Goal: Task Accomplishment & Management: Complete application form

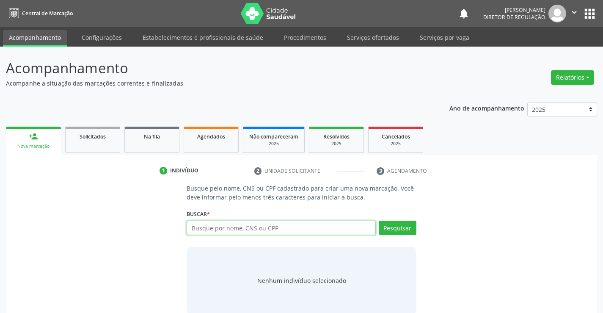
click at [204, 231] on input "text" at bounding box center [281, 227] width 189 height 14
click at [228, 226] on input "text" at bounding box center [281, 227] width 189 height 14
type input "700507964422251"
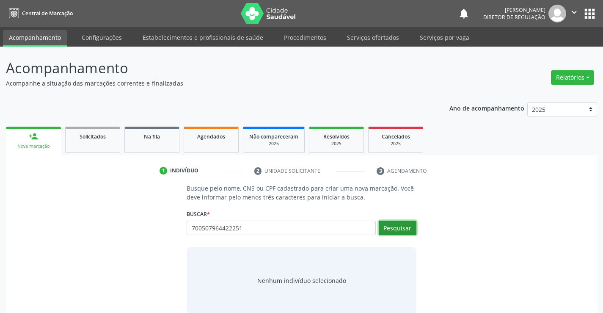
click at [411, 227] on button "Pesquisar" at bounding box center [398, 227] width 38 height 14
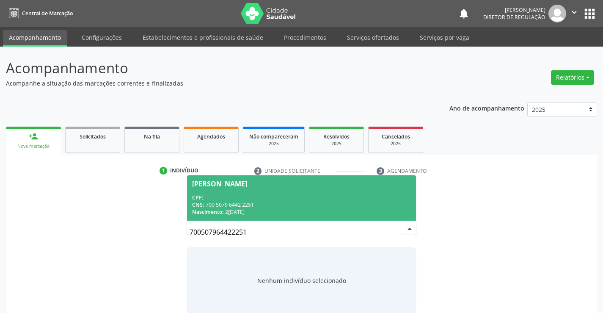
click at [283, 219] on span "Samuel Sousa Santos Bonfim CPF: -- CNS: 700 5079 6442 2251 Nascimento: 20/06/20…" at bounding box center [301, 197] width 228 height 45
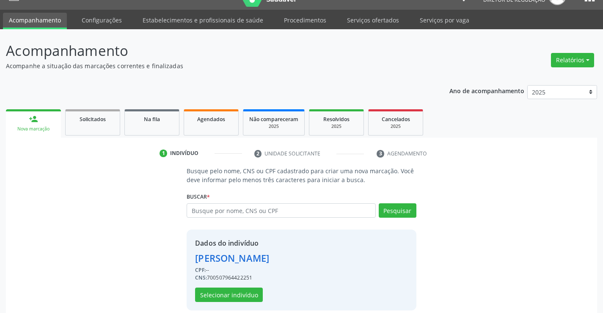
scroll to position [27, 0]
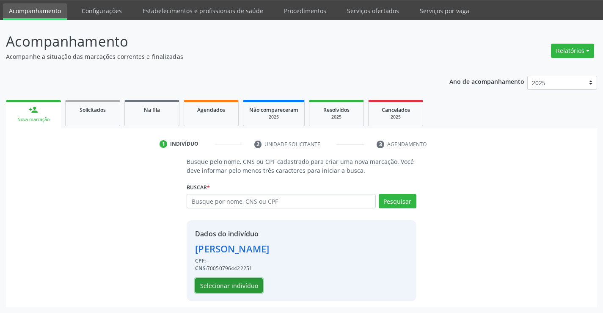
click at [229, 284] on button "Selecionar indivíduo" at bounding box center [229, 285] width 68 height 14
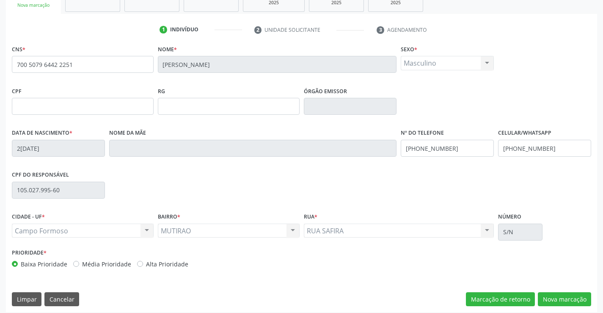
scroll to position [146, 0]
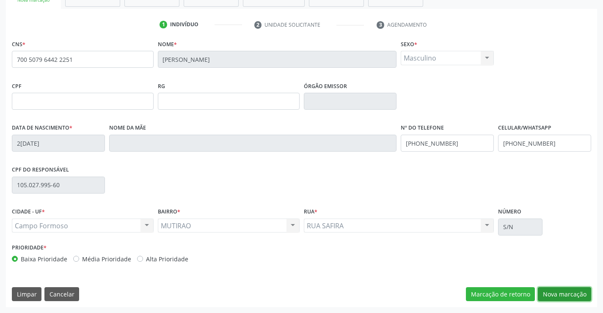
click at [576, 287] on button "Nova marcação" at bounding box center [564, 294] width 53 height 14
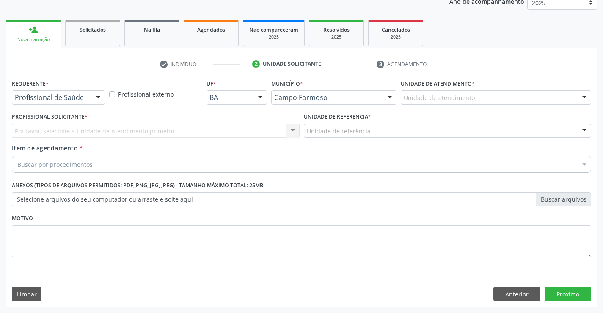
scroll to position [107, 0]
click at [93, 91] on div at bounding box center [98, 98] width 13 height 14
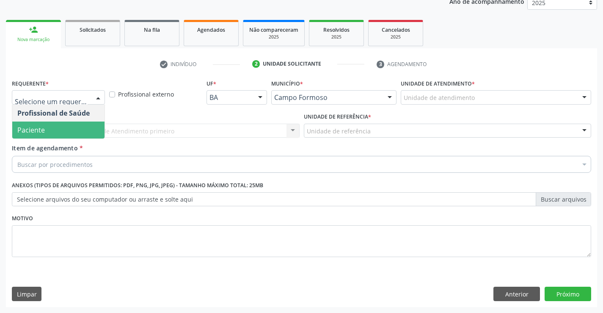
click at [62, 134] on span "Paciente" at bounding box center [58, 129] width 92 height 17
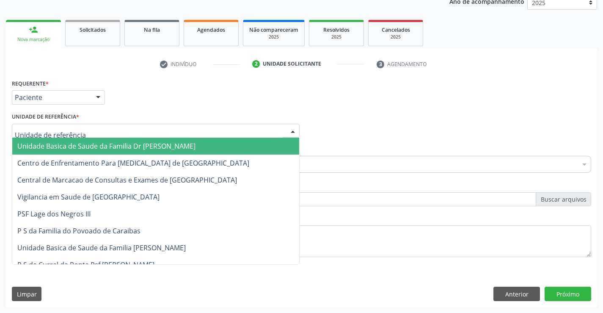
click at [164, 132] on div at bounding box center [156, 131] width 288 height 14
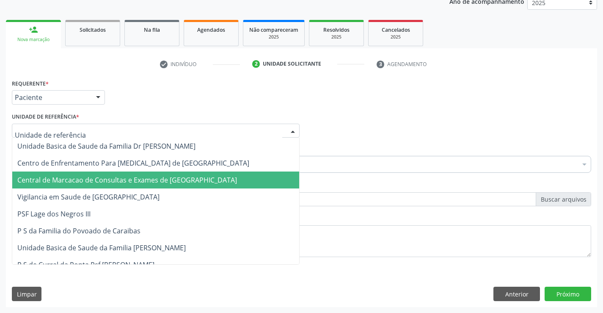
click at [172, 179] on span "Central de Marcacao de Consultas e Exames de [GEOGRAPHIC_DATA]" at bounding box center [127, 179] width 220 height 9
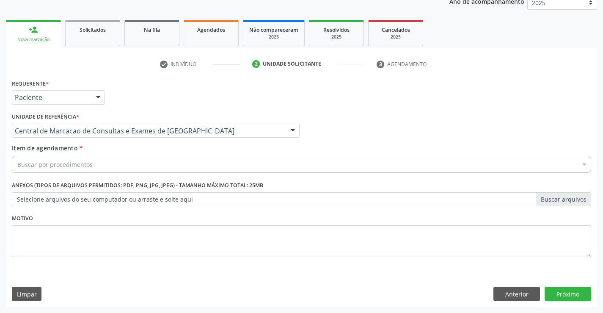
click at [173, 165] on div "Buscar por procedimentos" at bounding box center [301, 164] width 579 height 17
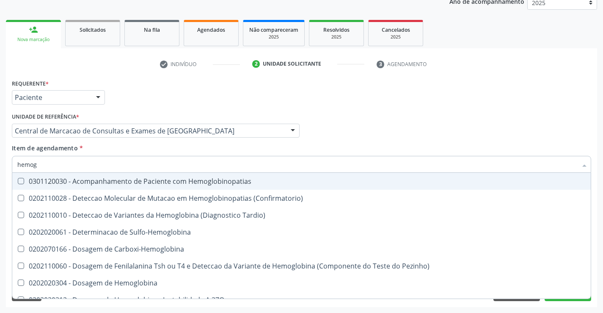
type input "hemogr"
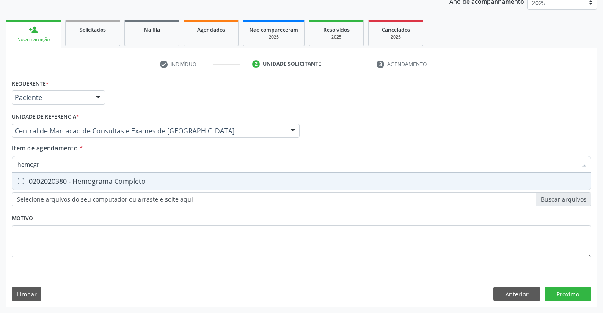
click at [159, 188] on span "0202020380 - Hemograma Completo" at bounding box center [301, 181] width 578 height 17
checkbox Completo "true"
type input "hemogr"
click at [143, 153] on div "Item de agendamento * hemogr Desfazer seleção 0202020380 - Hemograma Completo N…" at bounding box center [301, 156] width 579 height 27
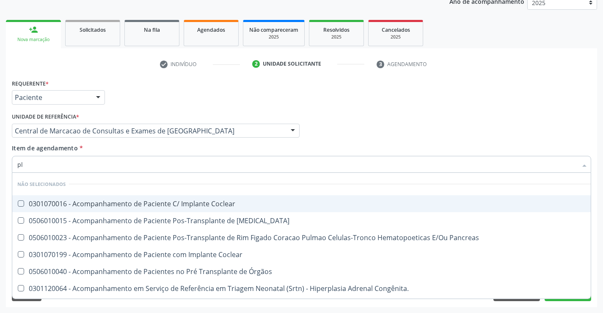
type input "pla"
checkbox Coclear "false"
type input "plaq"
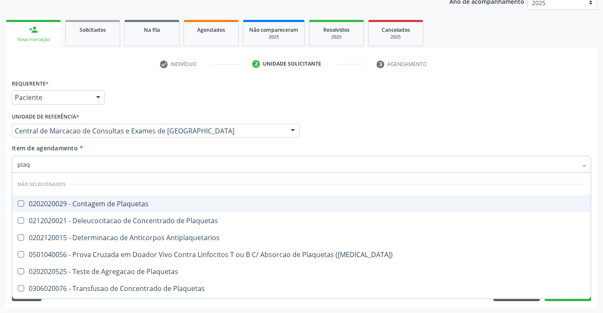
click at [132, 207] on div "0202020029 - Contagem de Plaquetas" at bounding box center [301, 203] width 568 height 7
checkbox Plaquetas "true"
type input "plaq"
click at [111, 155] on div "Item de agendamento * plaq Desfazer seleção Não selecionados 0202020029 - Conta…" at bounding box center [301, 156] width 579 height 27
checkbox Plaquetas "true"
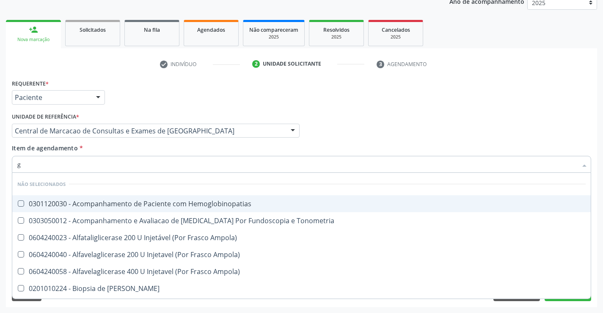
type input "gl"
checkbox Hemoglobinopatias "false"
checkbox Tonometria "false"
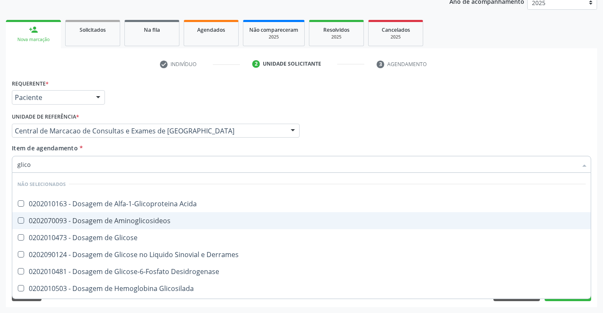
type input "glicos"
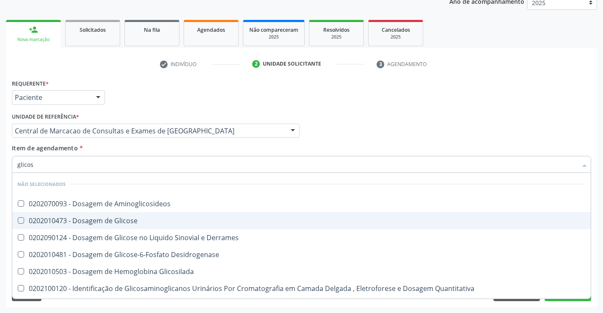
click at [137, 222] on div "0202010473 - Dosagem de Glicose" at bounding box center [301, 220] width 568 height 7
checkbox Glicose "true"
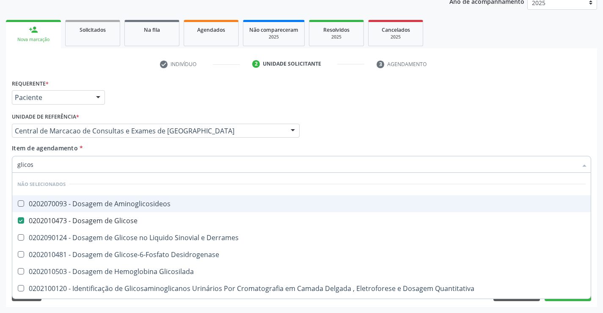
type input "glicos"
click at [138, 144] on div "Item de agendamento * glicos Desfazer seleção Não selecionados 0202070093 - Dos…" at bounding box center [301, 156] width 579 height 27
checkbox Aminoglicosideos "true"
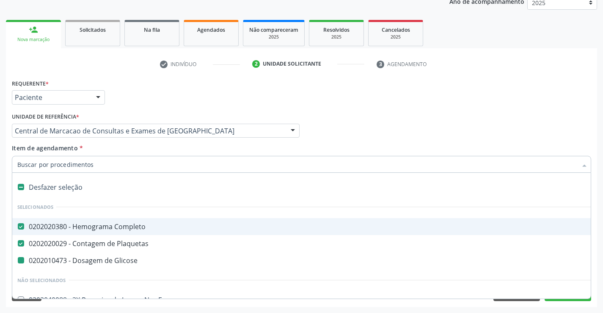
type input "h"
checkbox Glicose "false"
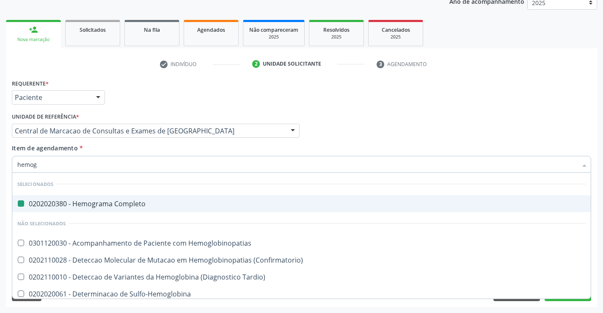
type input "hemogl"
checkbox Completo "false"
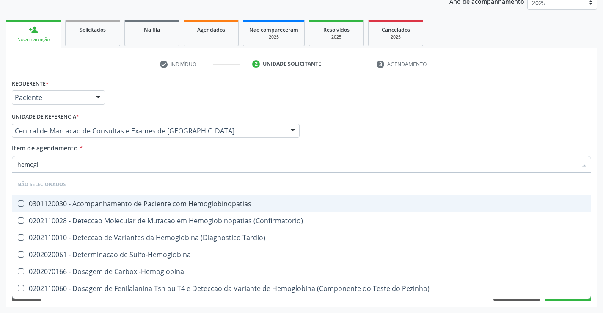
type input "hemoglo"
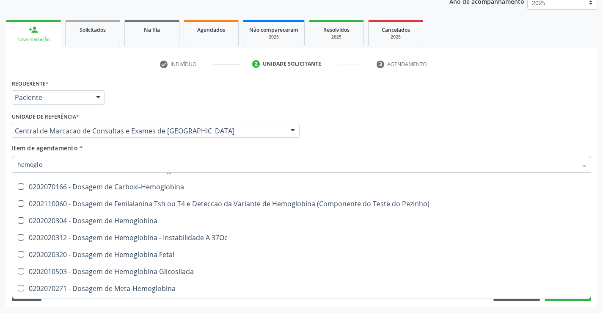
scroll to position [127, 0]
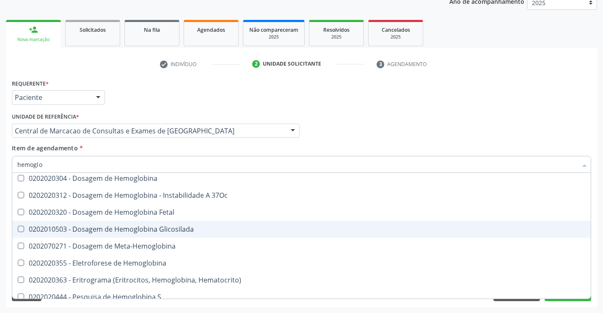
click at [146, 230] on div "0202010503 - Dosagem de Hemoglobina Glicosilada" at bounding box center [301, 229] width 568 height 7
checkbox Glicosilada "true"
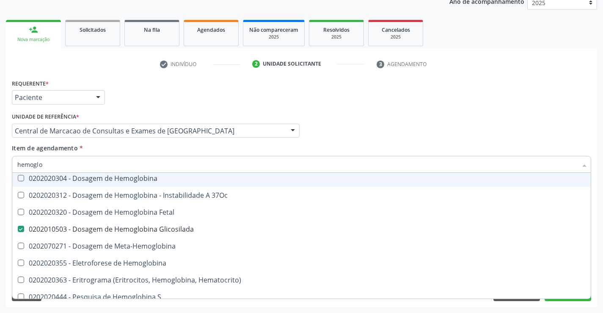
click at [135, 146] on div "Item de agendamento * hemoglo Desfazer seleção Não selecionados 0301120030 - Ac…" at bounding box center [301, 156] width 579 height 27
checkbox Hemoglobinopatias "true"
checkbox Tardio\) "true"
checkbox Glicosilada "false"
checkbox Sulfo-Hemoglobina "true"
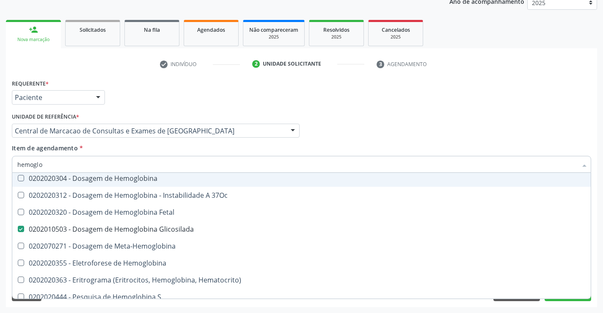
checkbox \(Confirmatorio\) "true"
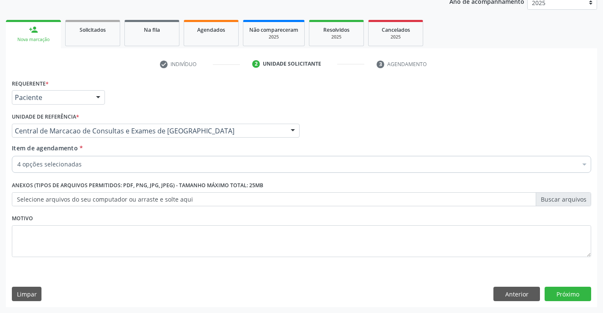
scroll to position [0, 0]
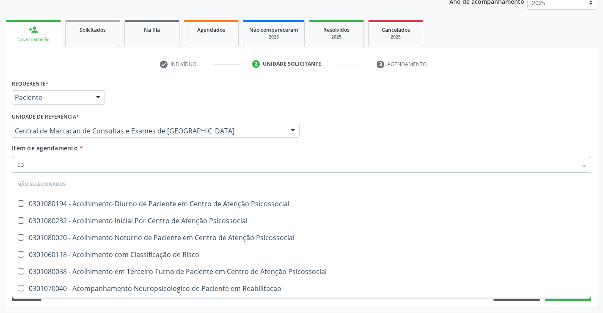
type input "col"
checkbox Psicossocial "false"
checkbox Risco "false"
checkbox Psicossocial "false"
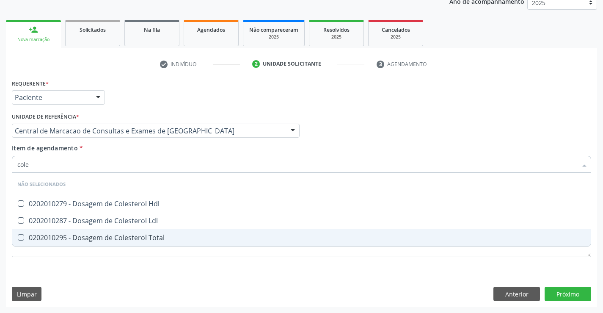
type input "coles"
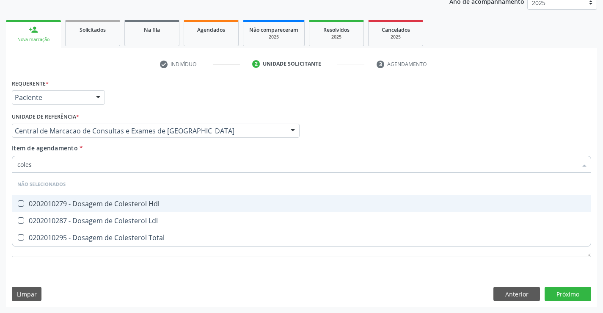
click at [118, 210] on span "0202010279 - Dosagem de Colesterol Hdl" at bounding box center [301, 203] width 578 height 17
checkbox Hdl "true"
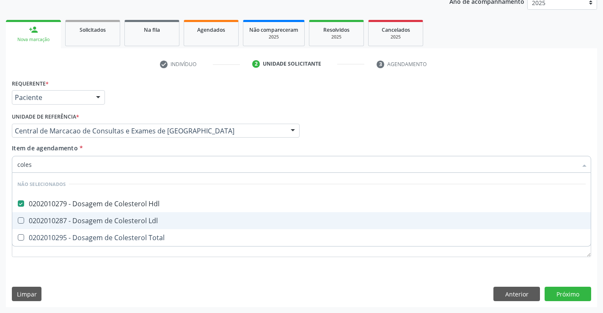
click at [118, 218] on div "0202010287 - Dosagem de Colesterol Ldl" at bounding box center [301, 220] width 568 height 7
checkbox Ldl "true"
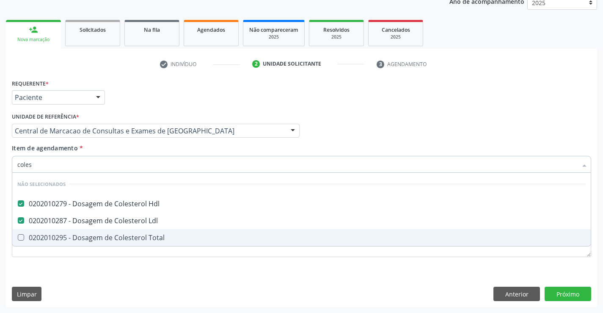
click at [121, 236] on div "0202010295 - Dosagem de Colesterol Total" at bounding box center [301, 237] width 568 height 7
checkbox Total "true"
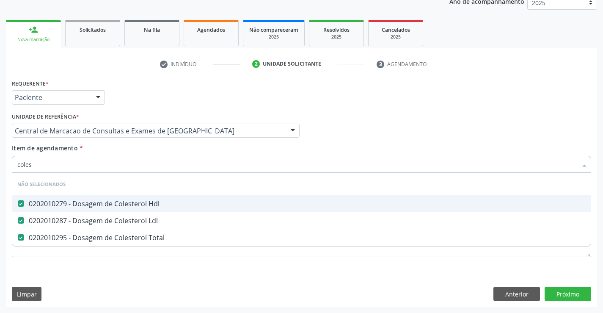
type input "coles"
click at [124, 146] on div "Item de agendamento * coles Desfazer seleção Não selecionados 0202010279 - Dosa…" at bounding box center [301, 156] width 579 height 27
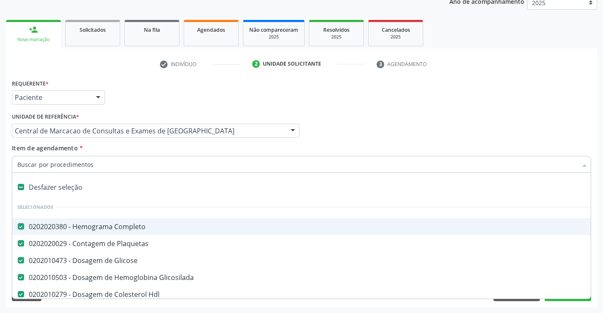
type input "t"
checkbox Total "false"
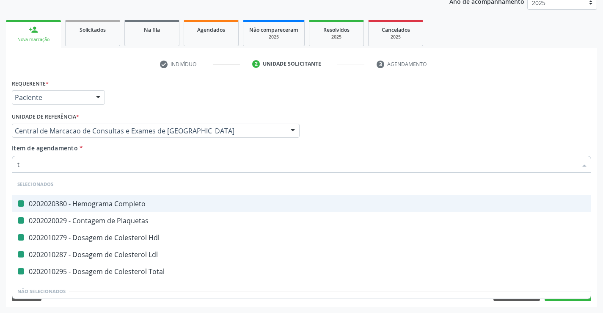
type input "tr"
checkbox Completo "false"
checkbox Hdl "false"
checkbox Plaquetas "false"
checkbox Ldl "false"
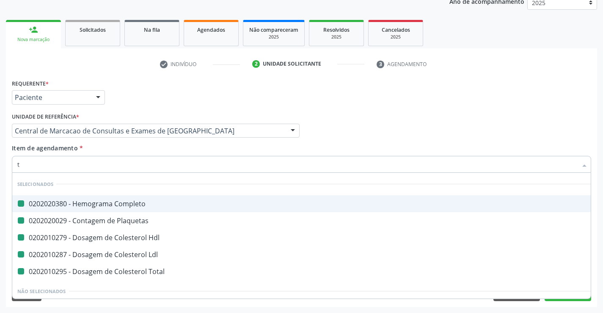
checkbox Total "false"
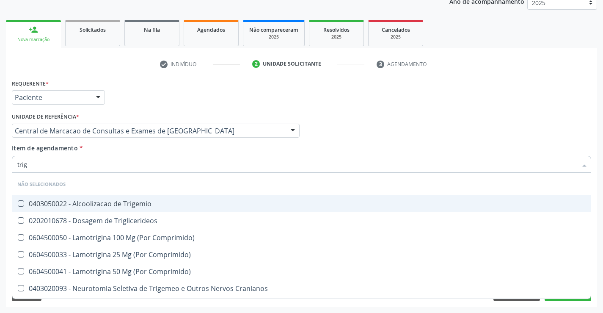
type input "trigl"
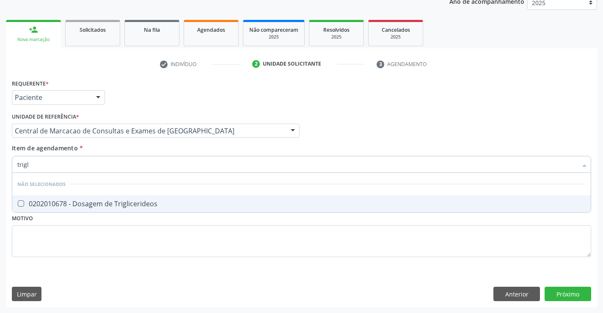
click at [122, 206] on div "0202010678 - Dosagem de Triglicerideos" at bounding box center [301, 203] width 568 height 7
checkbox Triglicerideos "true"
click at [118, 148] on div "Item de agendamento * trigl Desfazer seleção Não selecionados 0202010678 - Dosa…" at bounding box center [301, 156] width 579 height 27
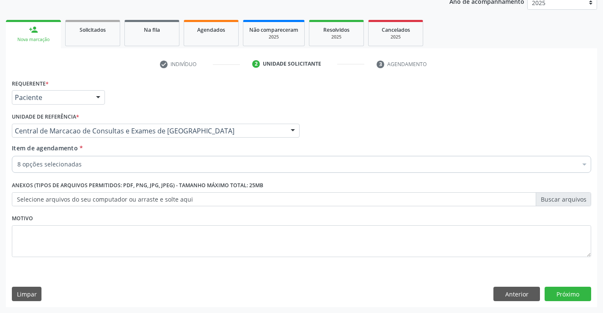
click at [103, 170] on div "8 opções selecionadas Desfazer seleção Selecionados 0202020380 - Hemograma Comp…" at bounding box center [301, 163] width 579 height 14
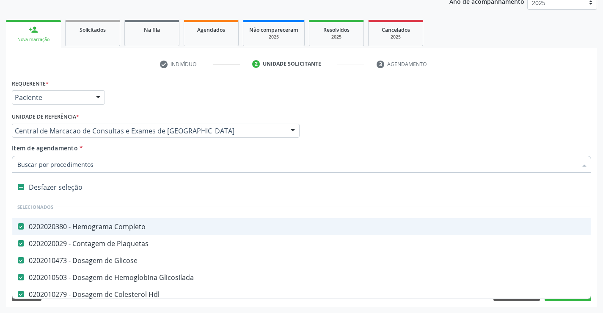
click at [104, 169] on input "Item de agendamento *" at bounding box center [297, 164] width 560 height 17
type input "t"
checkbox Triglicerideos "false"
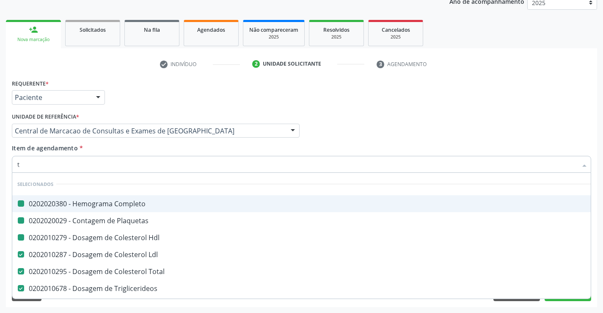
type input "tg"
checkbox Completo "false"
checkbox Plaquetas "false"
checkbox Hdl "false"
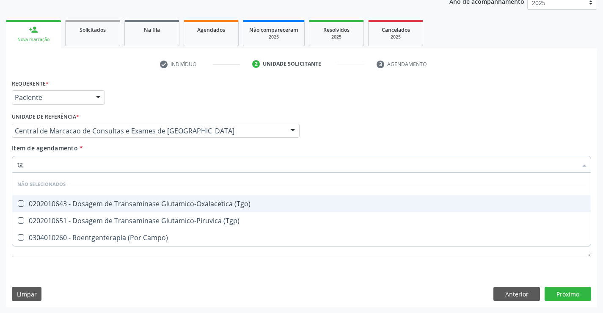
drag, startPoint x: 131, startPoint y: 199, endPoint x: 134, endPoint y: 215, distance: 16.3
click at [131, 200] on div "0202010643 - Dosagem de Transaminase Glutamico-Oxalacetica (Tgo)" at bounding box center [301, 203] width 568 height 7
checkbox \(Tgo\) "true"
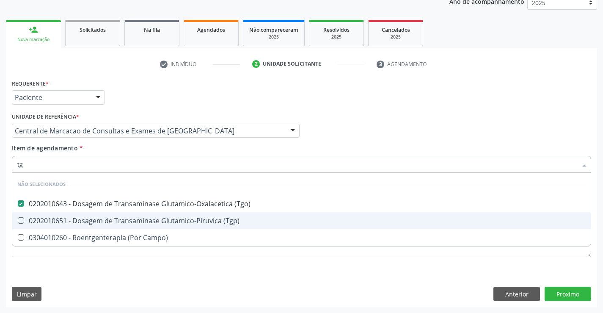
click at [134, 217] on div "0202010651 - Dosagem de Transaminase Glutamico-Piruvica (Tgp)" at bounding box center [301, 220] width 568 height 7
checkbox \(Tgp\) "true"
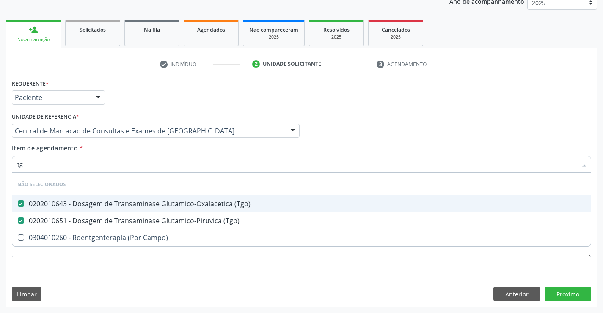
click at [135, 147] on div "Item de agendamento * tg Desfazer seleção Não selecionados 0202010643 - Dosagem…" at bounding box center [301, 156] width 579 height 27
checkbox Campo\) "true"
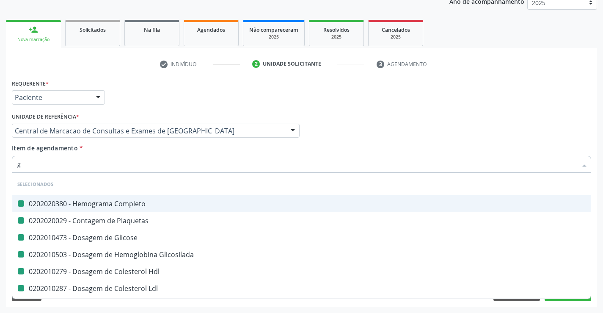
type input "ga"
checkbox Completo "false"
checkbox Plaquetas "false"
checkbox Glicose "false"
checkbox Glicosilada "false"
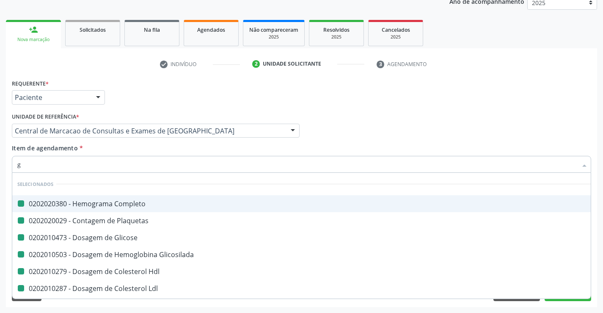
checkbox Hdl "false"
checkbox Ldl "false"
checkbox Total "false"
checkbox Triglicerideos "false"
checkbox \(Tgo\) "false"
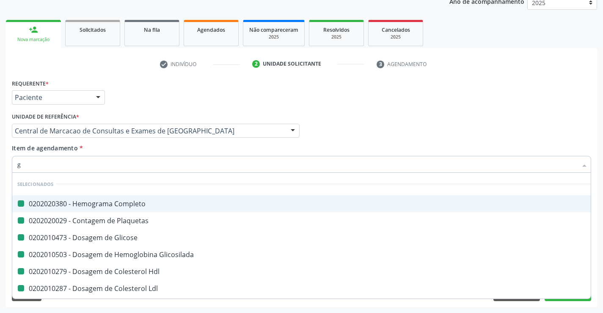
checkbox \(Tgp\) "false"
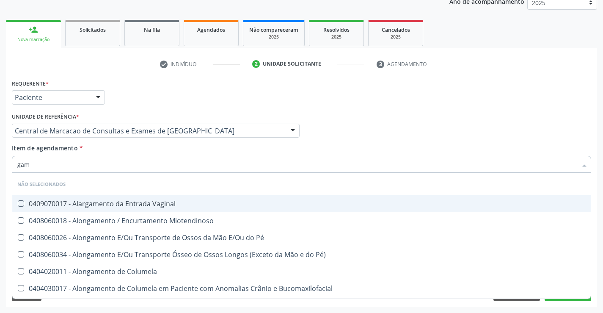
type input "gama"
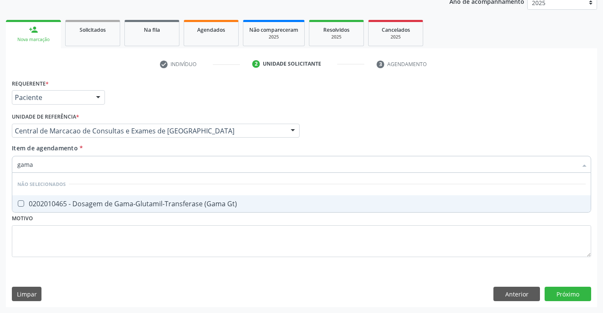
click at [145, 204] on div "0202010465 - Dosagem de Gama-Glutamil-Transferase (Gama Gt)" at bounding box center [301, 203] width 568 height 7
checkbox Gt\) "true"
click at [141, 154] on div "Item de agendamento * gama Desfazer seleção Não selecionados 0202010465 - Dosag…" at bounding box center [301, 156] width 579 height 27
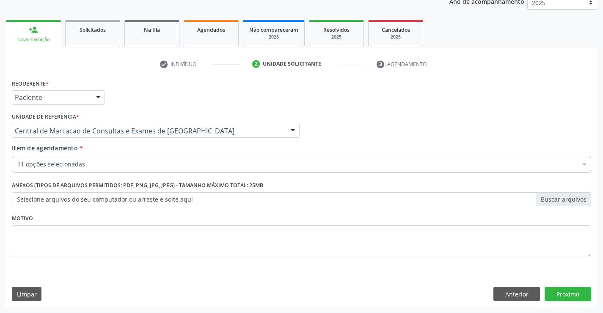
click at [141, 169] on div "11 opções selecionadas" at bounding box center [301, 164] width 579 height 17
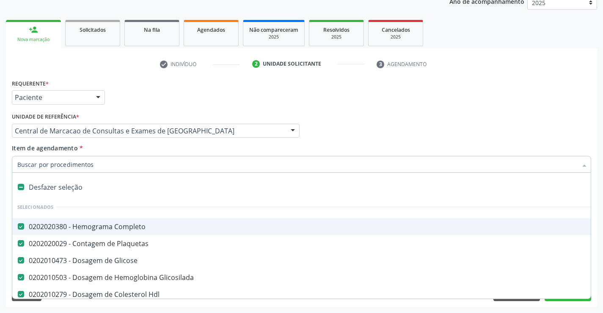
type input "u"
checkbox Ldl "false"
checkbox Total "false"
checkbox Triglicerideos "false"
checkbox \(Tgo\) "false"
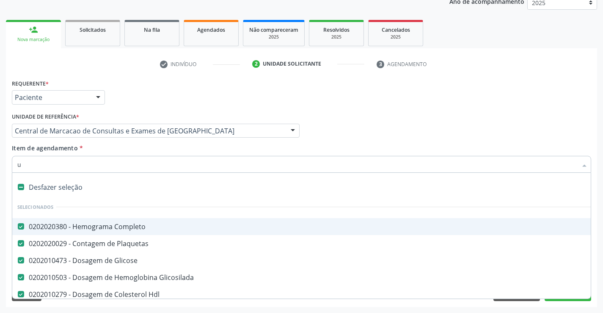
checkbox \(Tgp\) "false"
checkbox Gt\) "false"
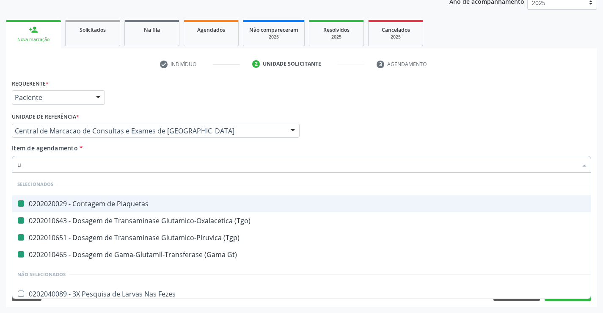
type input "ur"
checkbox Plaquetas "false"
checkbox \(Tgo\) "false"
checkbox \(Tgp\) "false"
checkbox Gt\) "false"
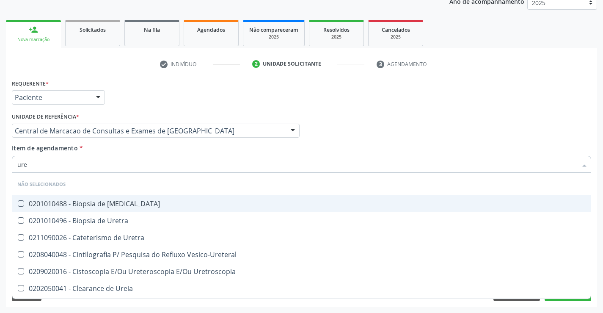
type input "urei"
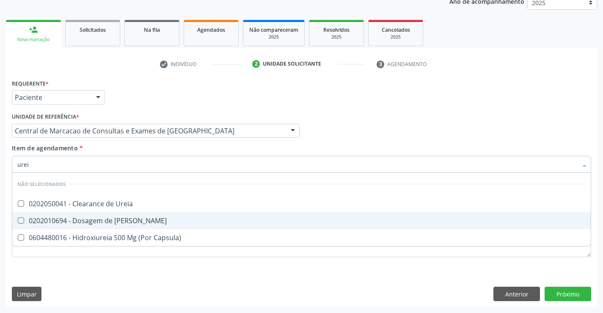
click at [137, 216] on span "0202010694 - Dosagem de [PERSON_NAME]" at bounding box center [301, 220] width 578 height 17
checkbox Ureia "true"
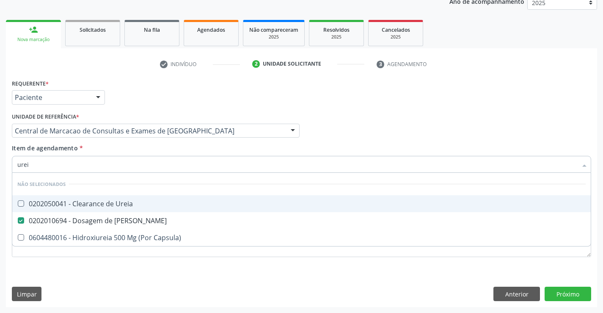
click at [132, 152] on div "Item de agendamento * urei Desfazer seleção Não selecionados 0202050041 - Clear…" at bounding box center [301, 156] width 579 height 27
checkbox Ureia "true"
checkbox Capsula\) "true"
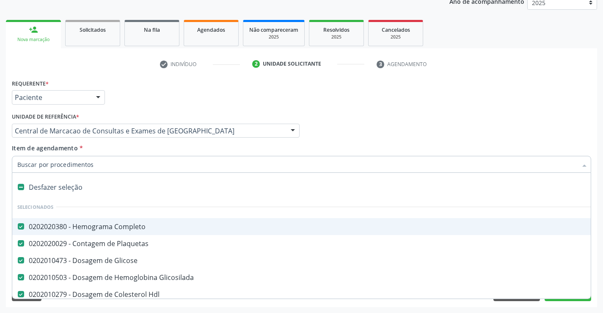
type input "c"
checkbox Ureia "false"
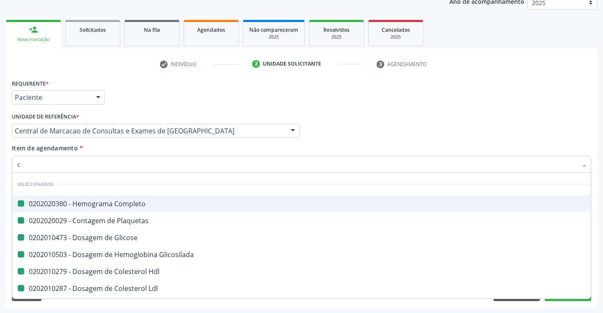
type input "cr"
checkbox Completo "false"
checkbox Plaquetas "false"
checkbox Glicose "false"
checkbox Glicosilada "false"
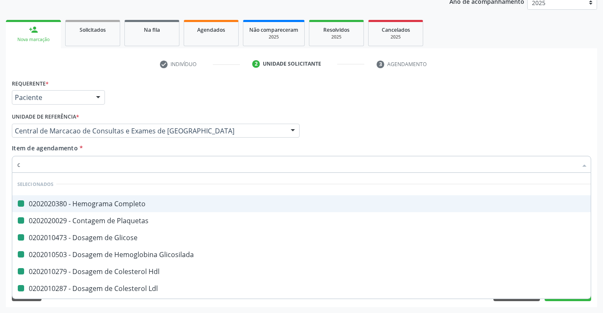
checkbox Hdl "false"
checkbox Ldl "false"
checkbox Total "false"
checkbox Triglicerideos "false"
checkbox \(Tgo\) "false"
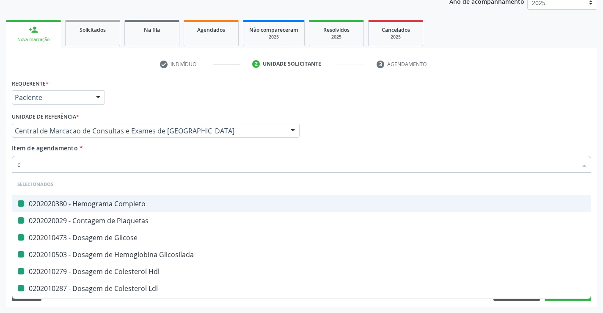
checkbox \(Tgp\) "false"
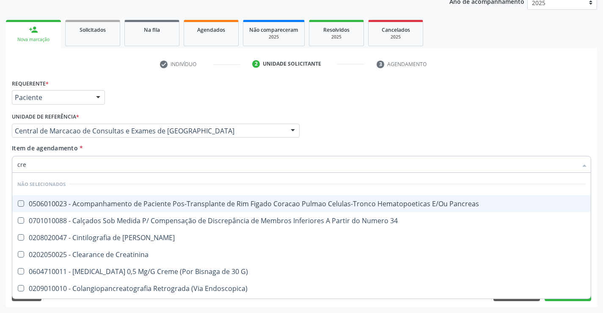
type input "crea"
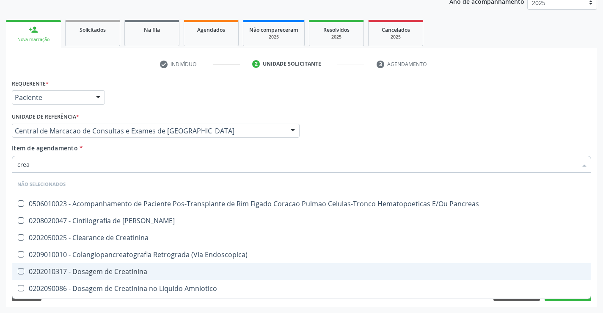
click at [149, 265] on span "0202010317 - Dosagem de Creatinina" at bounding box center [301, 271] width 578 height 17
checkbox Creatinina "true"
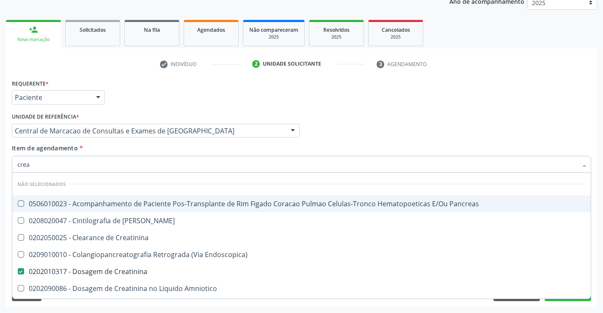
click at [143, 146] on div "Item de agendamento * crea Desfazer seleção Não selecionados 0506010023 - Acomp…" at bounding box center [301, 156] width 579 height 27
checkbox Pancreas "true"
checkbox Creatinina "true"
checkbox Endoscopica\) "true"
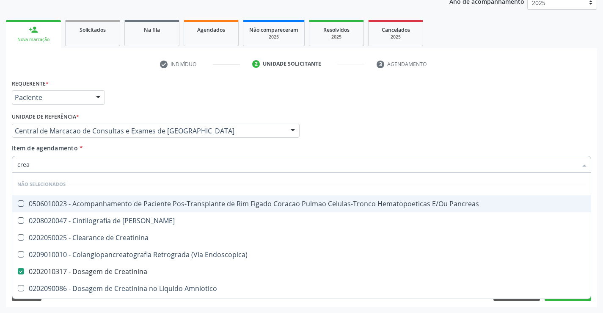
checkbox Amniotico "true"
checkbox \(Cpk\) "true"
checkbox Mb "true"
checkbox Oncologia "true"
checkbox Rim "true"
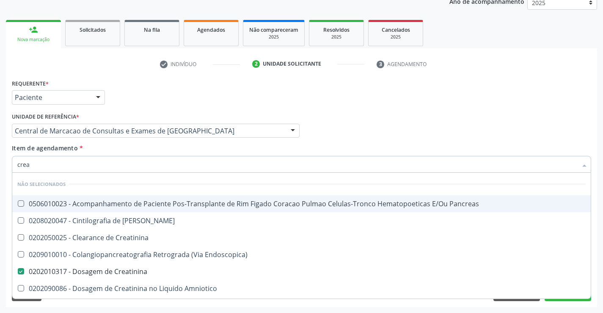
checkbox Rim-Pancreas "true"
checkbox Rim "true"
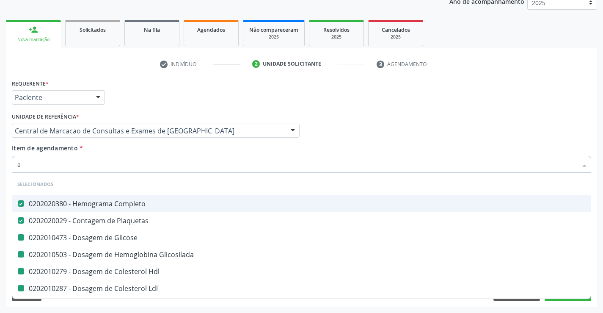
type input "ac"
checkbox Glicose "false"
checkbox Glicosilada "false"
checkbox Hdl "false"
checkbox Ldl "false"
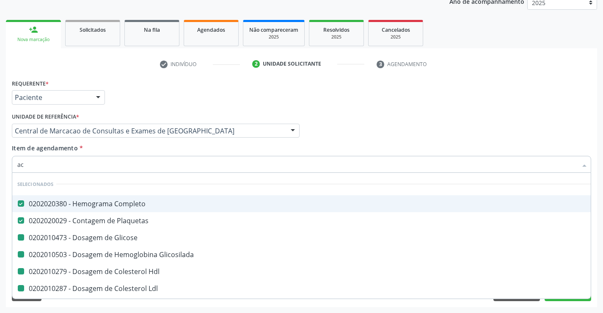
checkbox Total "false"
checkbox Triglicerideos "false"
checkbox \(Tgo\) "false"
checkbox \(Tgp\) "false"
checkbox Ureia "false"
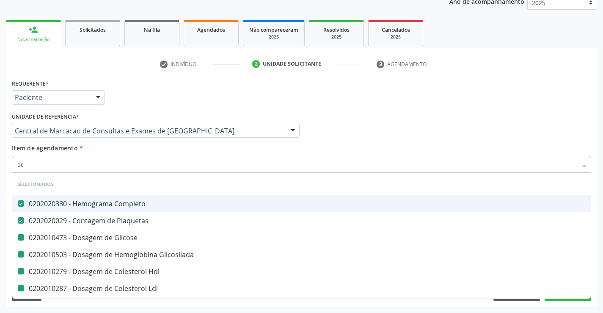
checkbox Creatinina "false"
checkbox Gt\) "false"
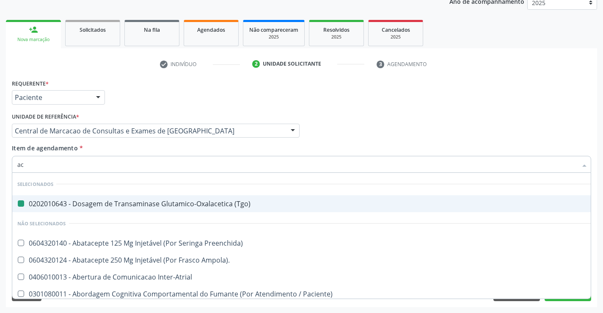
type input "aci"
checkbox \(Tgo\) "false"
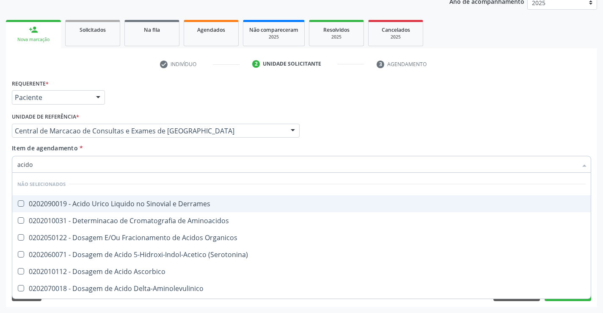
type input "acido u"
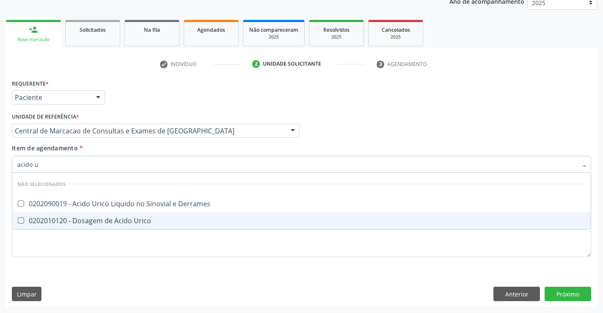
click at [154, 216] on span "0202010120 - Dosagem de Acido Urico" at bounding box center [301, 220] width 578 height 17
checkbox Urico "true"
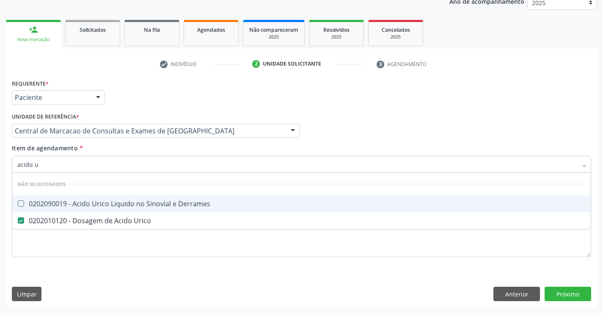
click at [144, 144] on div "Item de agendamento * acido u Desfazer seleção Não selecionados 0202090019 - Ac…" at bounding box center [301, 156] width 579 height 27
checkbox Derrames "true"
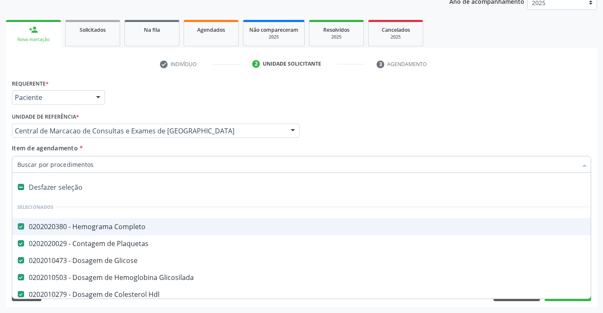
type input "u"
checkbox Triglicerideos "false"
checkbox \(Tgo\) "false"
checkbox \(Tgp\) "false"
checkbox Gt\) "false"
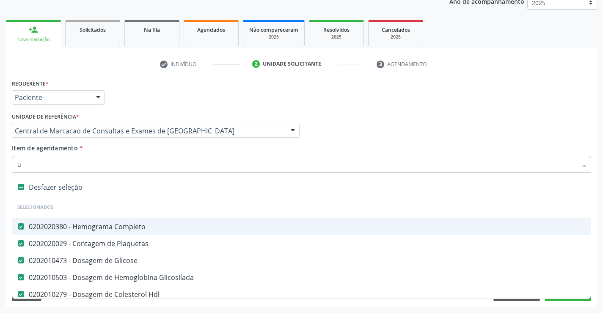
checkbox Ureia "false"
checkbox Creatinina "false"
checkbox Urico "false"
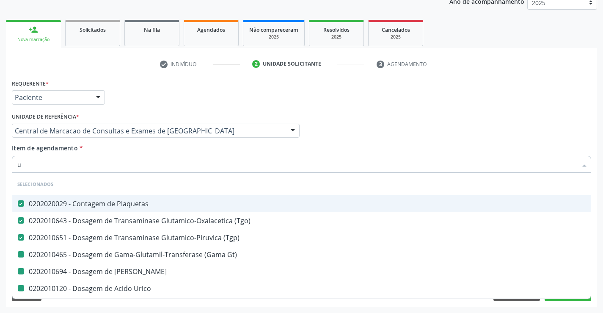
type input "ur"
checkbox Gt\) "false"
checkbox Ureia "false"
checkbox Urico "false"
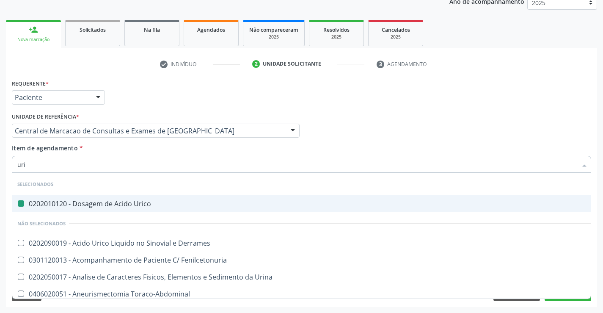
type input "urin"
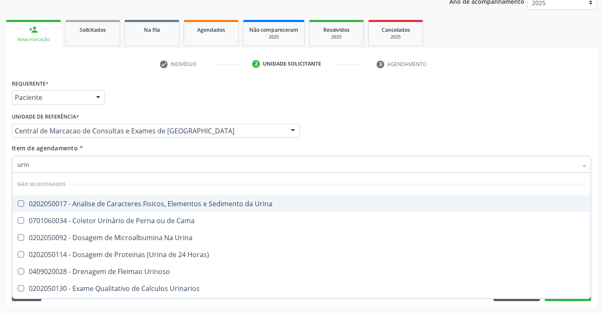
click at [153, 196] on span "0202050017 - Analise de Caracteres Fisicos, Elementos e Sedimento da Urina" at bounding box center [301, 203] width 578 height 17
checkbox Urina "true"
click at [143, 147] on div "Item de agendamento * urin Desfazer seleção Não selecionados 0202050017 - Anali…" at bounding box center [301, 156] width 579 height 27
checkbox Horas\) "true"
checkbox Urinoso "true"
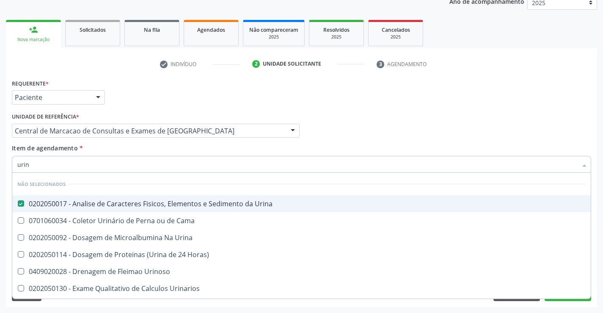
checkbox Urinarios "true"
checkbox Delgada\) "true"
checkbox Urina "true"
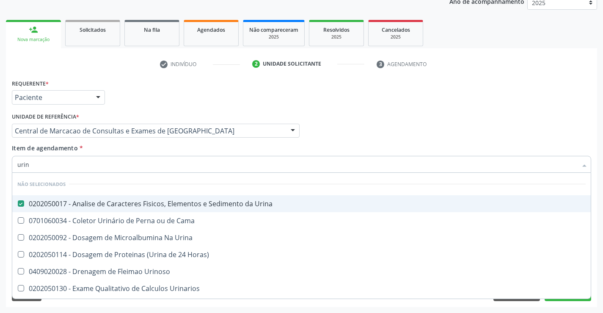
checkbox Urina "true"
checkbox Quantitativa "true"
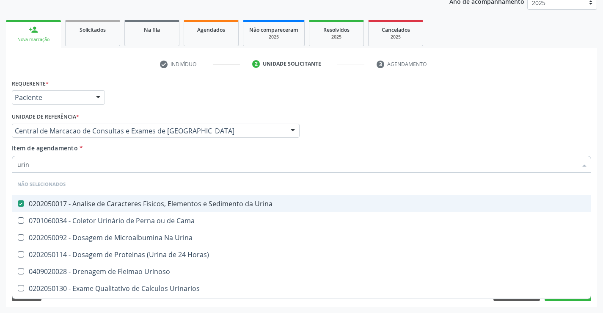
checkbox Urina "true"
checkbox Cama "true"
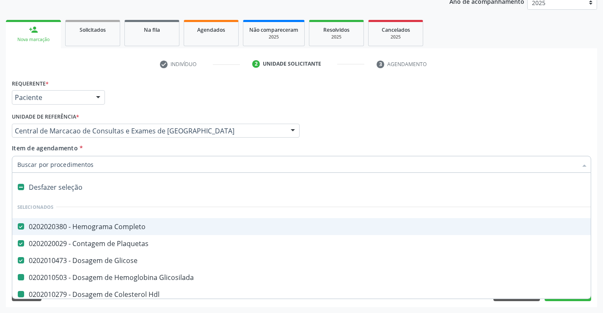
type input "f"
checkbox Glicosilada "false"
checkbox Hdl "false"
checkbox Ldl "false"
checkbox Triglicerideos "false"
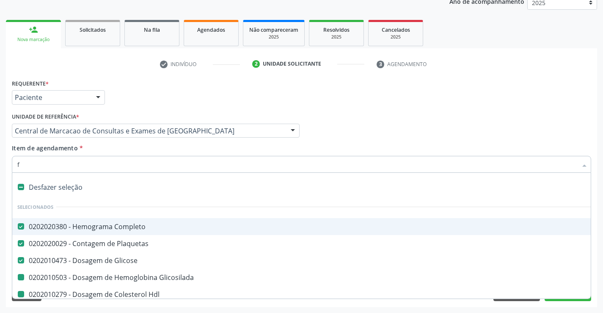
checkbox \(Tgo\) "false"
checkbox \(Tgp\) "false"
checkbox Gt\) "false"
checkbox Ureia "false"
checkbox Creatinina "false"
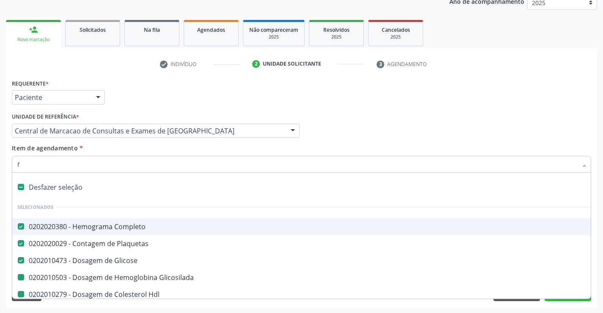
checkbox Urico "false"
checkbox Urina "false"
checkbox Total "false"
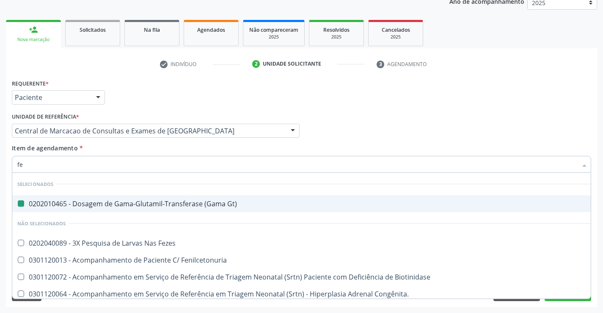
type input "fez"
checkbox Gt\) "false"
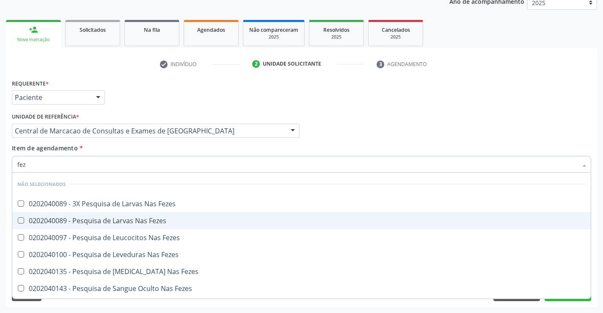
click at [146, 215] on span "0202040089 - Pesquisa de Larvas Nas Fezes" at bounding box center [301, 220] width 578 height 17
checkbox Fezes "true"
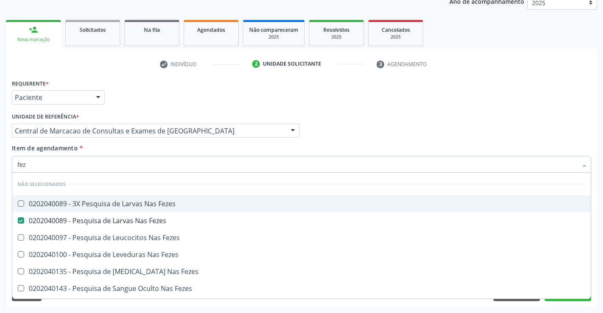
click at [375, 151] on div "Item de agendamento * fez Desfazer seleção Não selecionados 0202040089 - 3X Pes…" at bounding box center [301, 156] width 579 height 27
checkbox Fezes "true"
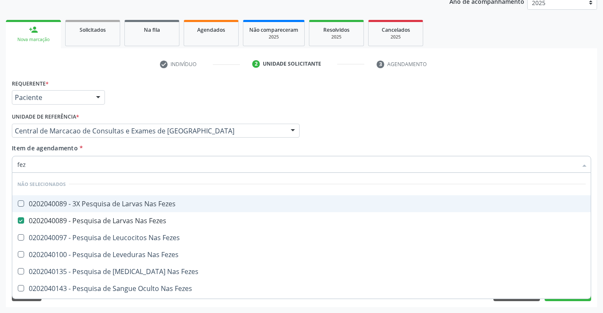
checkbox Fezes "true"
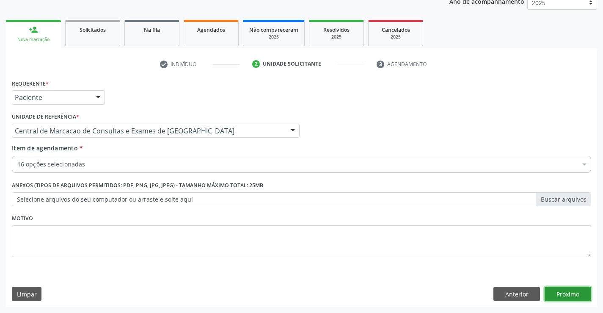
click at [557, 298] on button "Próximo" at bounding box center [568, 293] width 47 height 14
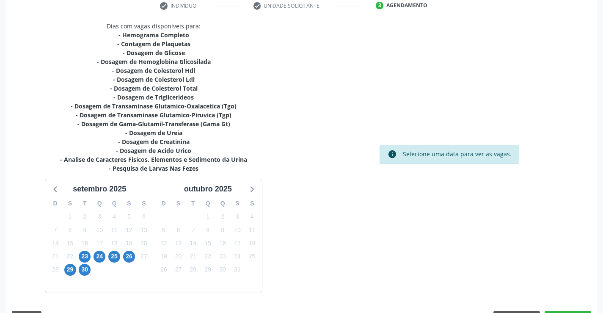
scroll to position [189, 0]
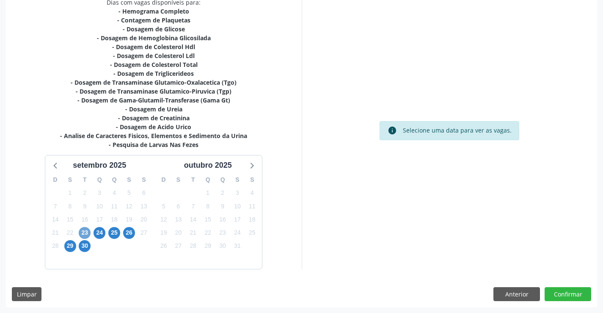
click at [85, 233] on span "23" at bounding box center [85, 233] width 12 height 12
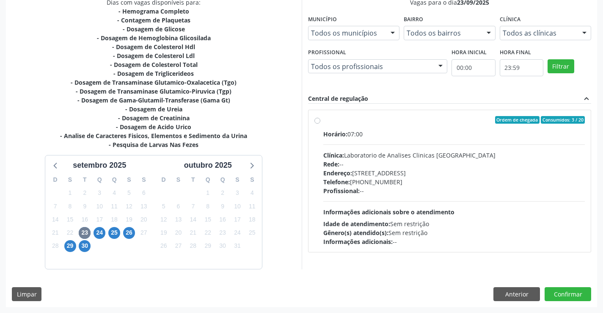
click at [403, 198] on div "Horário: 07:00 Clínica: Laboratorio de Analises Clinicas Sao Francisco Rede: --…" at bounding box center [454, 187] width 262 height 116
click at [320, 124] on input "Ordem de chegada Consumidos: 3 / 20 Horário: 07:00 Clínica: Laboratorio de Anal…" at bounding box center [317, 120] width 6 height 8
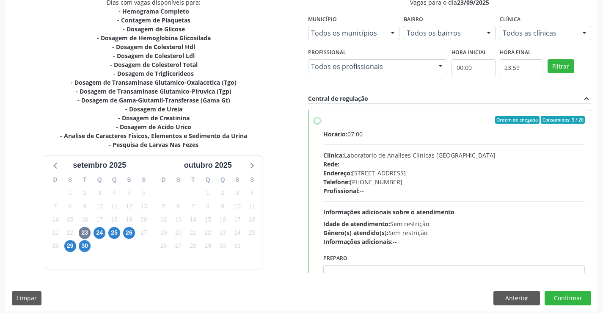
radio input "true"
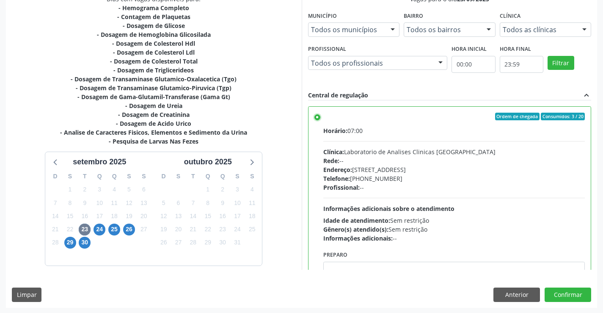
scroll to position [193, 0]
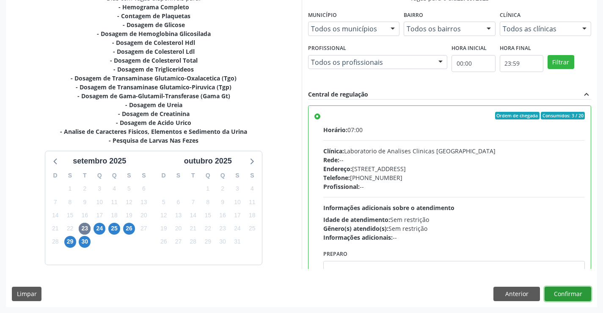
click at [575, 289] on button "Confirmar" at bounding box center [568, 293] width 47 height 14
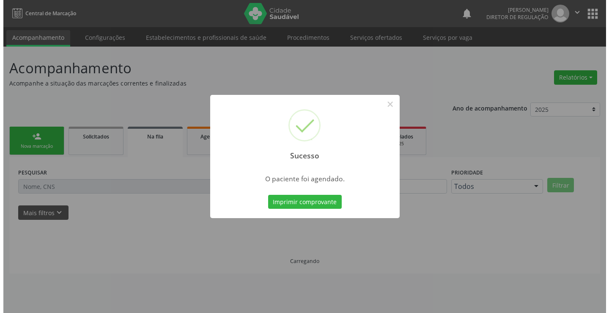
scroll to position [0, 0]
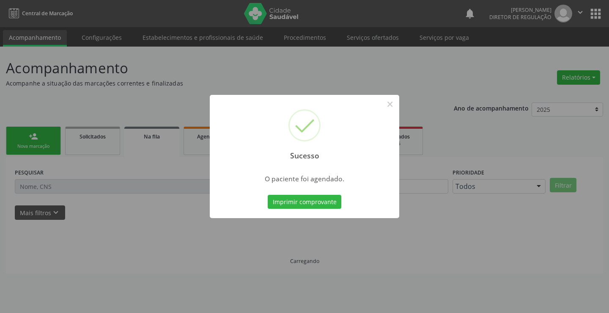
click at [268, 195] on button "Imprimir comprovante" at bounding box center [305, 202] width 74 height 14
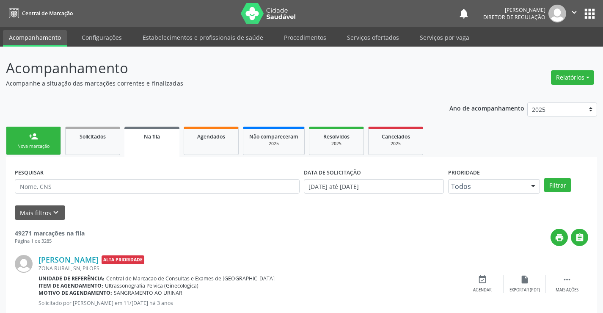
click at [30, 139] on div "person_add" at bounding box center [33, 136] width 9 height 9
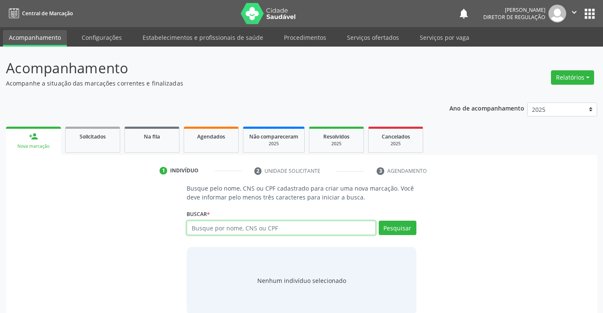
click at [259, 234] on input "text" at bounding box center [281, 227] width 189 height 14
type input "705006029460957"
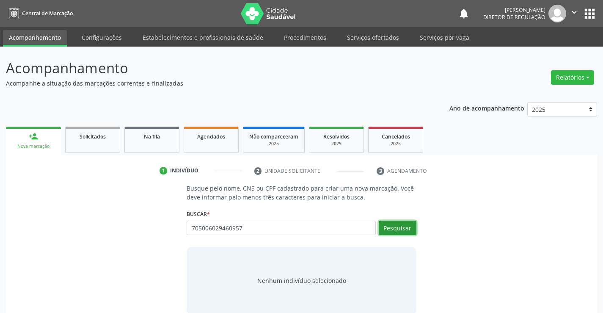
click at [404, 231] on button "Pesquisar" at bounding box center [398, 227] width 38 height 14
type input "705006029460957"
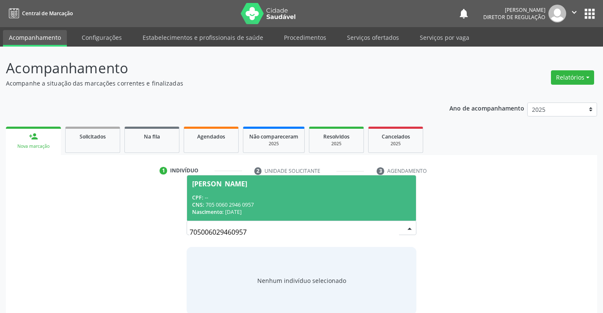
scroll to position [14, 0]
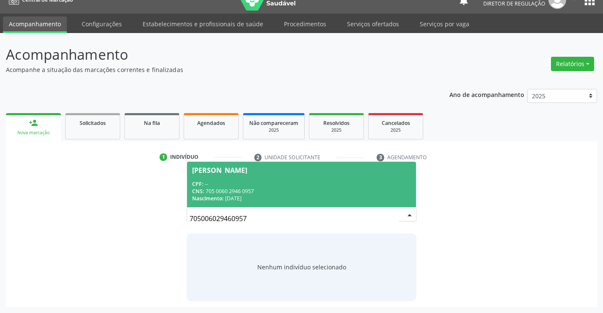
click at [306, 172] on div "[PERSON_NAME]" at bounding box center [301, 170] width 218 height 7
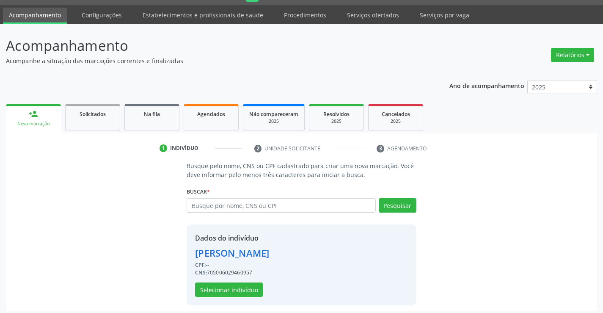
scroll to position [27, 0]
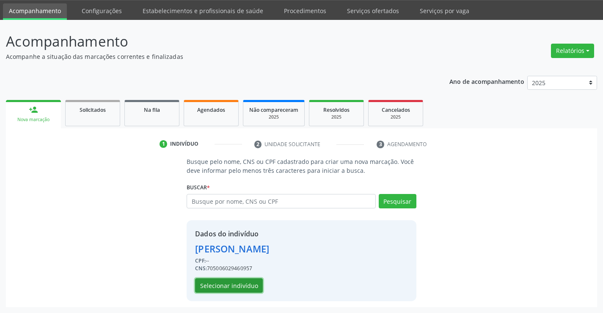
click at [245, 279] on button "Selecionar indivíduo" at bounding box center [229, 285] width 68 height 14
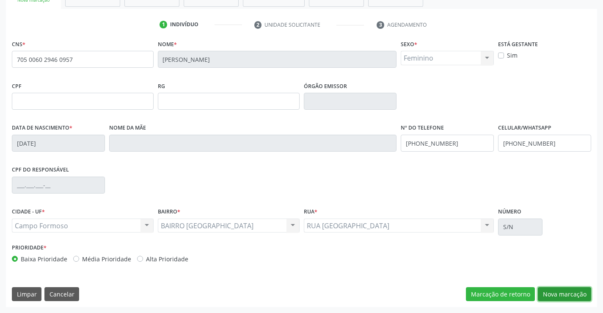
click at [577, 297] on button "Nova marcação" at bounding box center [564, 294] width 53 height 14
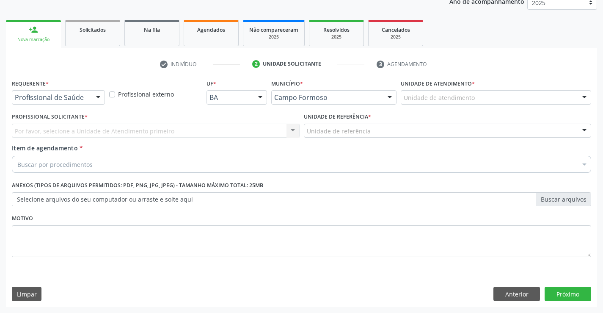
scroll to position [107, 0]
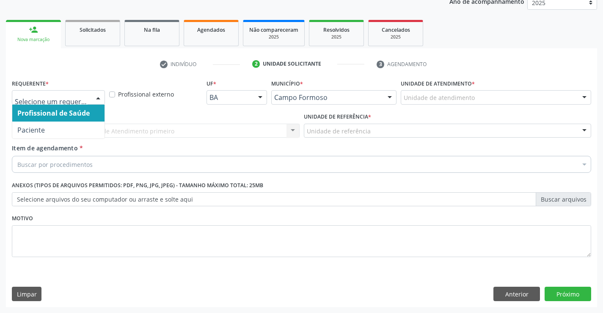
click at [101, 97] on div at bounding box center [98, 98] width 13 height 14
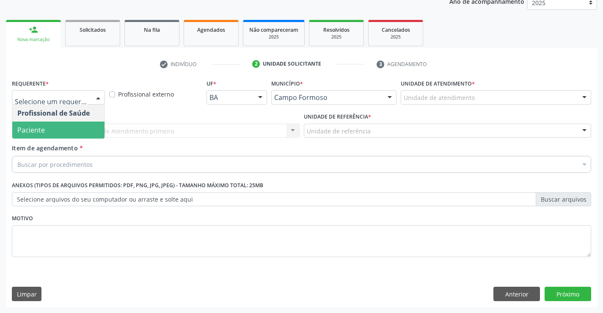
click at [80, 135] on span "Paciente" at bounding box center [58, 129] width 92 height 17
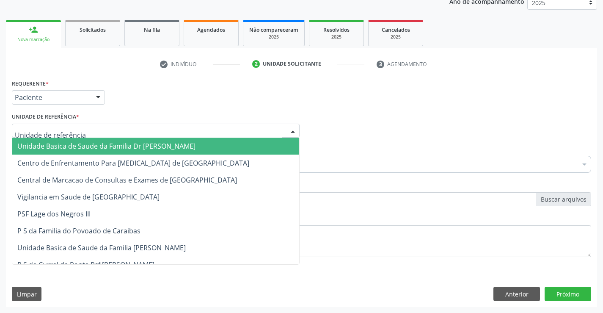
click at [140, 134] on div at bounding box center [156, 131] width 288 height 14
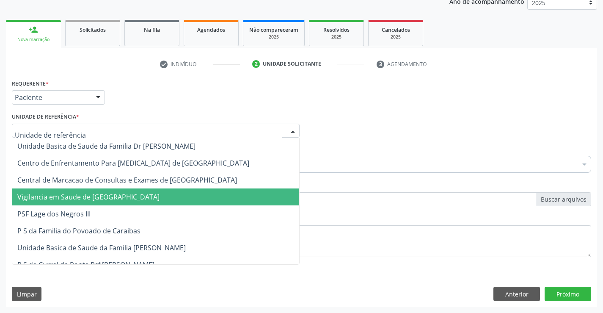
click at [164, 190] on span "Vigilancia em Saude de [GEOGRAPHIC_DATA]" at bounding box center [155, 196] width 287 height 17
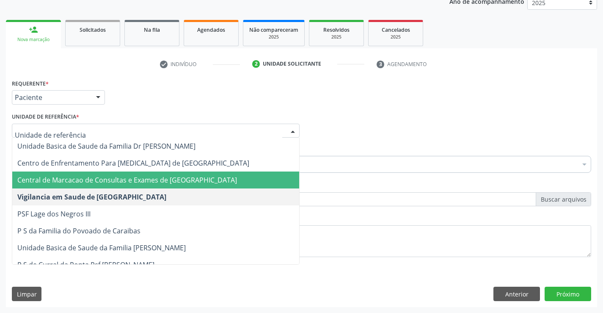
click at [173, 173] on span "Central de Marcacao de Consultas e Exames de [GEOGRAPHIC_DATA]" at bounding box center [155, 179] width 287 height 17
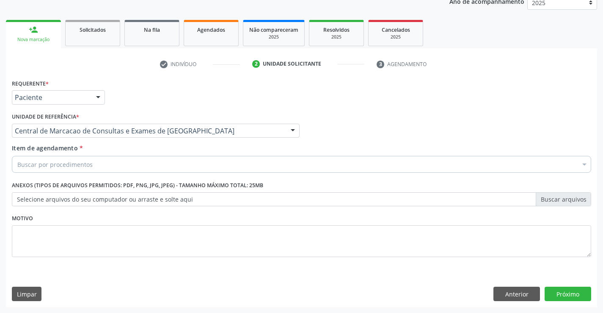
click at [171, 163] on div "Buscar por procedimentos" at bounding box center [301, 164] width 579 height 17
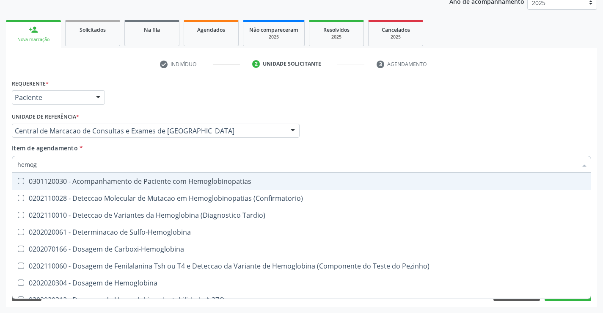
type input "hemogr"
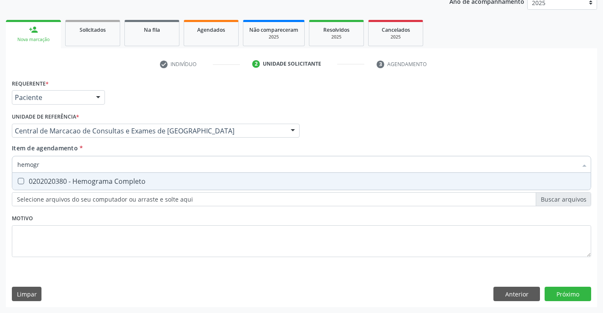
click at [165, 184] on div "0202020380 - Hemograma Completo" at bounding box center [301, 181] width 568 height 7
checkbox Completo "true"
type input "hemogr"
click at [164, 150] on div "Item de agendamento * hemogr Desfazer seleção 0202020380 - Hemograma Completo N…" at bounding box center [301, 156] width 579 height 27
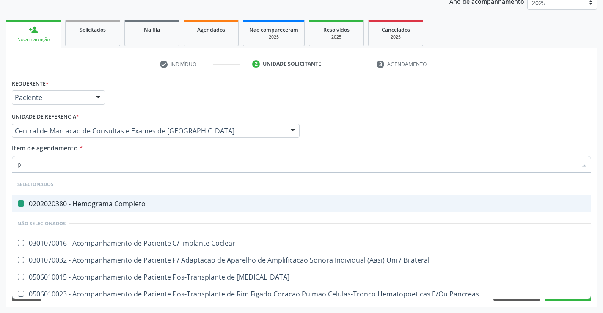
type input "pla"
checkbox Completo "false"
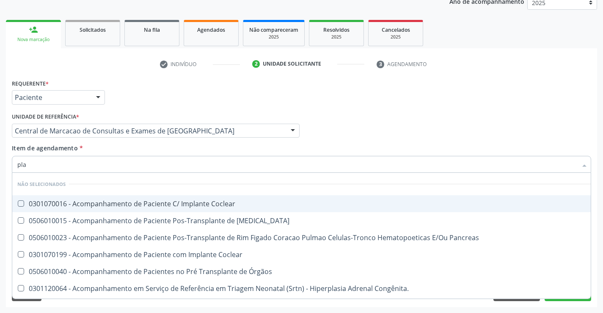
type input "plaq"
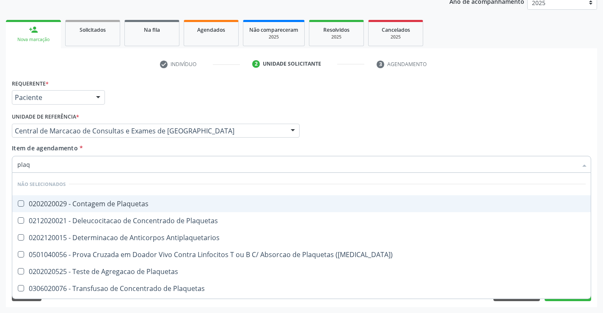
click at [151, 204] on div "0202020029 - Contagem de Plaquetas" at bounding box center [301, 203] width 568 height 7
checkbox Plaquetas "true"
type input "plaq"
click at [144, 149] on div "Item de agendamento * plaq Desfazer seleção Não selecionados 0202020029 - Conta…" at bounding box center [301, 156] width 579 height 27
checkbox Plaquetas "true"
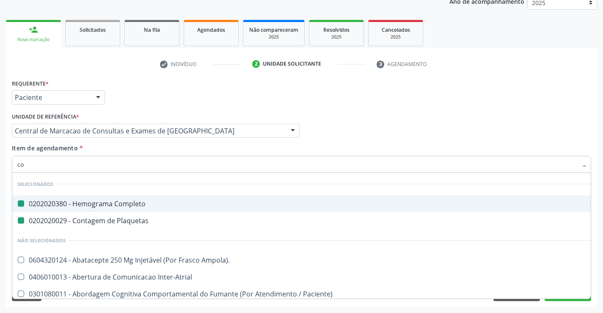
type input "col"
checkbox Completo "false"
checkbox Plaquetas "false"
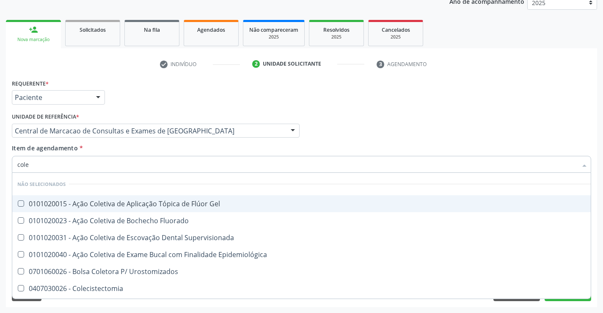
type input "coles"
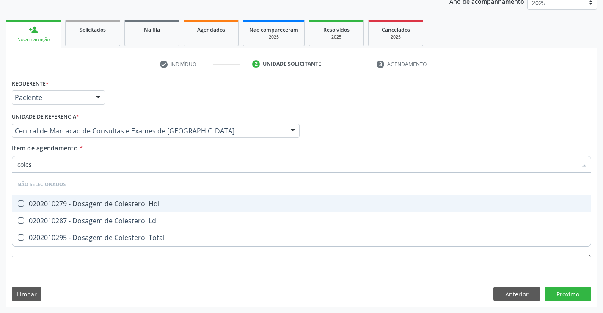
click at [146, 200] on div "0202010279 - Dosagem de Colesterol Hdl" at bounding box center [301, 203] width 568 height 7
checkbox Hdl "true"
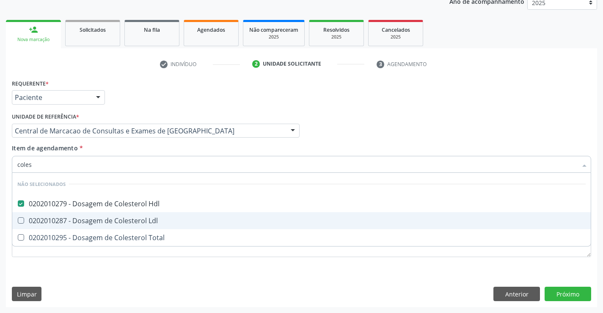
click at [146, 214] on span "0202010287 - Dosagem de Colesterol Ldl" at bounding box center [301, 220] width 578 height 17
checkbox Ldl "true"
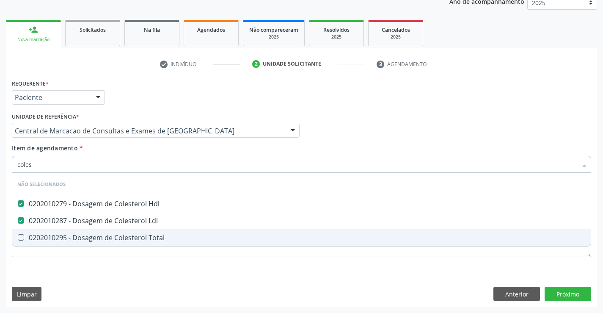
drag, startPoint x: 146, startPoint y: 238, endPoint x: 145, endPoint y: 218, distance: 19.9
click at [146, 239] on div "0202010295 - Dosagem de Colesterol Total" at bounding box center [301, 237] width 568 height 7
checkbox Total "true"
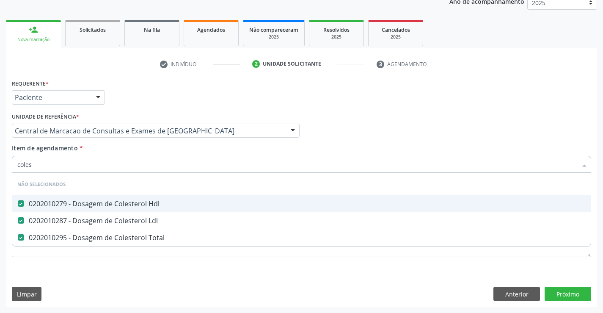
click at [141, 152] on div "Item de agendamento * coles Desfazer seleção Não selecionados 0202010279 - Dosa…" at bounding box center [301, 156] width 579 height 27
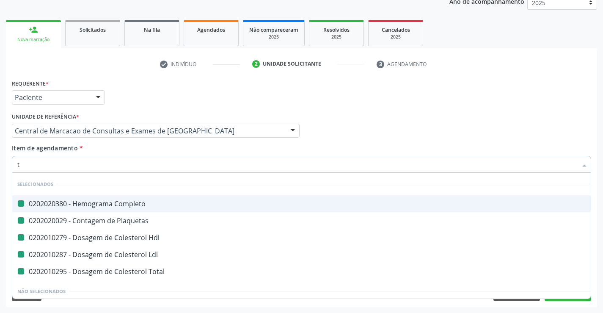
type input "tr"
checkbox Completo "false"
checkbox Plaquetas "false"
checkbox Hdl "false"
checkbox Ldl "false"
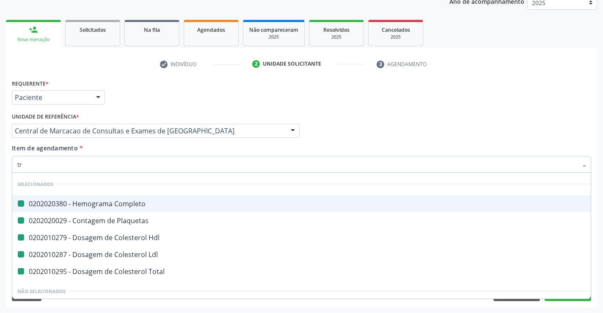
checkbox Total "false"
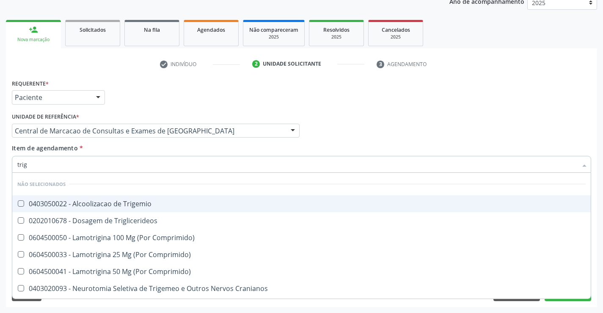
type input "trigl"
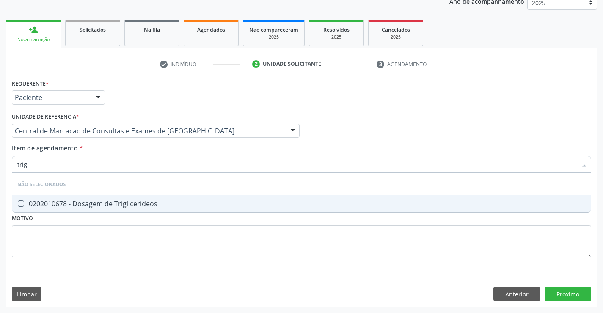
click at [140, 201] on div "0202010678 - Dosagem de Triglicerideos" at bounding box center [301, 203] width 568 height 7
checkbox Triglicerideos "true"
click at [139, 149] on div "Item de agendamento * trigl Desfazer seleção Não selecionados 0202010678 - Dosa…" at bounding box center [301, 156] width 579 height 27
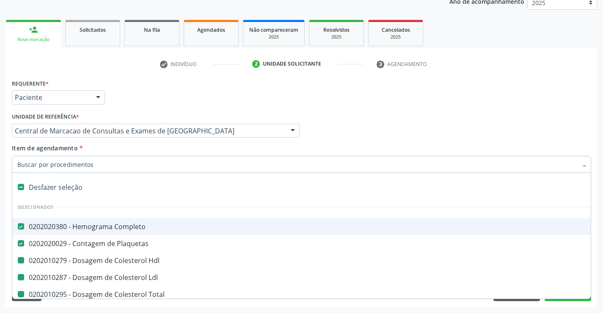
type input "u"
checkbox Hdl "false"
checkbox Ldl "false"
checkbox Total "false"
checkbox Triglicerideos "false"
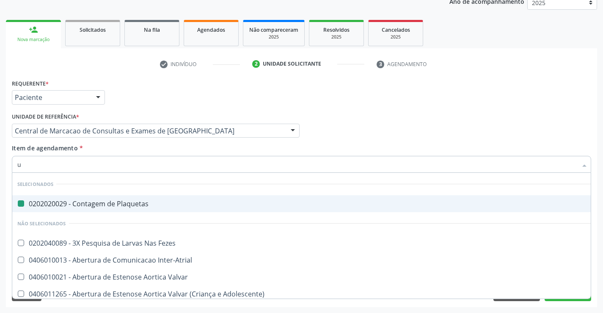
type input "ur"
checkbox Plaquetas "false"
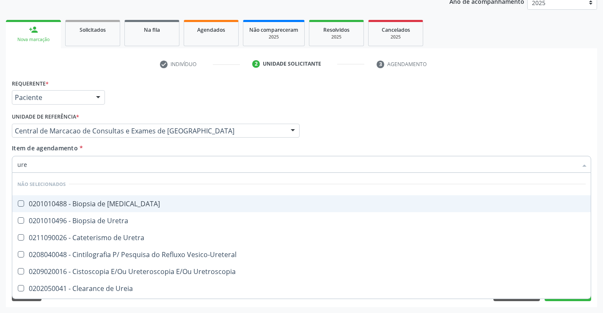
type input "urei"
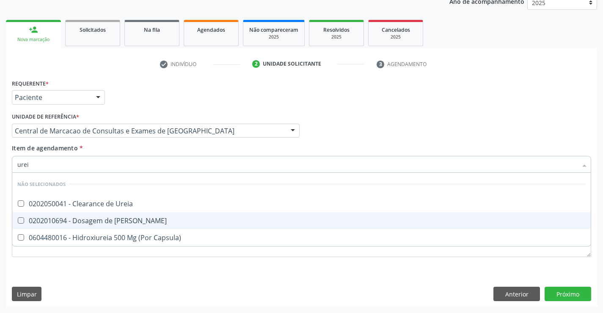
click at [137, 218] on div "0202010694 - Dosagem de [PERSON_NAME]" at bounding box center [301, 220] width 568 height 7
checkbox Ureia "true"
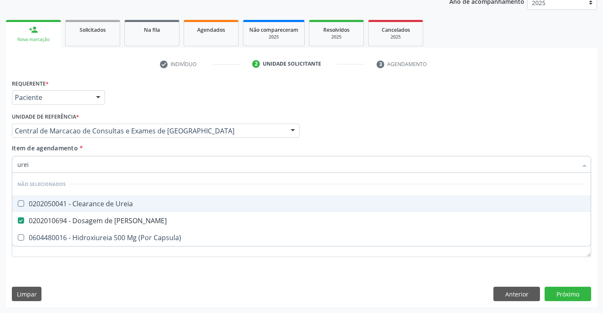
click at [144, 148] on div "Item de agendamento * urei Desfazer seleção Não selecionados 0202050041 - Clear…" at bounding box center [301, 156] width 579 height 27
checkbox Ureia "true"
checkbox Capsula\) "true"
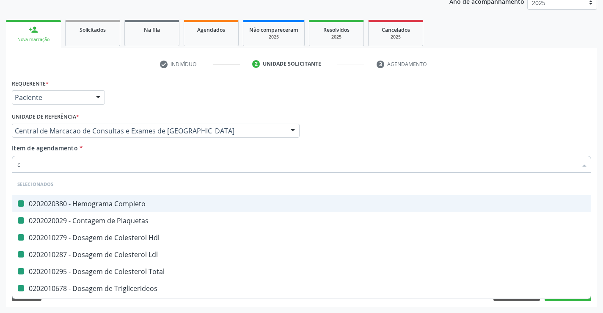
type input "cr"
checkbox Completo "false"
checkbox Hdl "false"
checkbox Plaquetas "false"
checkbox Ldl "false"
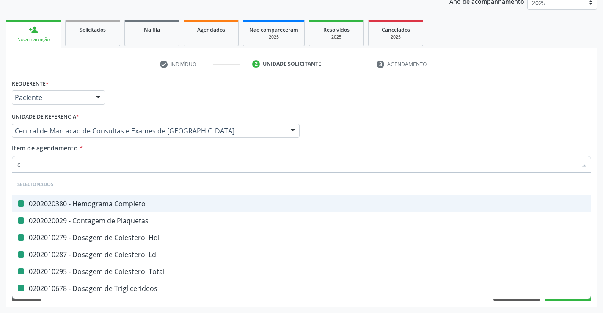
checkbox Total "false"
checkbox Triglicerideos "false"
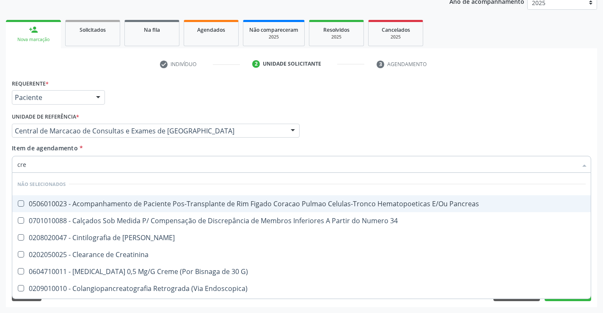
type input "crea"
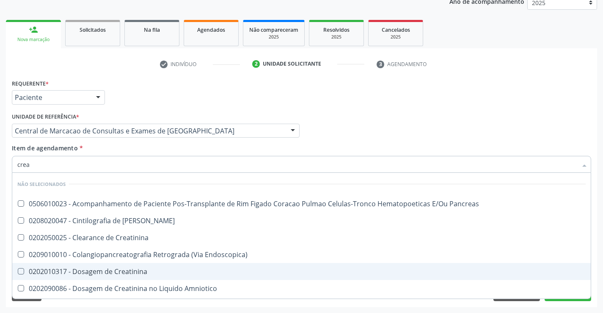
click at [138, 273] on div "0202010317 - Dosagem de Creatinina" at bounding box center [301, 271] width 568 height 7
checkbox Creatinina "true"
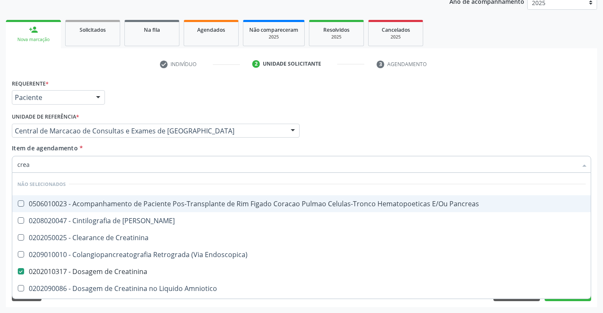
click at [149, 148] on div "Item de agendamento * crea Desfazer seleção Não selecionados 0506010023 - Acomp…" at bounding box center [301, 156] width 579 height 27
checkbox Pancreas "true"
checkbox Creatinina "true"
checkbox Pancreas "true"
checkbox Endoscopica\) "true"
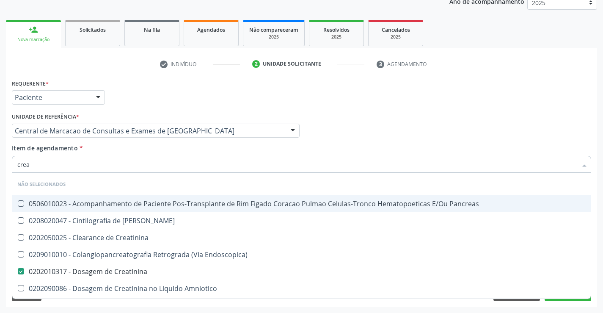
checkbox Amniotico "true"
checkbox Mb "true"
checkbox \(Cpk\) "true"
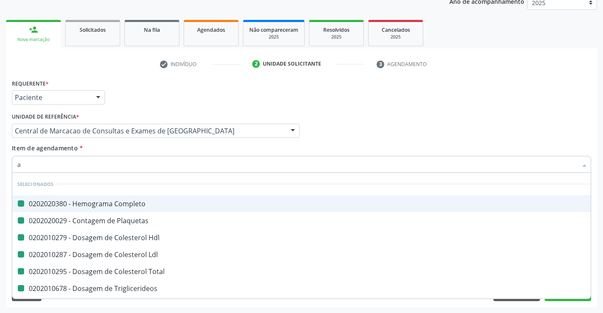
type input "ac"
checkbox Completo "false"
checkbox Hdl "false"
checkbox Plaquetas "false"
checkbox Ldl "false"
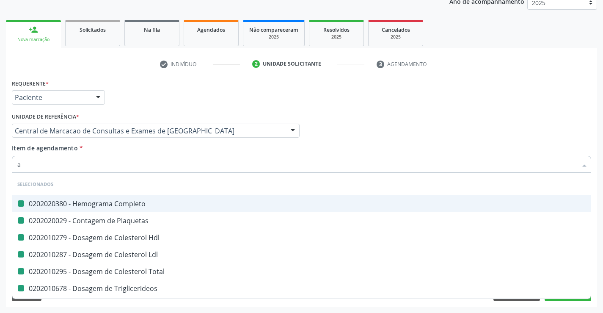
checkbox Total "false"
checkbox Triglicerideos "false"
checkbox Creatinina "false"
checkbox Ureia "false"
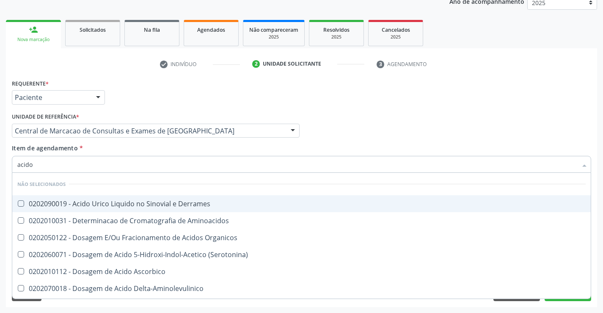
type input "acido u"
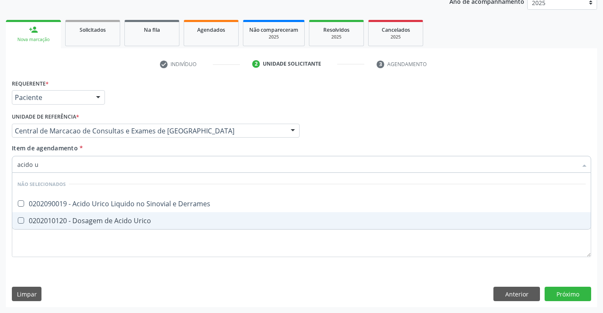
click at [162, 225] on span "0202010120 - Dosagem de Acido Urico" at bounding box center [301, 220] width 578 height 17
checkbox Urico "true"
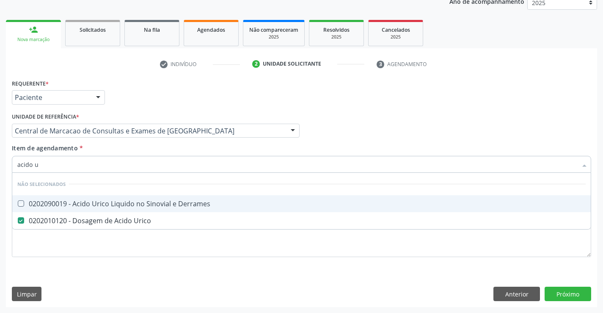
click at [139, 151] on div "Item de agendamento * acido u Desfazer seleção Não selecionados 0202090019 - Ac…" at bounding box center [301, 156] width 579 height 27
checkbox Derrames "true"
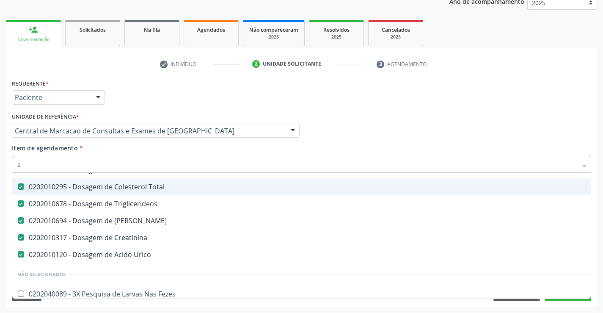
scroll to position [62, 0]
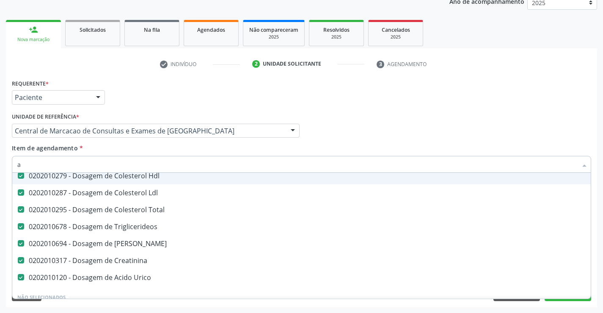
click at [189, 149] on div "Item de agendamento * a Desfazer seleção Selecionados 0202020380 - Hemograma Co…" at bounding box center [301, 156] width 579 height 27
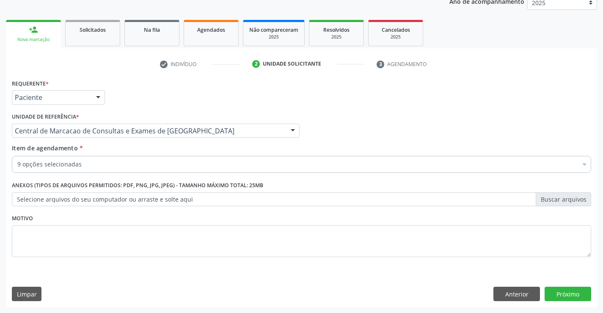
scroll to position [0, 0]
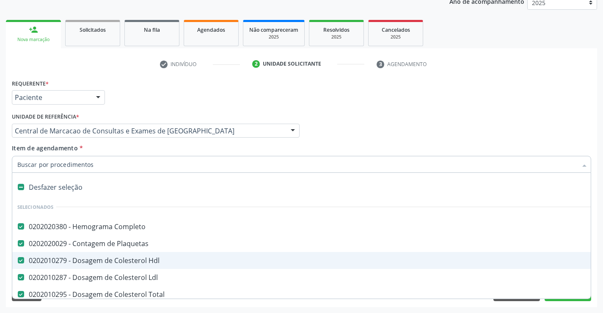
type input "t"
checkbox Urico "false"
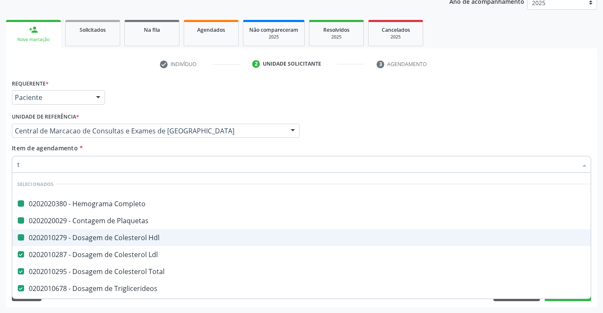
type input "tg"
checkbox Completo "false"
checkbox Plaquetas "false"
checkbox Hdl "false"
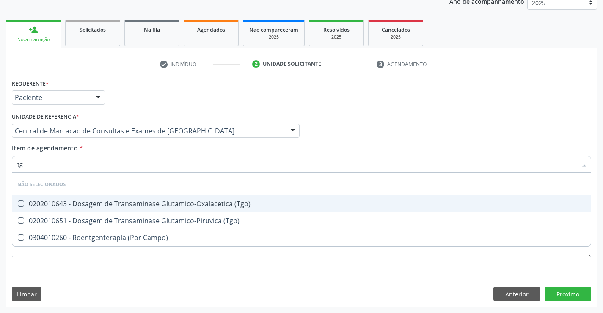
click at [152, 201] on div "0202010643 - Dosagem de Transaminase Glutamico-Oxalacetica (Tgo)" at bounding box center [301, 203] width 568 height 7
checkbox \(Tgo\) "true"
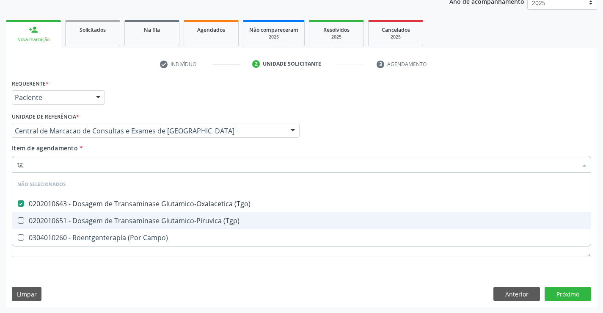
click at [152, 217] on div "0202010651 - Dosagem de Transaminase Glutamico-Piruvica (Tgp)" at bounding box center [301, 220] width 568 height 7
checkbox \(Tgp\) "true"
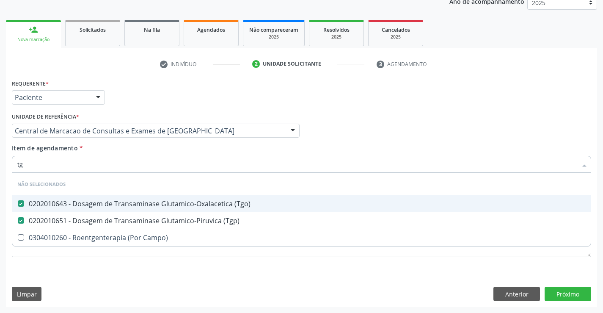
type input "tg"
click at [154, 152] on div "Item de agendamento * tg Desfazer seleção Não selecionados 0202010643 - Dosagem…" at bounding box center [301, 156] width 579 height 27
checkbox Campo\) "true"
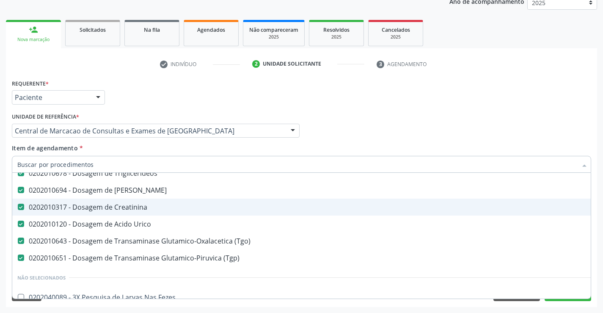
scroll to position [127, 0]
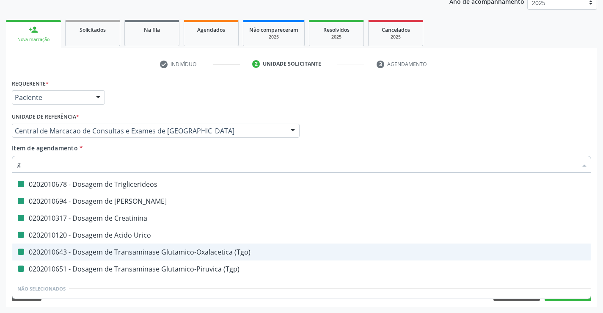
type input "gl"
checkbox Total "false"
checkbox Triglicerideos "false"
checkbox Ureia "false"
checkbox Creatinina "false"
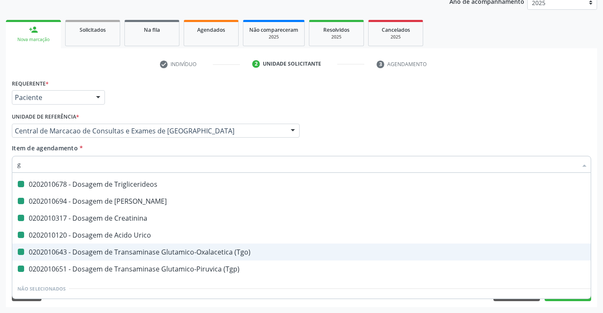
checkbox Urico "false"
checkbox \(Tgo\) "false"
checkbox \(Tgp\) "false"
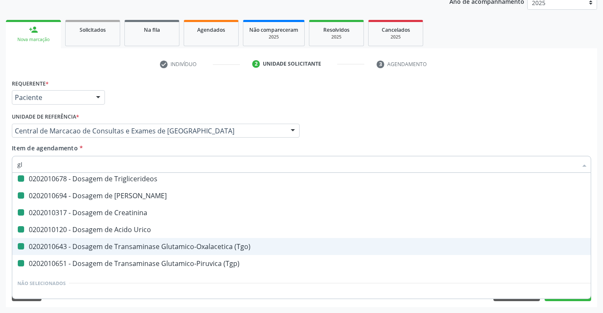
type input "gli"
checkbox Hdl "false"
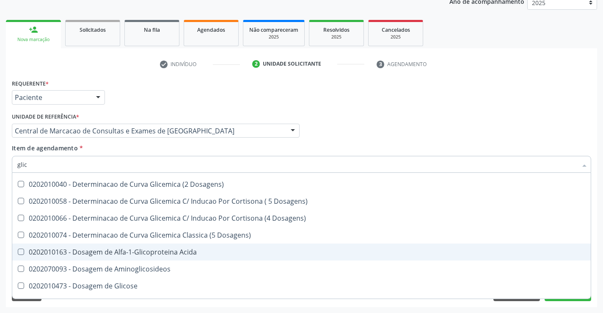
type input "glico"
checkbox Triglicerideos "false"
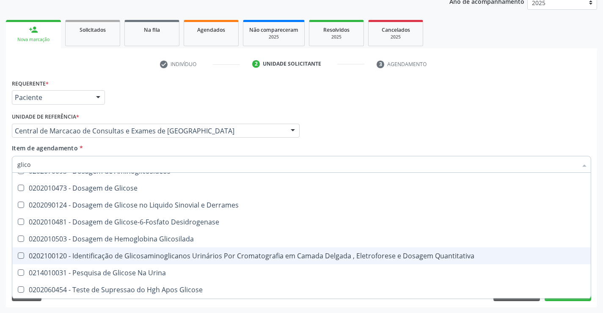
scroll to position [50, 0]
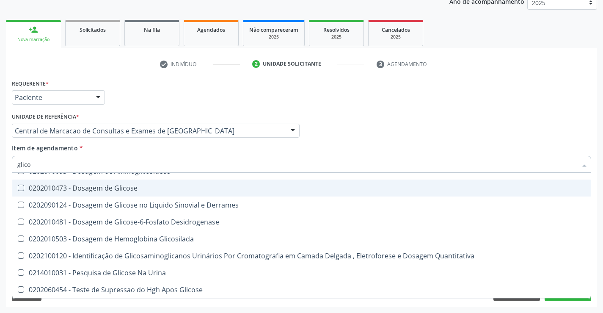
click at [140, 183] on span "0202010473 - Dosagem de Glicose" at bounding box center [301, 187] width 578 height 17
checkbox Glicose "true"
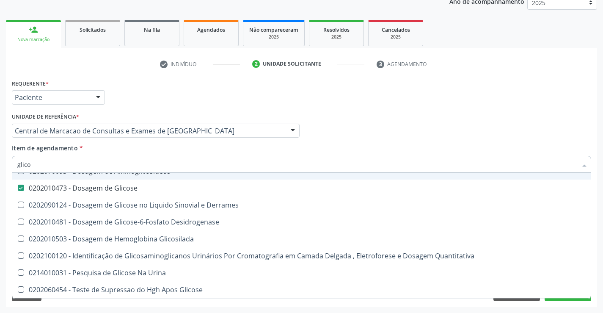
click at [137, 154] on div "Item de agendamento * glico Desfazer seleção Não selecionados 0202010163 - Dosa…" at bounding box center [301, 156] width 579 height 27
checkbox Acida "true"
checkbox Desidrogenase "true"
checkbox Glicosilada "true"
checkbox Quantitativa "true"
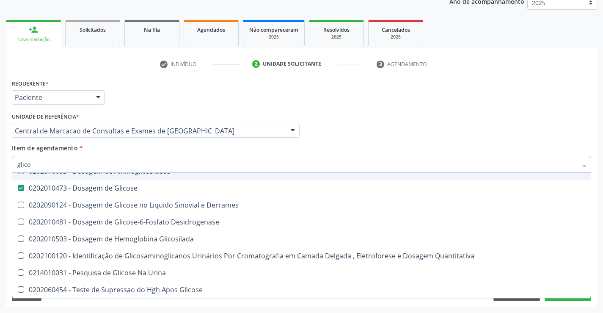
checkbox Urina "true"
checkbox Glicose "true"
checkbox Derrames "true"
checkbox Aminoglicosideos "true"
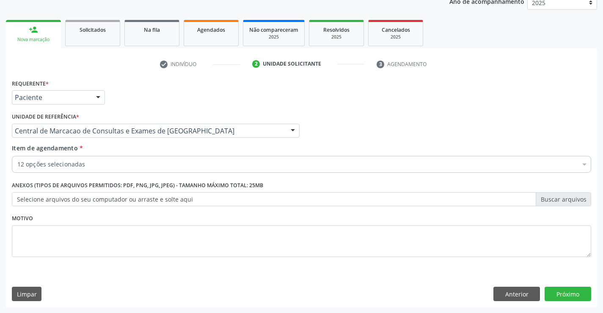
scroll to position [0, 0]
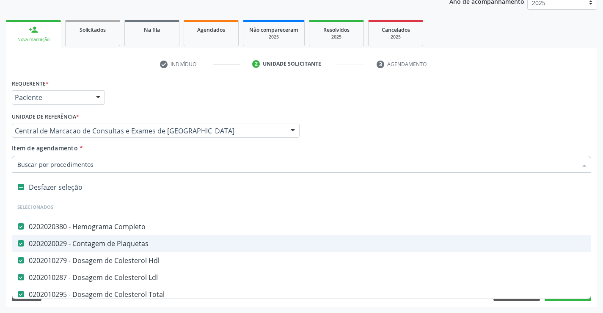
type input "u"
checkbox Ureia "false"
checkbox Creatinina "false"
checkbox Urico "false"
checkbox \(Tgo\) "false"
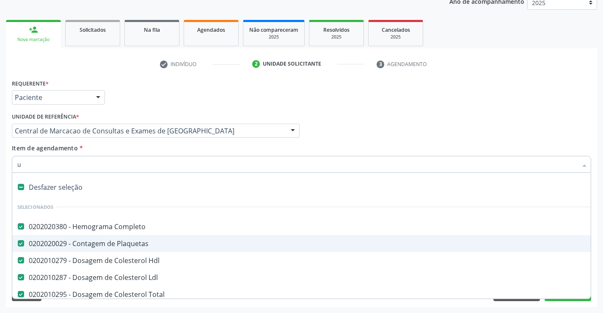
checkbox \(Tgp\) "false"
checkbox Glicose "false"
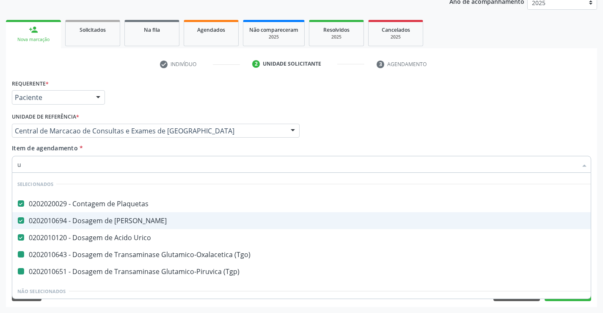
type input "ur"
checkbox \(Tgp\) "false"
checkbox \(Tgo\) "false"
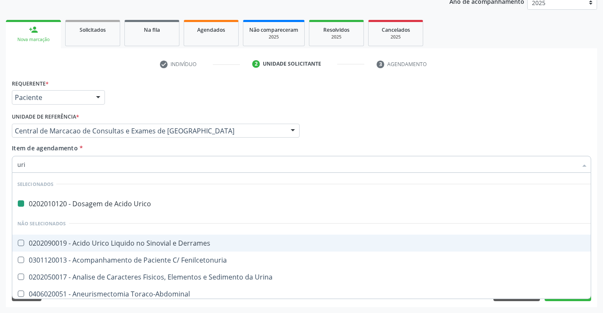
type input "urin"
checkbox Urico "false"
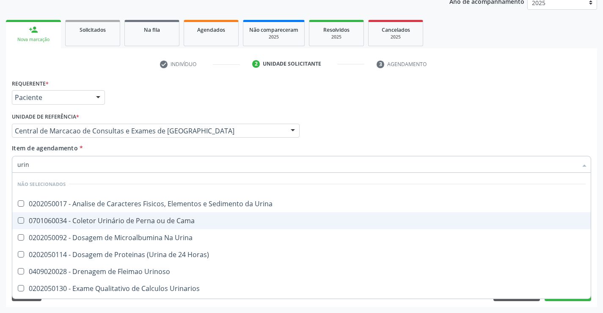
click at [157, 212] on span "0701060034 - Coletor Urinário de Perna ou de Cama" at bounding box center [301, 220] width 578 height 17
checkbox Cama "false"
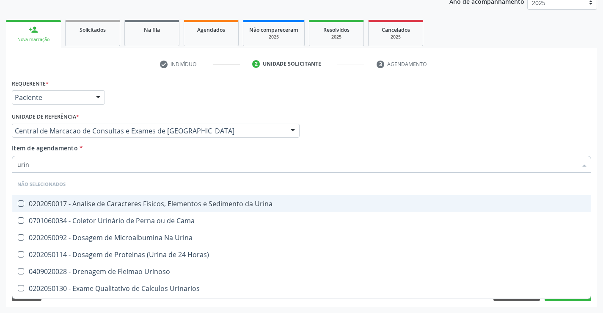
click at [156, 204] on div "0202050017 - Analise de Caracteres Fisicos, Elementos e Sedimento da Urina" at bounding box center [301, 203] width 568 height 7
checkbox Urina "true"
click at [138, 153] on div "Item de agendamento * urin Desfazer seleção Não selecionados 0202050017 - Anali…" at bounding box center [301, 156] width 579 height 27
checkbox Urinoso "true"
checkbox Quantitativa "true"
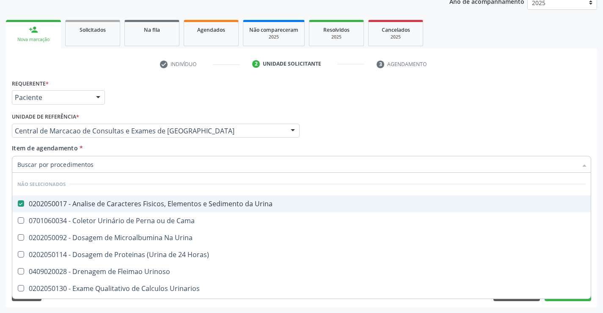
checkbox Delgada\) "true"
checkbox Urina "true"
checkbox Horas\) "true"
checkbox Urina "true"
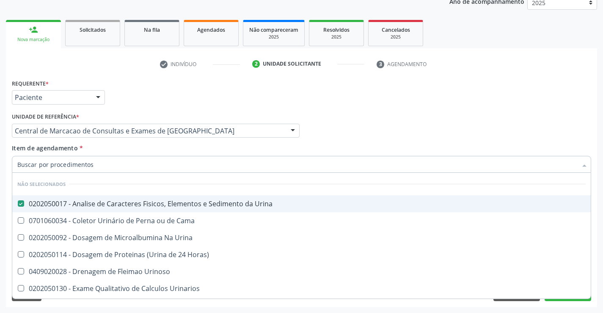
checkbox Urina "true"
checkbox Urinarios "true"
checkbox Urina "true"
checkbox Cama "true"
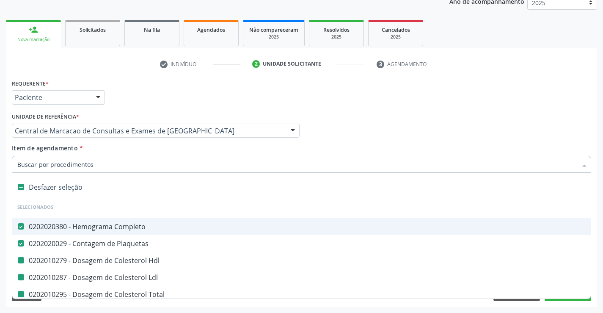
type input "f"
checkbox Total "false"
checkbox Ureia "false"
checkbox Creatinina "false"
checkbox Urico "false"
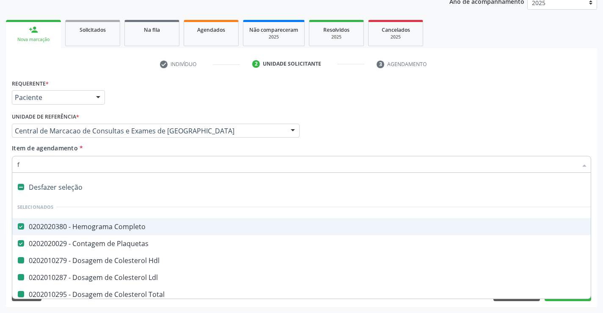
checkbox Ldl "false"
checkbox \(Tgo\) "false"
checkbox \(Tgp\) "false"
checkbox Glicose "false"
checkbox Urina "false"
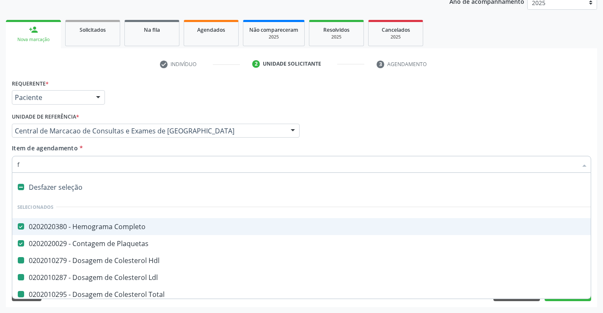
checkbox Triglicerideos "false"
checkbox Hdl "false"
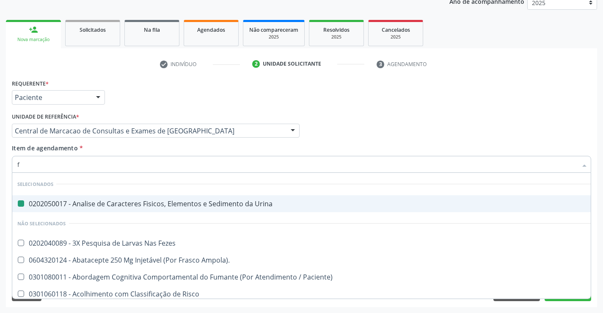
type input "fe"
checkbox Urina "false"
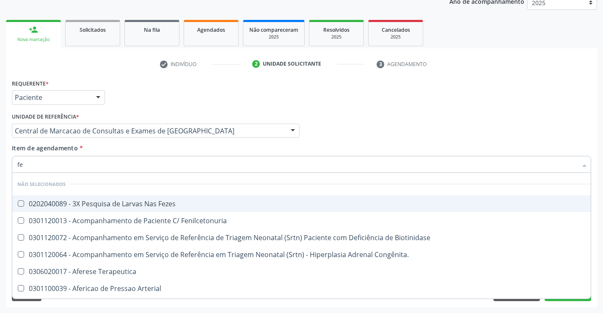
type input "fez"
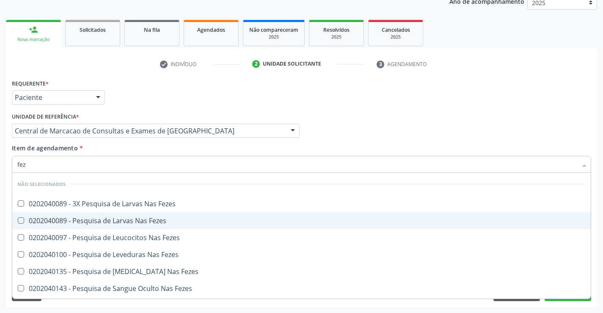
click at [159, 220] on div "0202040089 - Pesquisa de Larvas Nas Fezes" at bounding box center [301, 220] width 568 height 7
checkbox Fezes "true"
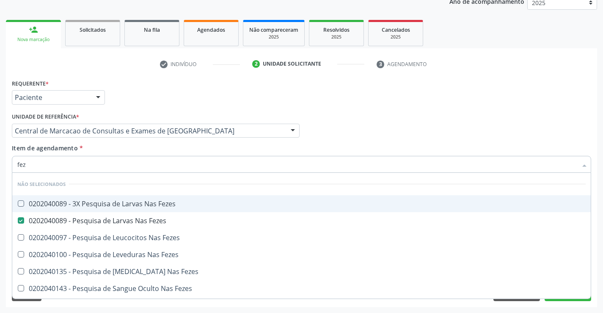
click at [300, 154] on div "Item de agendamento * fez Desfazer seleção Não selecionados 0202040089 - 3X Pes…" at bounding box center [301, 156] width 579 height 27
checkbox Fezes "true"
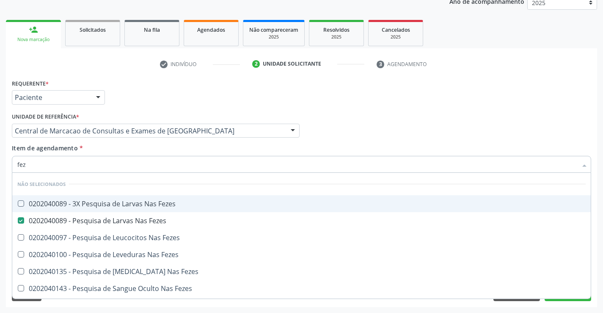
checkbox Fezes "true"
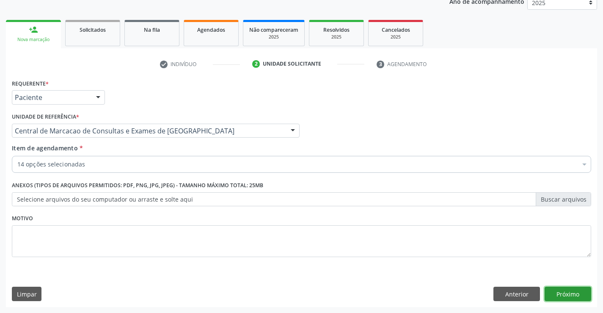
click at [551, 295] on button "Próximo" at bounding box center [568, 293] width 47 height 14
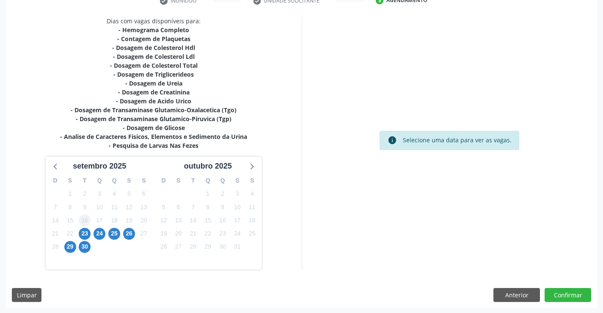
scroll to position [171, 0]
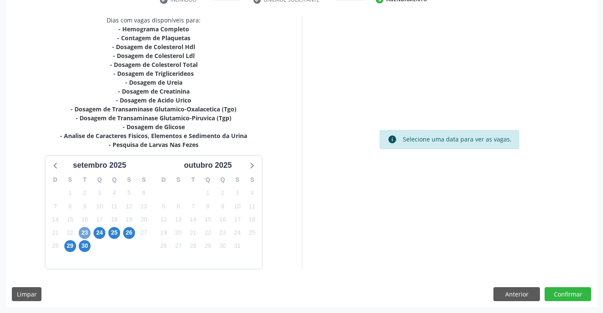
click at [83, 230] on span "23" at bounding box center [85, 233] width 12 height 12
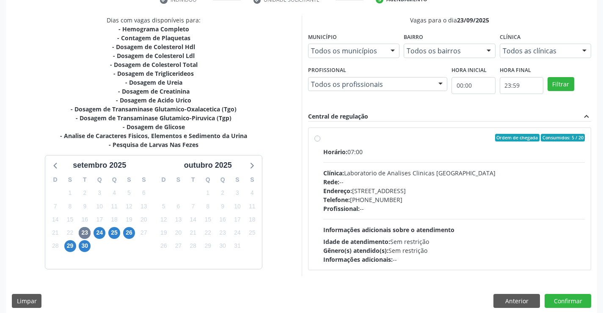
click at [459, 163] on div "Horário: 07:00 Clínica: Laboratorio de Analises Clinicas Sao Francisco Rede: --…" at bounding box center [454, 205] width 262 height 116
click at [320, 141] on input "Ordem de chegada Consumidos: 5 / 20 Horário: 07:00 Clínica: Laboratorio de Anal…" at bounding box center [317, 138] width 6 height 8
radio input "true"
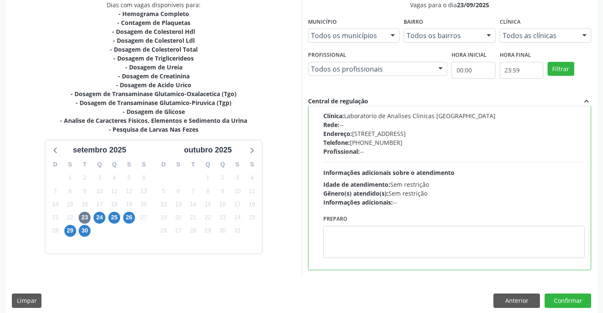
scroll to position [193, 0]
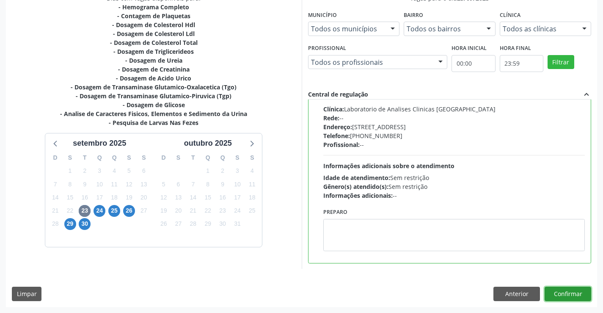
click at [582, 300] on button "Confirmar" at bounding box center [568, 293] width 47 height 14
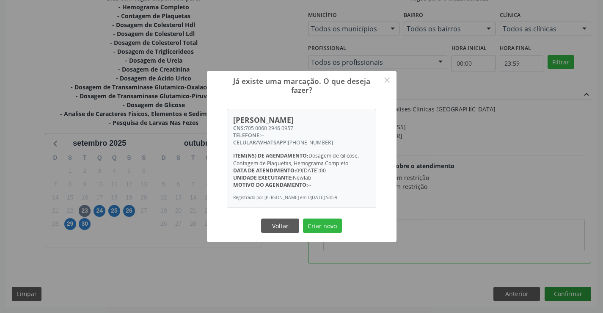
click at [303, 218] on button "Criar novo" at bounding box center [322, 225] width 39 height 14
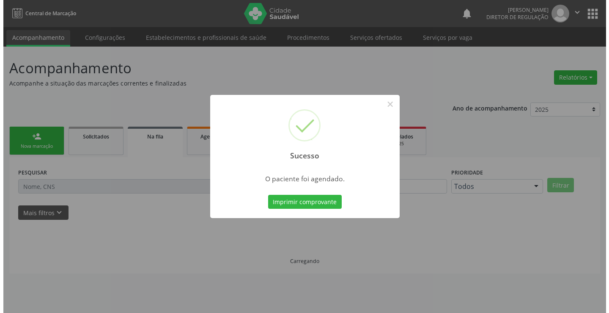
scroll to position [0, 0]
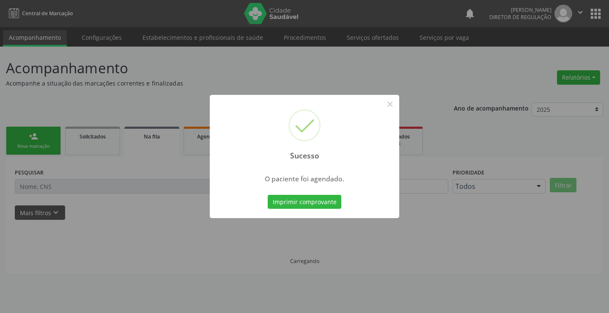
click at [268, 195] on button "Imprimir comprovante" at bounding box center [305, 202] width 74 height 14
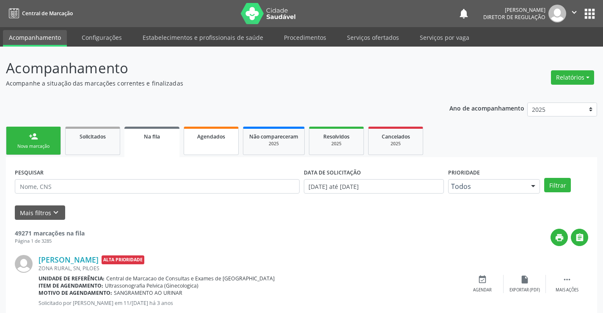
click at [215, 147] on link "Agendados" at bounding box center [211, 141] width 55 height 28
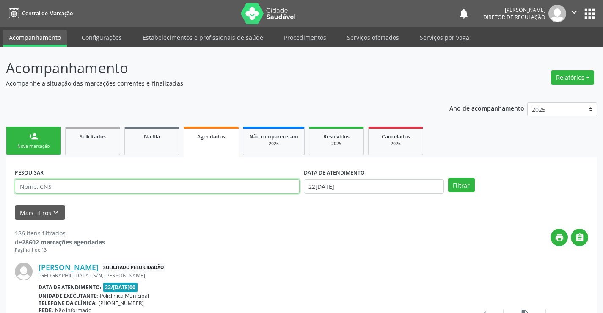
click at [74, 186] on input "text" at bounding box center [157, 186] width 285 height 14
paste input "705 0060 2946 0957"
type input "705 0060 2946 0957"
click at [404, 194] on div "DATA DE ATENDIMENTO 22/09/2025" at bounding box center [374, 182] width 144 height 33
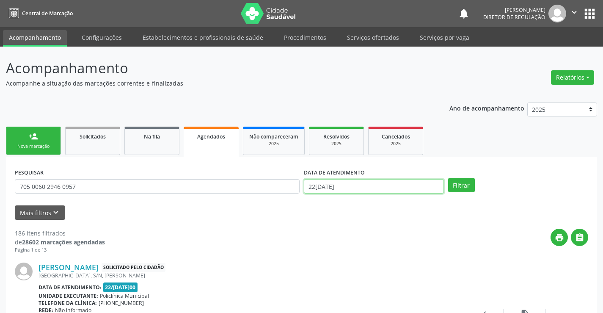
click at [357, 185] on input "22/09/2025" at bounding box center [374, 186] width 140 height 14
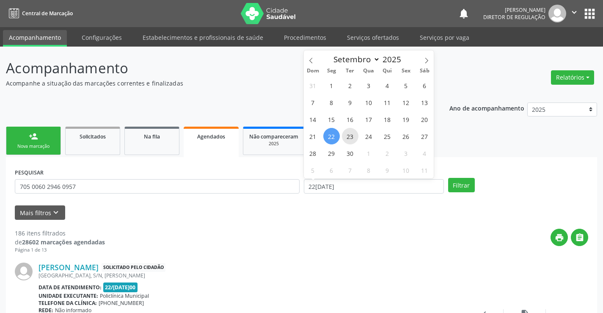
click at [352, 137] on span "23" at bounding box center [350, 136] width 17 height 17
type input "23/09/2025"
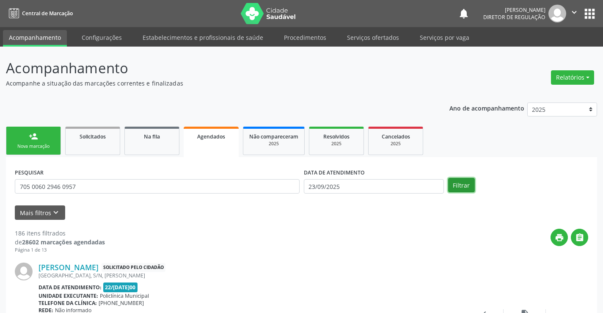
click at [460, 184] on button "Filtrar" at bounding box center [461, 185] width 27 height 14
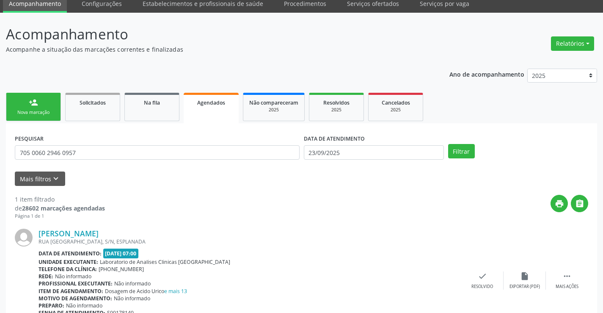
scroll to position [77, 0]
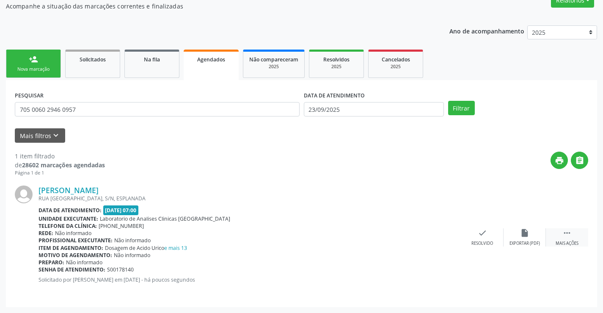
drag, startPoint x: 582, startPoint y: 245, endPoint x: 571, endPoint y: 240, distance: 11.8
click at [576, 242] on div " Mais ações" at bounding box center [567, 237] width 42 height 18
click at [521, 232] on icon "edit" at bounding box center [524, 232] width 9 height 9
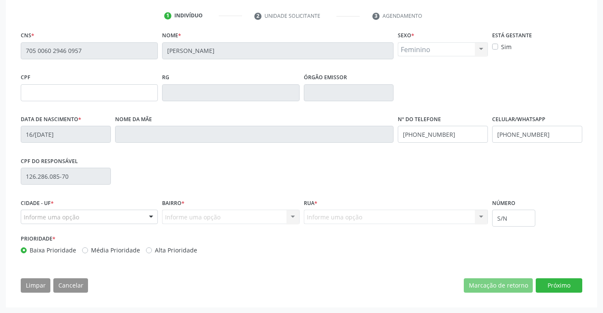
scroll to position [157, 0]
click at [561, 290] on button "Próximo" at bounding box center [559, 285] width 47 height 14
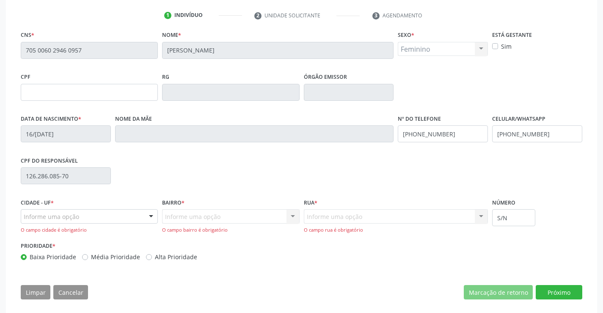
click at [85, 215] on div "Informe uma opção" at bounding box center [89, 216] width 137 height 14
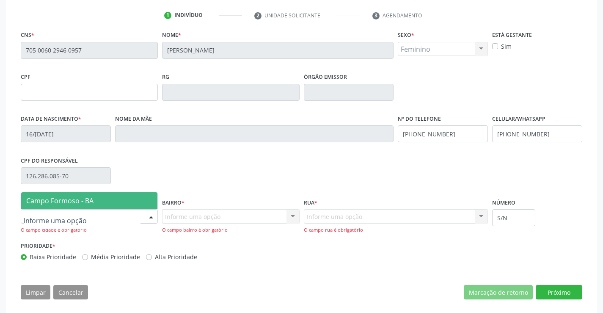
click at [105, 204] on span "Campo Formoso - BA" at bounding box center [89, 200] width 136 height 17
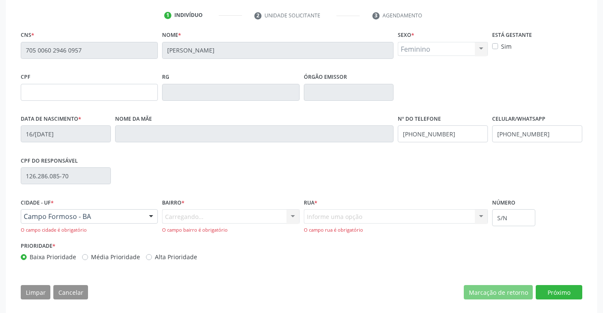
click at [235, 220] on div "Carregando... Nenhum resultado encontrado para: " " Nenhuma opção encontrada. D…" at bounding box center [230, 221] width 137 height 24
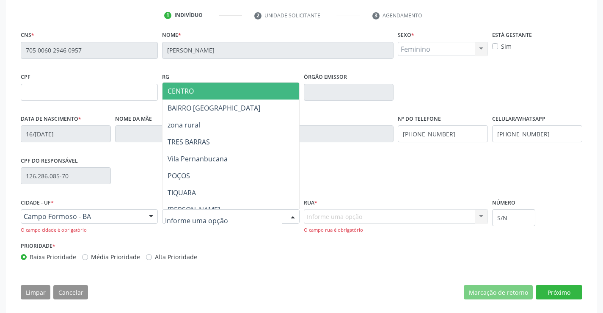
click at [235, 220] on div at bounding box center [230, 216] width 137 height 14
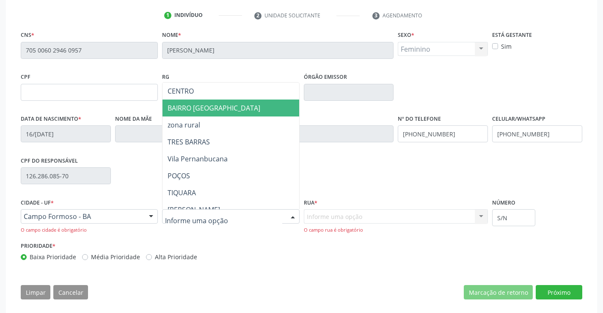
click at [252, 102] on span "BAIRRO SÃO FRANCISCO" at bounding box center [253, 107] width 183 height 17
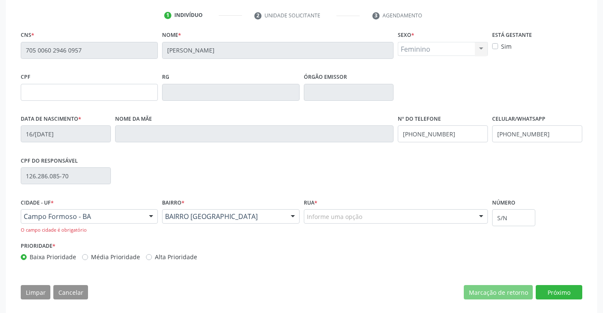
click at [354, 208] on div "Rua * Informe uma opção RUA DA LARANJEIRA silvio santos RUA DAS LARANJEIRAS OLA…" at bounding box center [396, 209] width 184 height 27
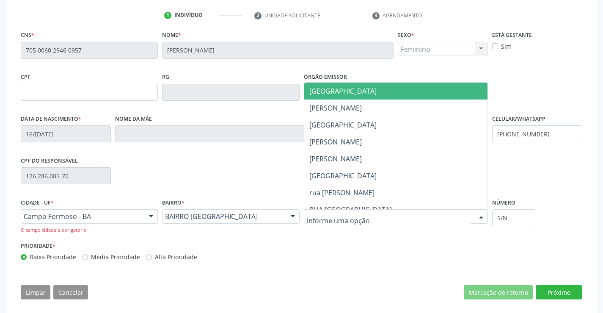
click at [374, 94] on span "RUA DA LARANJEIRA" at bounding box center [396, 91] width 184 height 17
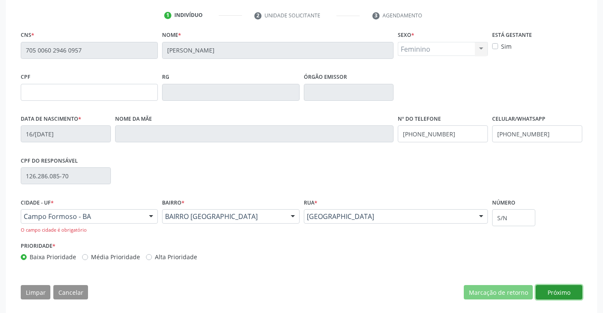
click at [551, 290] on button "Próximo" at bounding box center [559, 292] width 47 height 14
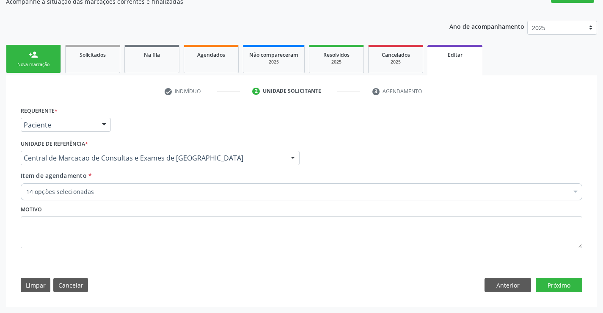
scroll to position [82, 0]
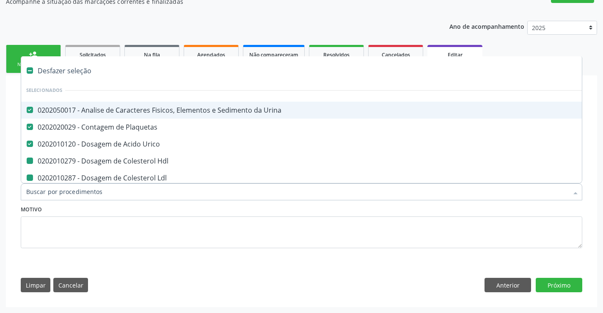
type input "v"
checkbox Hdl "false"
checkbox Ldl "false"
checkbox Total "false"
checkbox Creatinina "false"
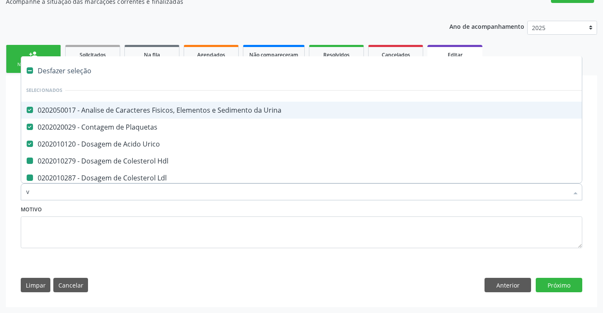
checkbox Glicose "false"
checkbox \(Tgo\) "false"
checkbox \(Tgp\) "false"
checkbox Triglicerideos "false"
checkbox Ureia "false"
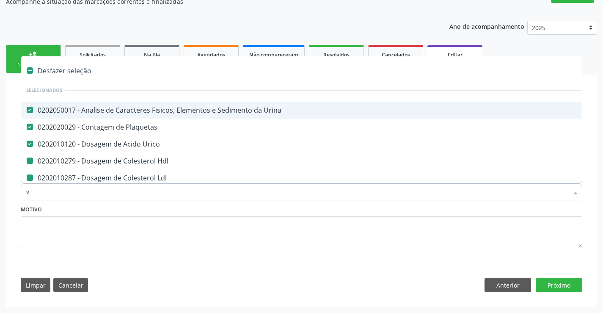
checkbox Completo "false"
checkbox Fezes "false"
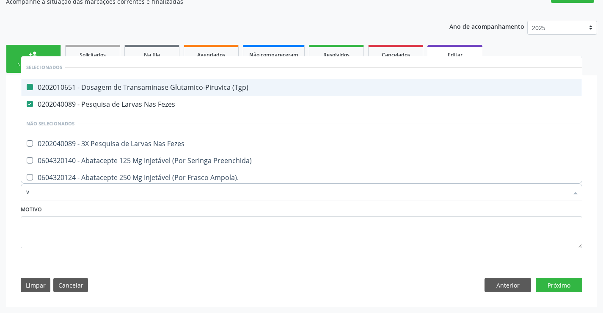
type input "vh"
checkbox \(Tgp\) "false"
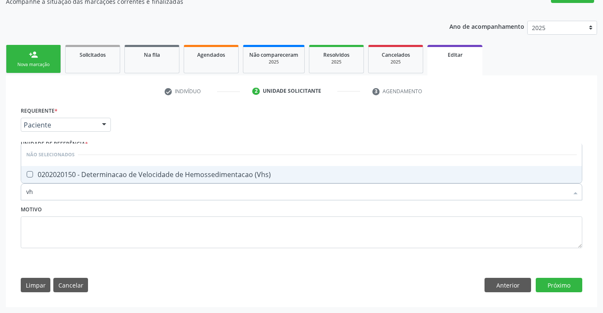
type input "vhs"
click at [96, 174] on div "0202020150 - Determinacao de Velocidade de Hemossedimentacao (Vhs)" at bounding box center [301, 174] width 550 height 7
checkbox \(Vhs\) "true"
type input "vhs"
drag, startPoint x: 97, startPoint y: 210, endPoint x: 94, endPoint y: 196, distance: 14.6
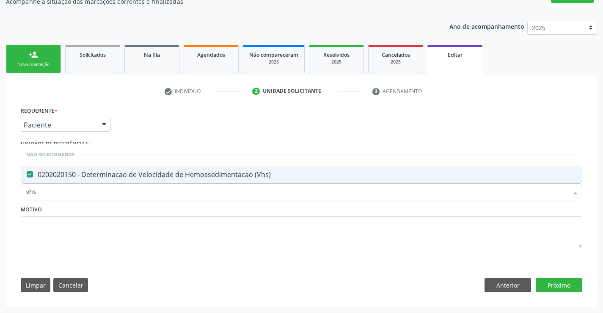
click at [97, 211] on div "Motivo" at bounding box center [302, 225] width 562 height 45
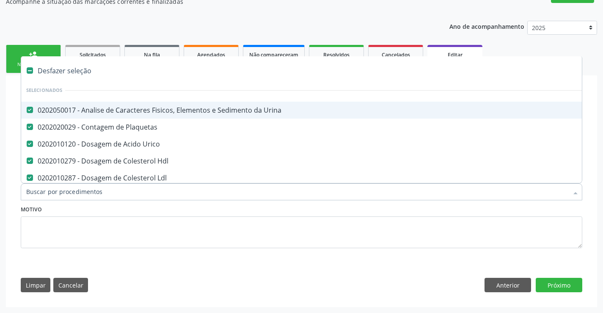
click at [94, 196] on div at bounding box center [302, 191] width 562 height 17
type input "r"
checkbox \(Vhs\) "false"
type input "re"
checkbox Ldl "false"
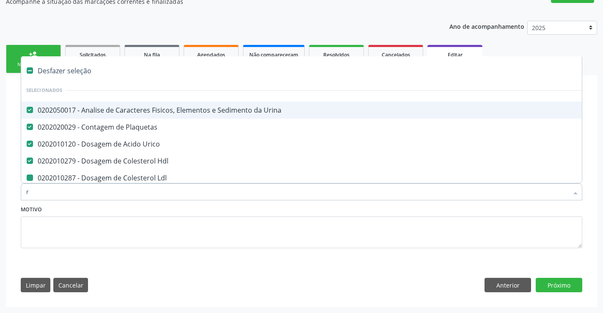
checkbox Total "false"
checkbox Creatinina "false"
checkbox Glicose "false"
checkbox \(Tgo\) "false"
checkbox \(Tgp\) "false"
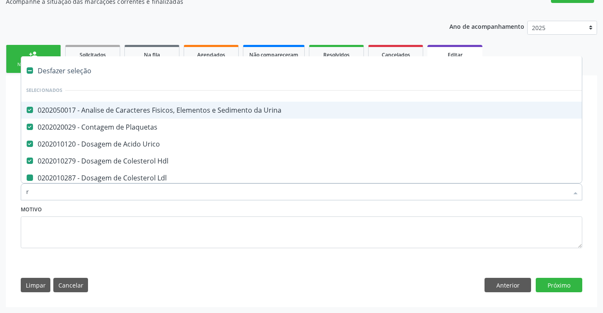
checkbox Triglicerideos "false"
checkbox Ureia "false"
checkbox Completo "false"
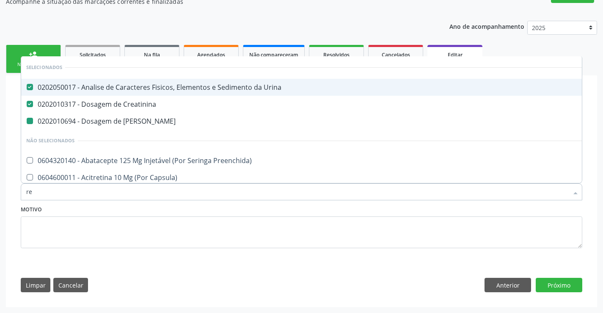
type input "rea"
checkbox Ureia "false"
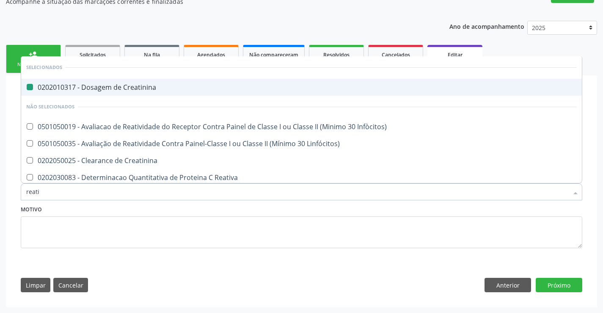
type input "reativ"
checkbox Creatinina "false"
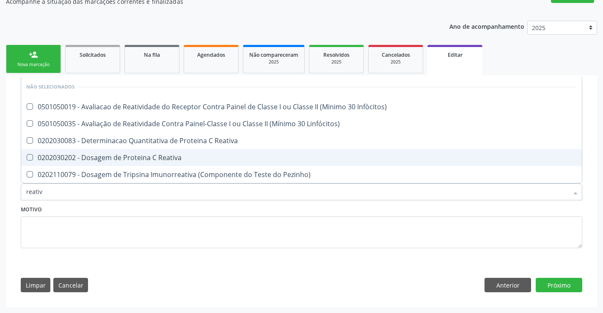
click at [198, 157] on div "0202030202 - Dosagem de Proteina C Reativa" at bounding box center [301, 157] width 550 height 7
checkbox Reativa "true"
click at [389, 271] on div "Requerente * Paciente Profissional de Saúde Paciente Nenhum resultado encontrad…" at bounding box center [301, 201] width 573 height 193
checkbox Infòcitos\) "true"
checkbox Reativa "true"
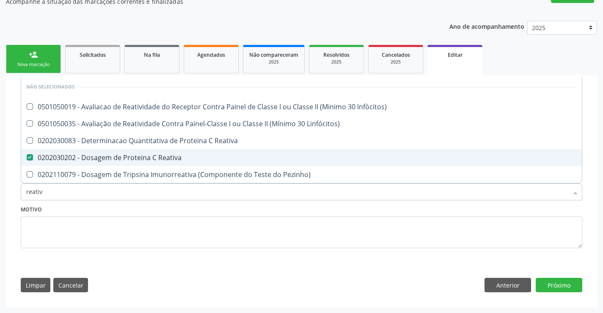
checkbox Pezinho\) "true"
checkbox Linfócitos\) "true"
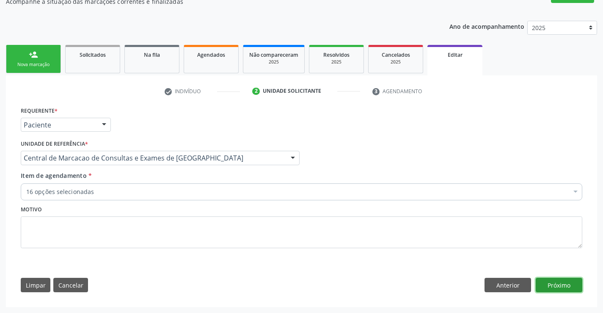
click at [574, 289] on button "Próximo" at bounding box center [559, 285] width 47 height 14
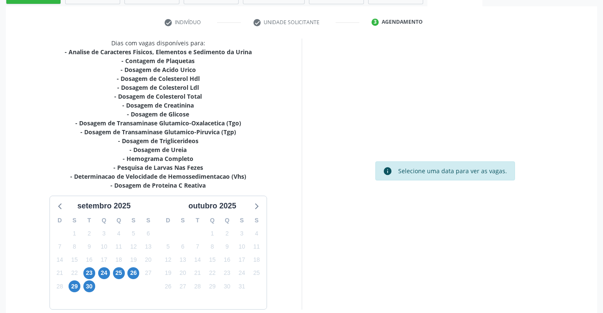
scroll to position [200, 0]
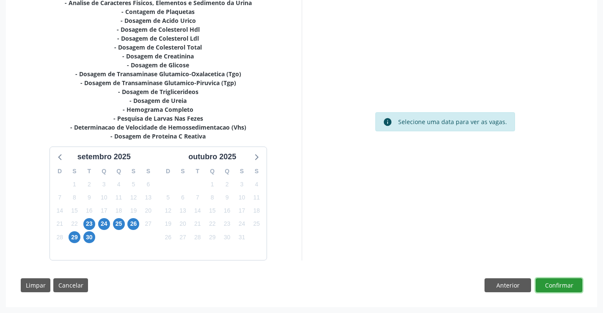
click at [567, 290] on button "Confirmar" at bounding box center [559, 285] width 47 height 14
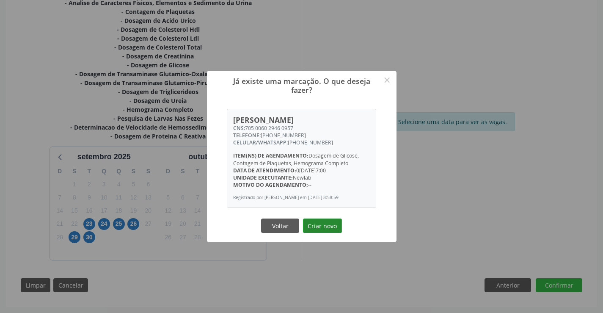
click at [336, 230] on button "Criar novo" at bounding box center [322, 225] width 39 height 14
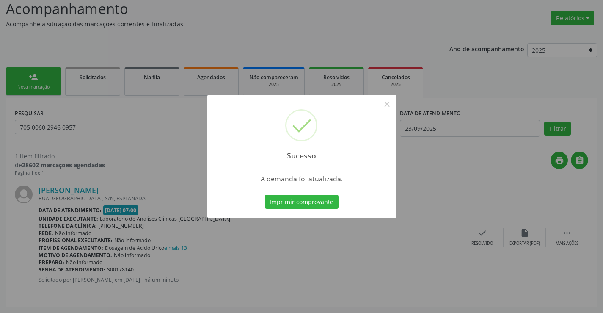
scroll to position [0, 0]
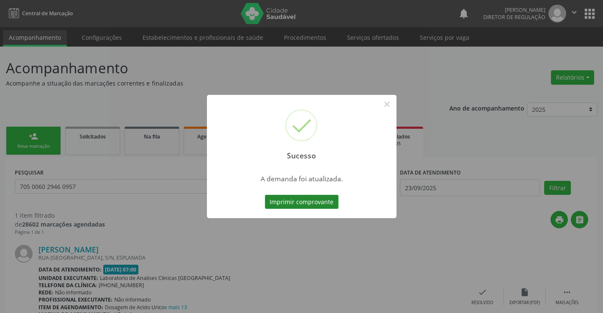
click at [319, 203] on button "Imprimir comprovante" at bounding box center [302, 202] width 74 height 14
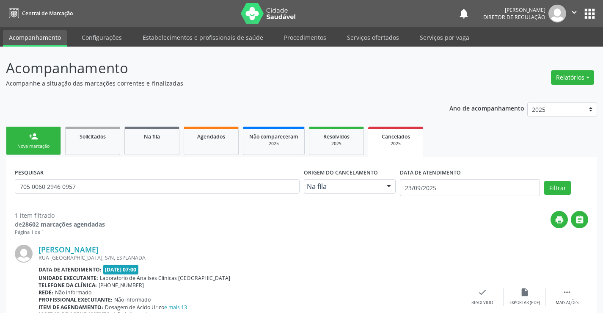
click at [33, 141] on link "person_add Nova marcação" at bounding box center [33, 141] width 55 height 28
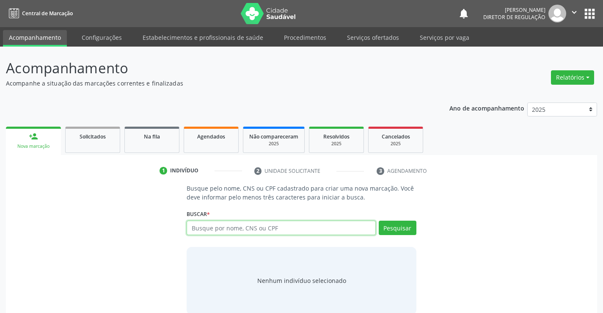
click at [268, 226] on input "text" at bounding box center [281, 227] width 189 height 14
type input "704807588221445"
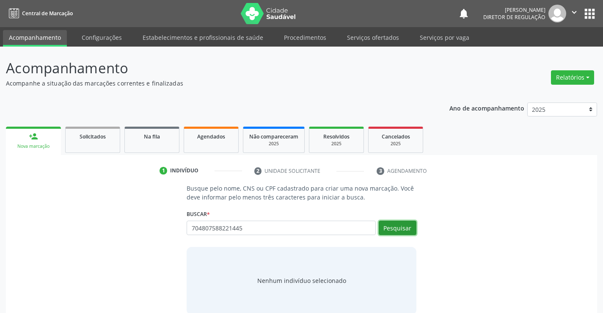
click at [408, 221] on button "Pesquisar" at bounding box center [398, 227] width 38 height 14
type input "704807588221445"
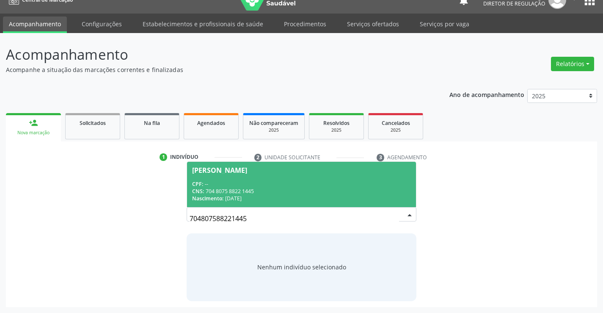
click at [286, 187] on div "CNS: 704 8075 8822 1445" at bounding box center [301, 190] width 218 height 7
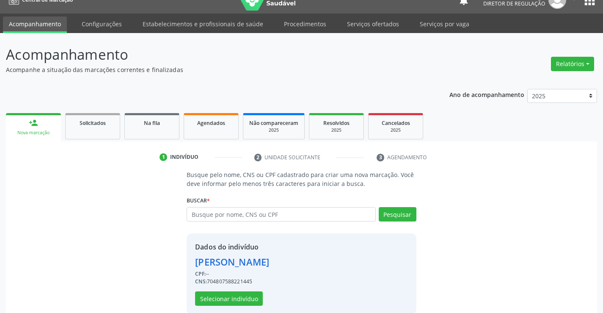
scroll to position [27, 0]
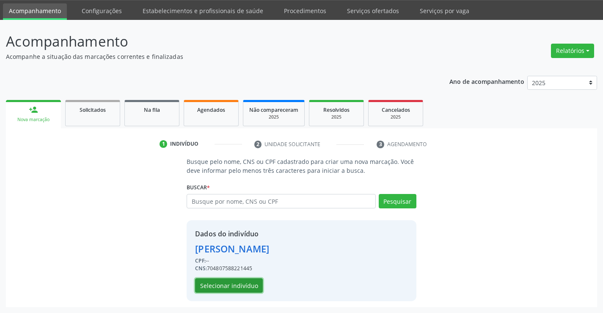
click at [240, 288] on button "Selecionar indivíduo" at bounding box center [229, 285] width 68 height 14
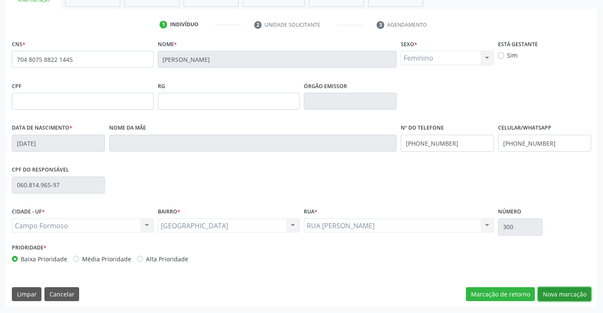
click at [549, 295] on button "Nova marcação" at bounding box center [564, 294] width 53 height 14
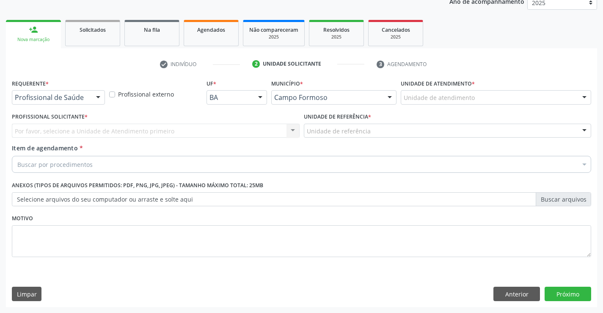
drag, startPoint x: 84, startPoint y: 102, endPoint x: 82, endPoint y: 117, distance: 15.4
click at [84, 102] on div "Profissional de Saúde" at bounding box center [58, 97] width 93 height 14
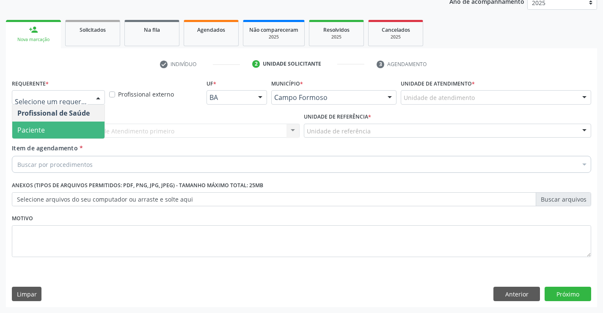
click at [80, 136] on span "Paciente" at bounding box center [58, 129] width 92 height 17
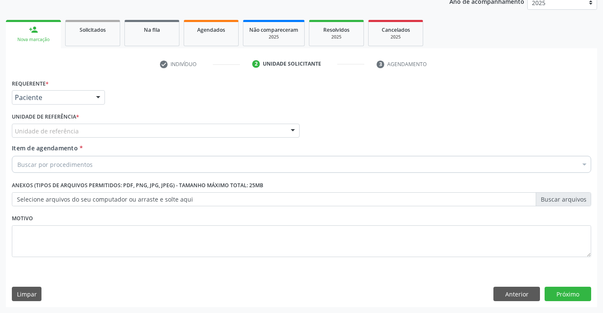
click at [148, 121] on div "Unidade de referência * Unidade de referência Unidade Basica de Saude da Famili…" at bounding box center [156, 123] width 288 height 27
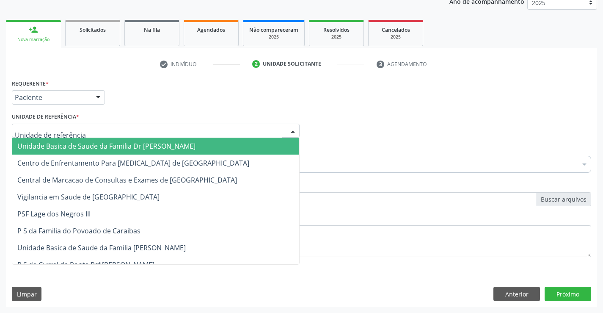
click at [154, 136] on div at bounding box center [156, 131] width 288 height 14
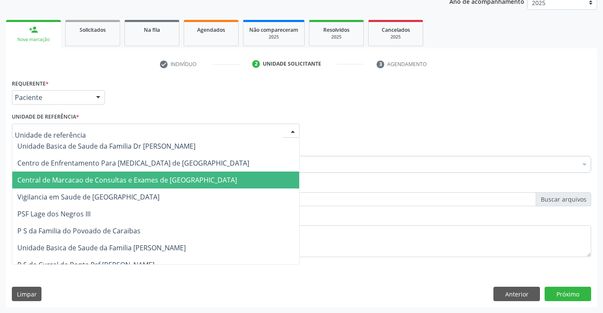
drag, startPoint x: 157, startPoint y: 177, endPoint x: 181, endPoint y: 169, distance: 25.4
click at [157, 177] on span "Central de Marcacao de Consultas e Exames de [GEOGRAPHIC_DATA]" at bounding box center [127, 179] width 220 height 9
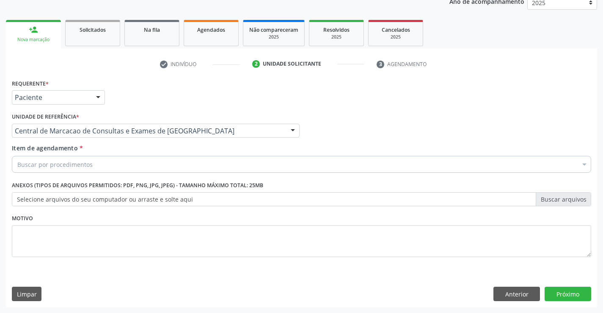
click at [199, 161] on div "Buscar por procedimentos" at bounding box center [301, 164] width 579 height 17
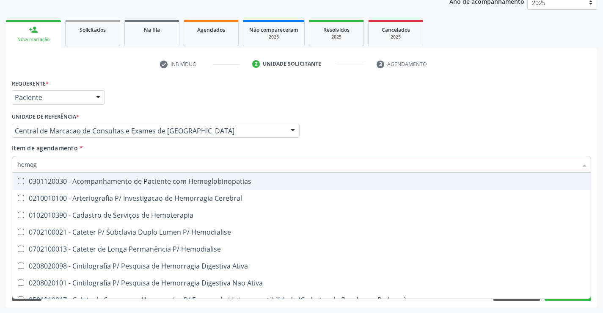
type input "hemogr"
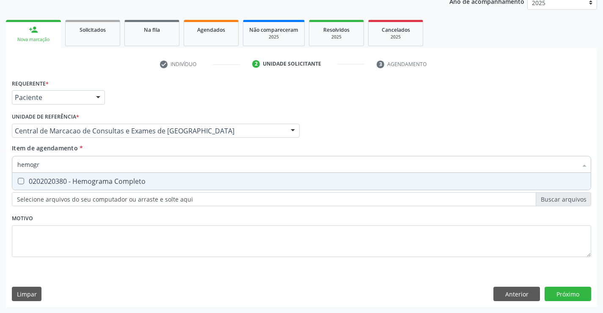
click at [182, 181] on div "0202020380 - Hemograma Completo" at bounding box center [301, 181] width 568 height 7
checkbox Completo "true"
type input "hemogr"
click at [175, 152] on div "Item de agendamento * hemogr Desfazer seleção 0202020380 - Hemograma Completo N…" at bounding box center [301, 156] width 579 height 27
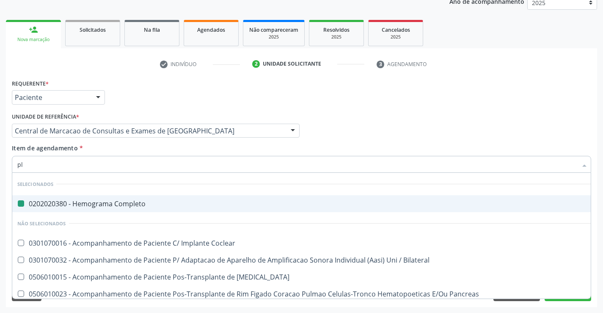
type input "pla"
checkbox Completo "false"
type input "plaq"
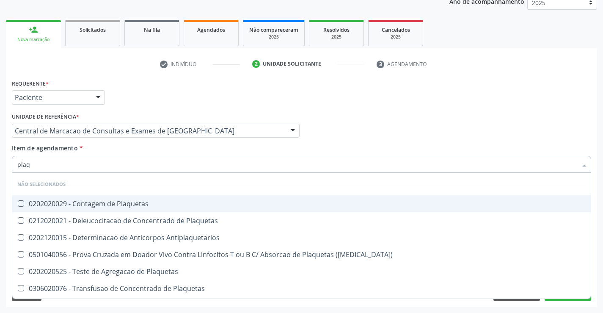
click at [162, 200] on div "0202020029 - Contagem de Plaquetas" at bounding box center [301, 203] width 568 height 7
checkbox Plaquetas "true"
type input "plaq"
click at [152, 148] on div "Item de agendamento * plaq Desfazer seleção Não selecionados 0202020029 - Conta…" at bounding box center [301, 156] width 579 height 27
checkbox Plaquetas "true"
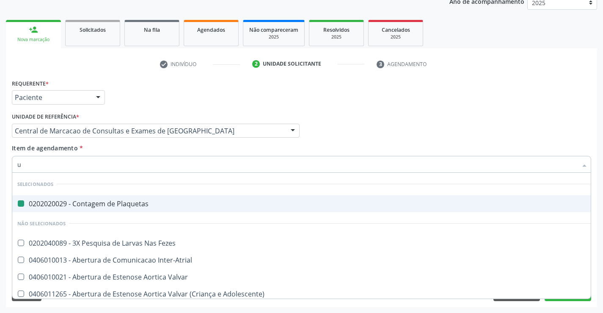
type input "ur"
checkbox Plaquetas "false"
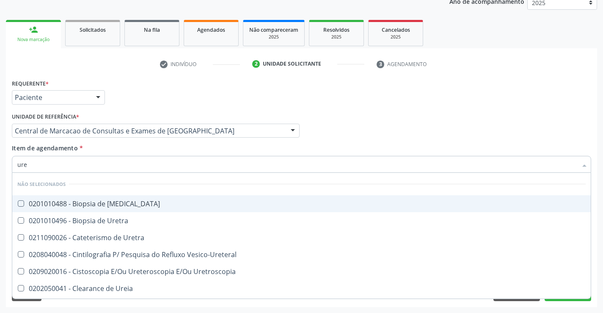
type input "urei"
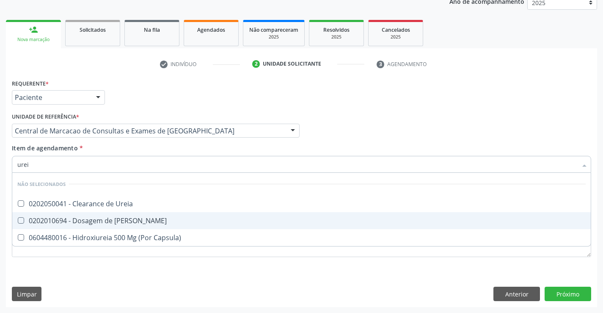
click at [148, 217] on div "0202010694 - Dosagem de [PERSON_NAME]" at bounding box center [301, 220] width 568 height 7
checkbox Ureia "true"
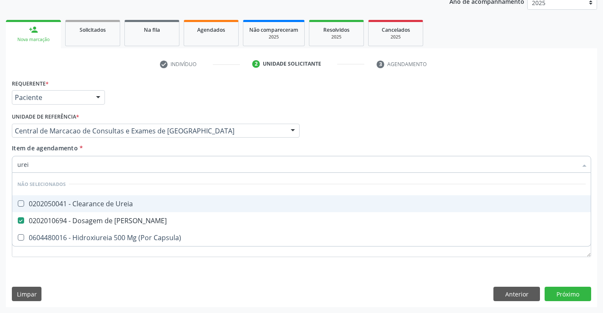
click at [156, 151] on div "Item de agendamento * urei Desfazer seleção Não selecionados 0202050041 - Clear…" at bounding box center [301, 156] width 579 height 27
checkbox Ureia "true"
checkbox Capsula\) "true"
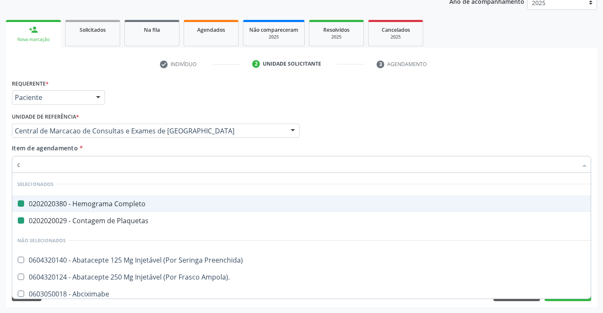
type input "cr"
checkbox Completo "false"
checkbox Plaquetas "false"
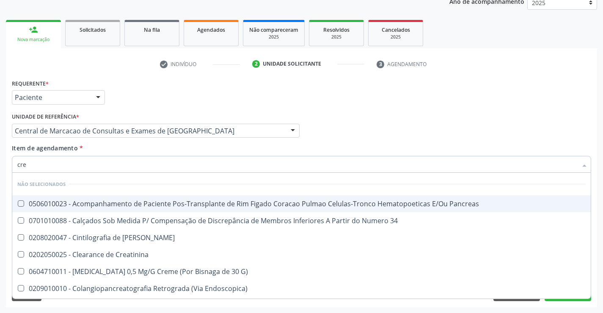
type input "crea"
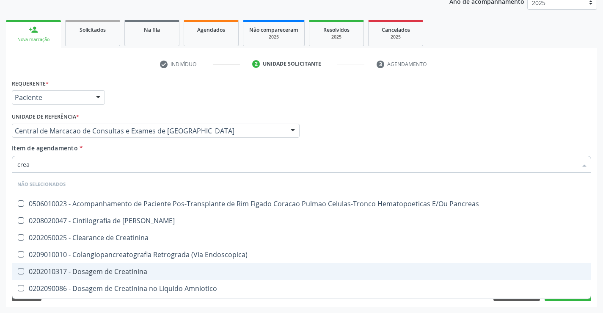
click at [140, 276] on span "0202010317 - Dosagem de Creatinina" at bounding box center [301, 271] width 578 height 17
checkbox Creatinina "true"
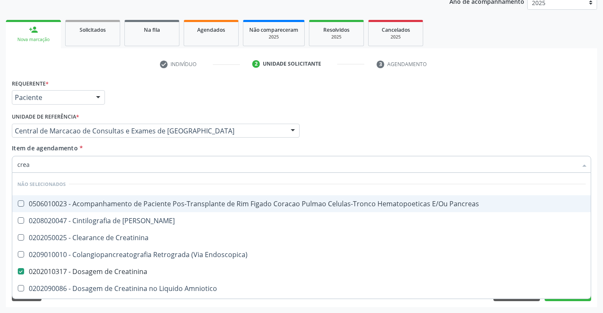
click at [136, 154] on div "Item de agendamento * crea Desfazer seleção Não selecionados 0506010023 - Acomp…" at bounding box center [301, 156] width 579 height 27
checkbox Pancreas "true"
checkbox Endoscopica\) "true"
checkbox Creatinina "true"
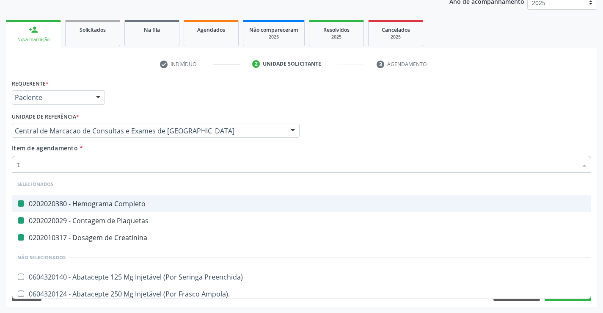
type input "tg"
checkbox Completo "false"
checkbox Plaquetas "false"
checkbox Creatinina "false"
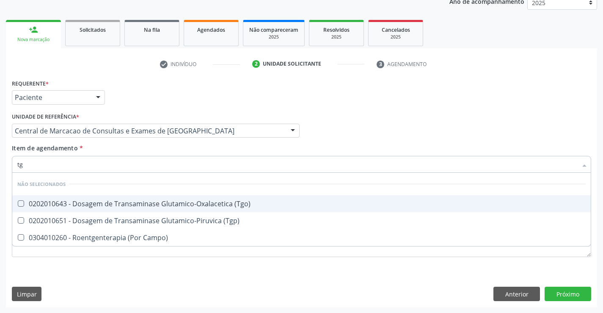
click at [153, 204] on div "0202010643 - Dosagem de Transaminase Glutamico-Oxalacetica (Tgo)" at bounding box center [301, 203] width 568 height 7
checkbox \(Tgo\) "true"
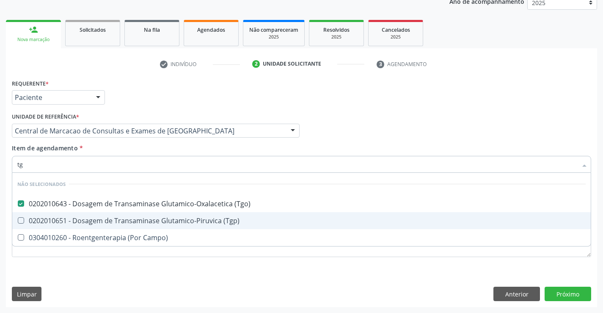
click at [150, 218] on div "0202010651 - Dosagem de Transaminase Glutamico-Piruvica (Tgp)" at bounding box center [301, 220] width 568 height 7
checkbox \(Tgp\) "true"
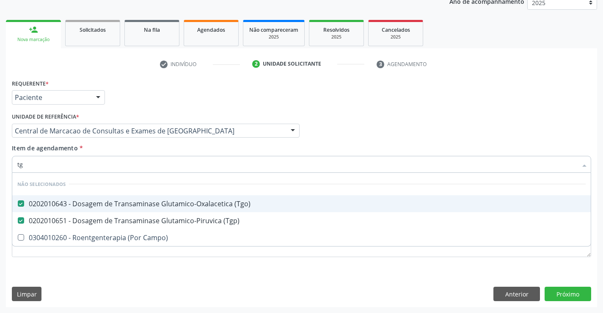
click at [138, 150] on div "Item de agendamento * tg Desfazer seleção Não selecionados 0202010643 - Dosagem…" at bounding box center [301, 156] width 579 height 27
checkbox Campo\) "true"
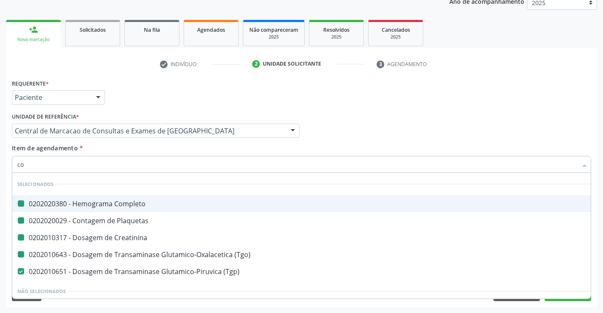
type input "col"
checkbox Completo "false"
checkbox Plaquetas "false"
checkbox Creatinina "false"
checkbox \(Tgo\) "false"
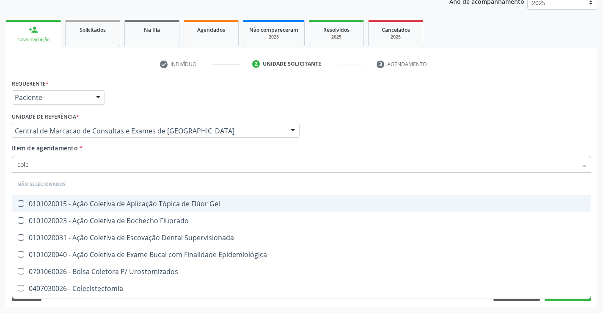
type input "coles"
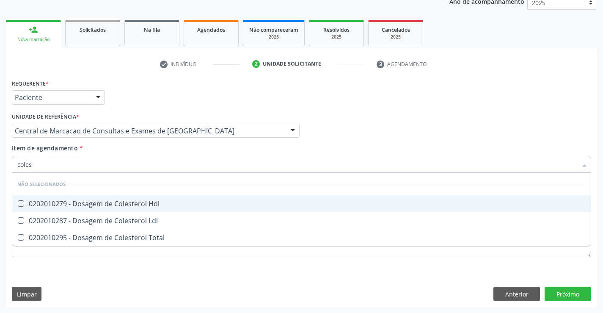
click at [151, 197] on span "0202010279 - Dosagem de Colesterol Hdl" at bounding box center [301, 203] width 578 height 17
checkbox Hdl "true"
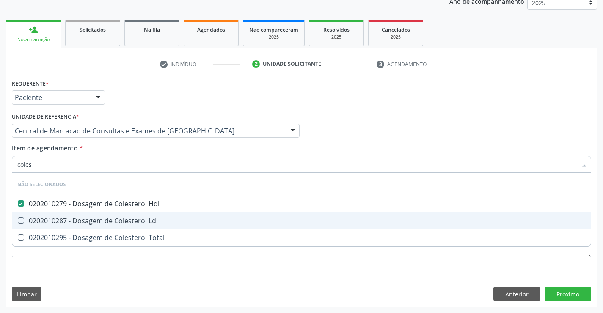
drag, startPoint x: 153, startPoint y: 219, endPoint x: 155, endPoint y: 235, distance: 15.8
click at [153, 220] on div "0202010287 - Dosagem de Colesterol Ldl" at bounding box center [301, 220] width 568 height 7
checkbox Ldl "true"
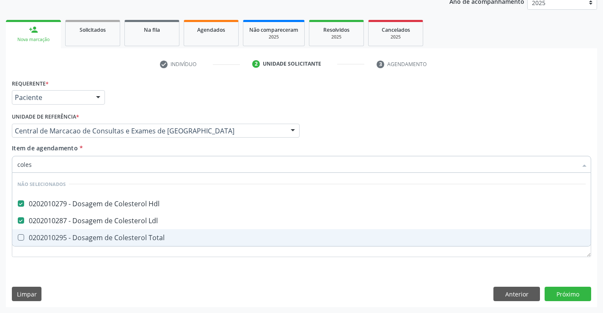
click at [155, 239] on div "0202010295 - Dosagem de Colesterol Total" at bounding box center [301, 237] width 568 height 7
checkbox Total "true"
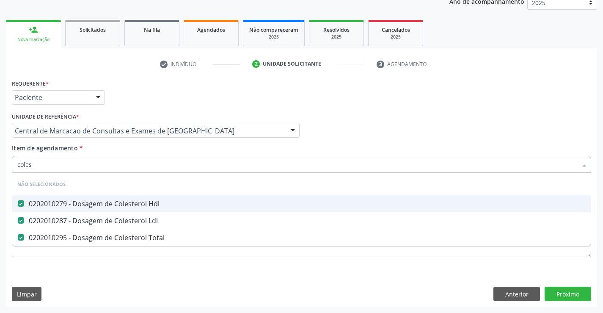
click at [151, 155] on div "Item de agendamento * coles Desfazer seleção Não selecionados 0202010279 - Dosa…" at bounding box center [301, 156] width 579 height 27
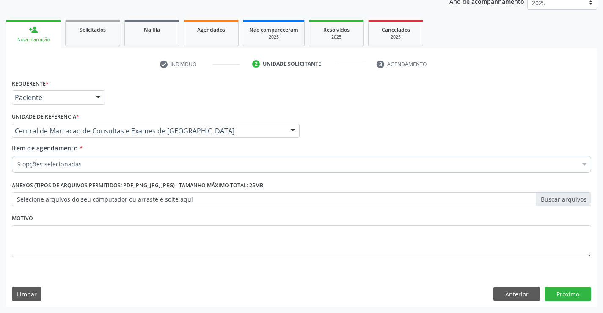
click at [142, 170] on div "9 opções selecionadas" at bounding box center [301, 164] width 579 height 17
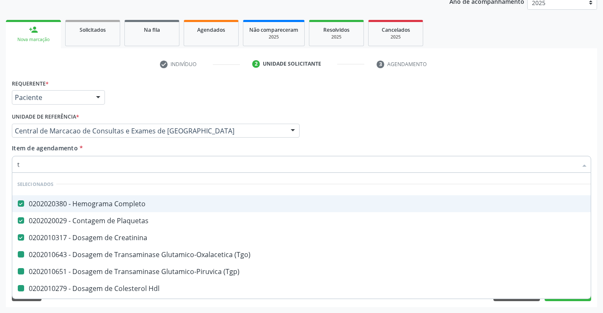
type input "tr"
checkbox \(Tgo\) "false"
checkbox \(Tgp\) "false"
checkbox Hdl "false"
checkbox Ldl "false"
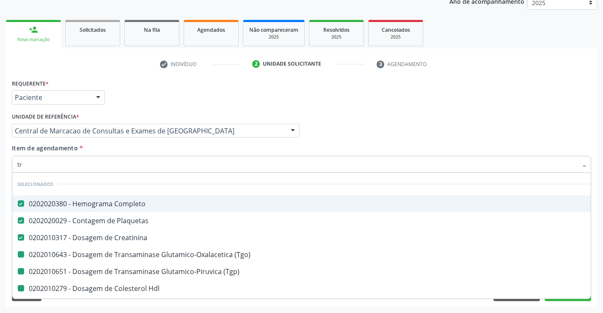
checkbox Total "false"
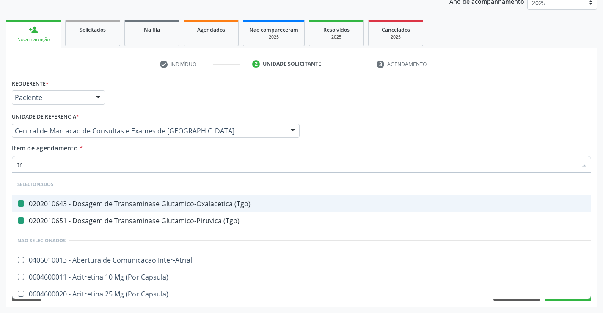
type input "tri"
checkbox \(Tgo\) "false"
checkbox \(Tgp\) "false"
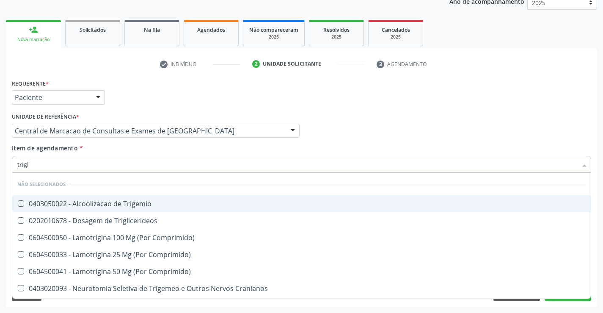
type input "trigli"
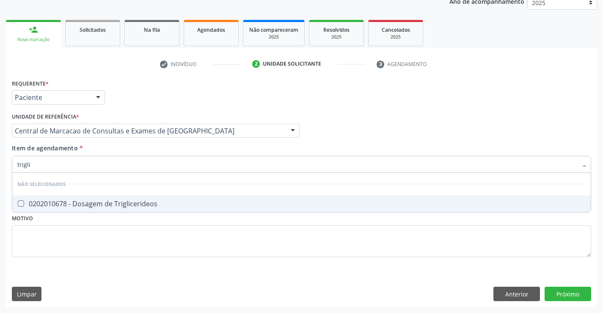
click at [110, 206] on div "0202010678 - Dosagem de Triglicerideos" at bounding box center [301, 203] width 568 height 7
checkbox Triglicerideos "true"
type input "trigli"
click at [127, 149] on div "Item de agendamento * trigli Desfazer seleção Não selecionados 0202010678 - Dos…" at bounding box center [301, 156] width 579 height 27
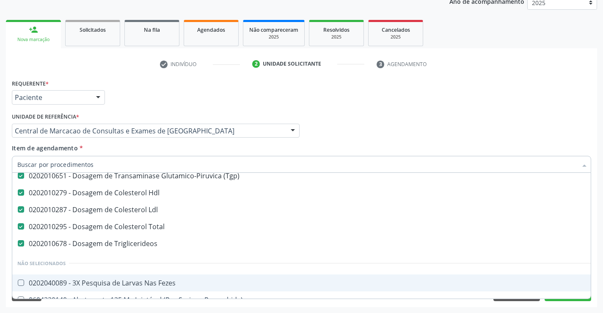
scroll to position [127, 0]
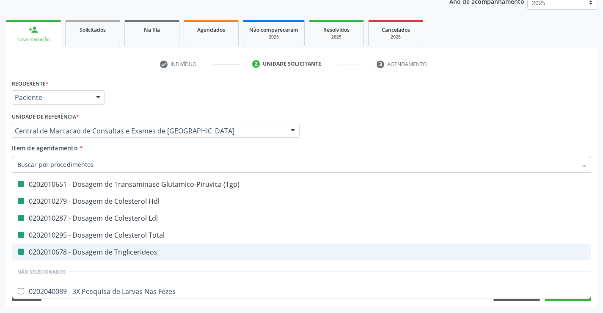
type input "h"
checkbox Creatinina "false"
checkbox \(Tgo\) "false"
checkbox \(Tgp\) "false"
checkbox Hdl "false"
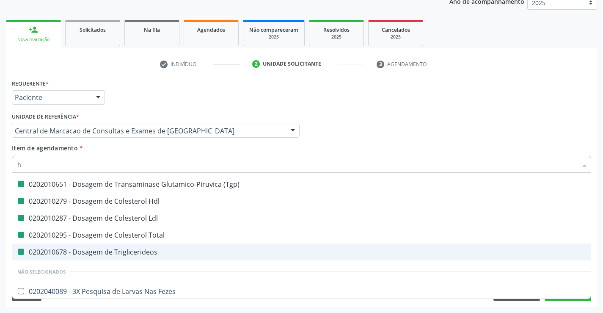
checkbox Ldl "false"
checkbox Total "false"
checkbox Triglicerideos "false"
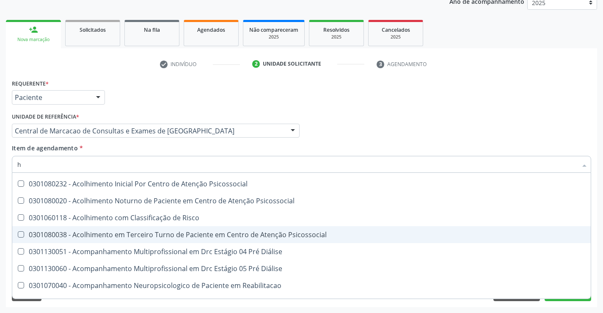
scroll to position [110, 0]
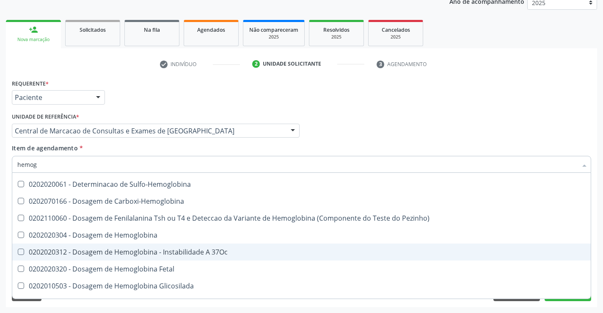
type input "hemogl"
checkbox Completo "false"
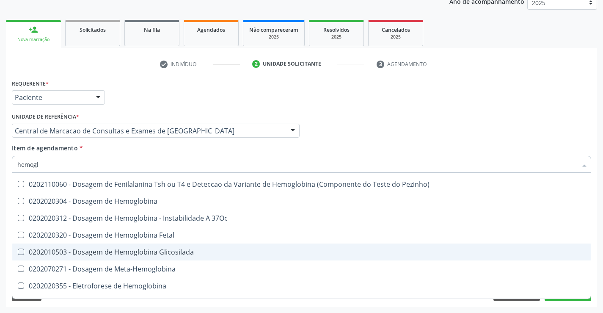
type input "hemoglo"
click at [163, 254] on div "0202010503 - Dosagem de Hemoglobina Glicosilada" at bounding box center [301, 251] width 568 height 7
checkbox Glicosilada "true"
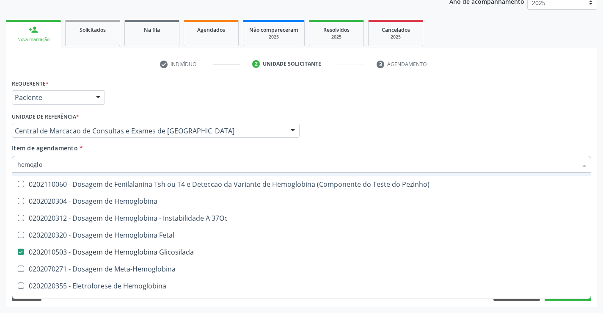
click at [166, 157] on input "hemoglo" at bounding box center [297, 164] width 560 height 17
click at [161, 145] on div "Item de agendamento * hemoglo Desfazer seleção Não selecionados 0301120030 - Ac…" at bounding box center [301, 156] width 579 height 27
checkbox Hemoglobinopatias "true"
checkbox Sulfo-Hemoglobina "true"
checkbox Carboxi-Hemoglobina "true"
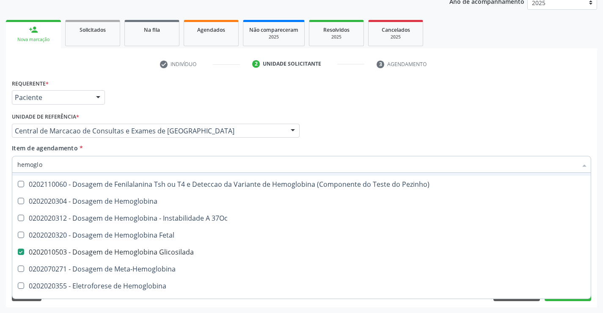
checkbox Pezinho\) "true"
checkbox Hemoglobina "true"
checkbox 37Oc "true"
checkbox Fetal "true"
checkbox Meta-Hemoglobina "true"
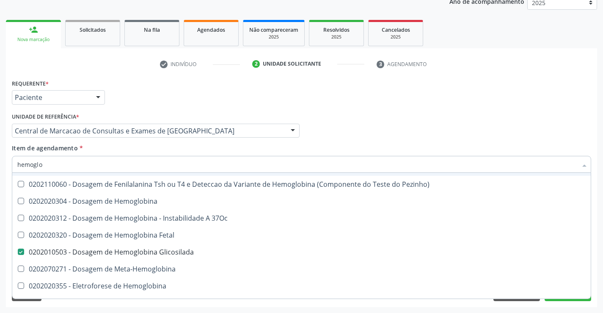
checkbox Tardio\) "true"
checkbox \(Confirmatorio\) "true"
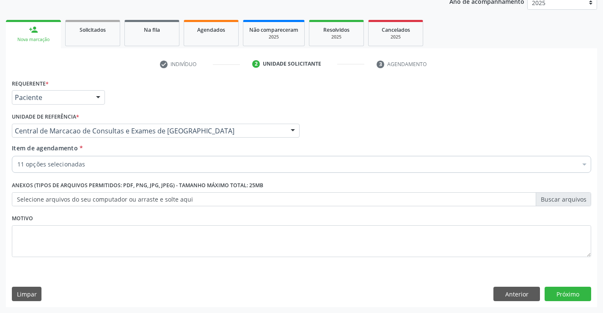
scroll to position [0, 0]
click at [158, 169] on div "11 opções selecionadas" at bounding box center [301, 164] width 579 height 17
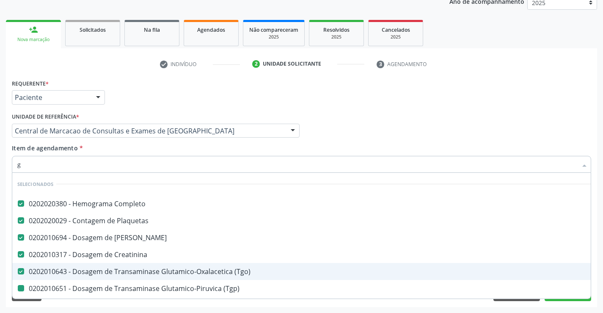
type input "gl"
checkbox \(Tgp\) "false"
checkbox Hdl "false"
checkbox Ldl "false"
checkbox Total "false"
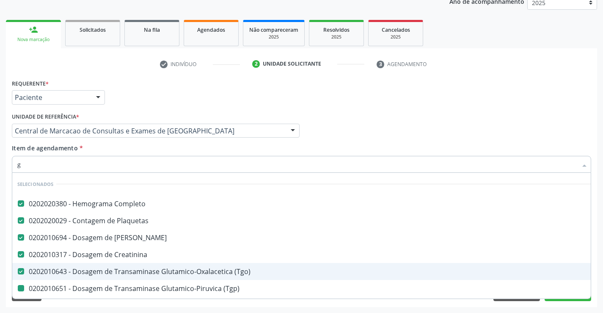
checkbox Triglicerideos "false"
checkbox Glicosilada "false"
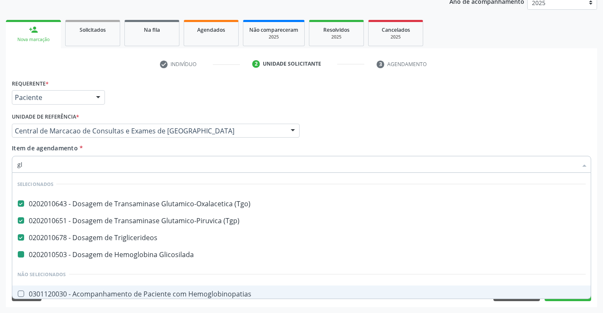
type input "gli"
checkbox Glicosilada "false"
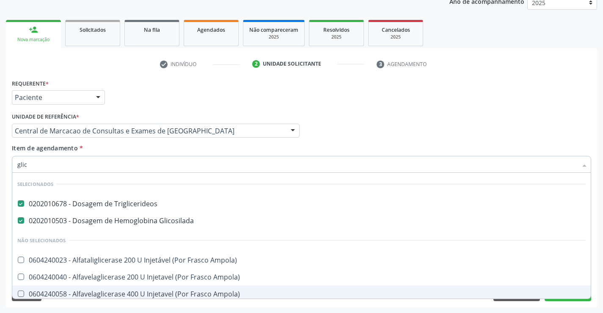
type input "glico"
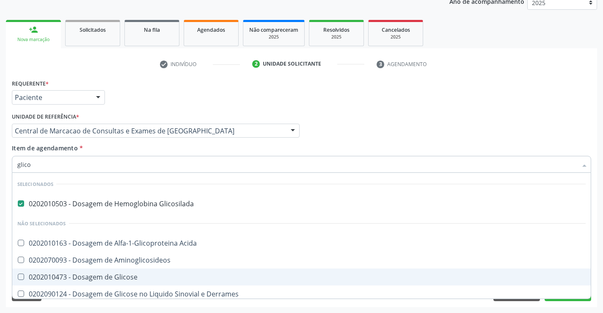
click at [131, 280] on div "0202010473 - Dosagem de Glicose" at bounding box center [301, 276] width 568 height 7
checkbox Glicose "true"
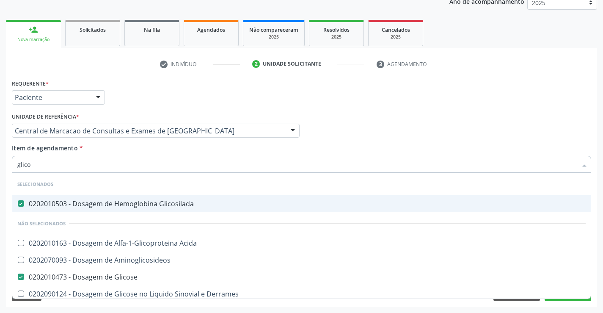
click at [157, 148] on div "Item de agendamento * glico Desfazer seleção Selecionados 0202010503 - Dosagem …" at bounding box center [301, 156] width 579 height 27
checkbox Aminoglicosideos "true"
checkbox Derrames "true"
checkbox Desidrogenase "true"
checkbox Quantitativa "true"
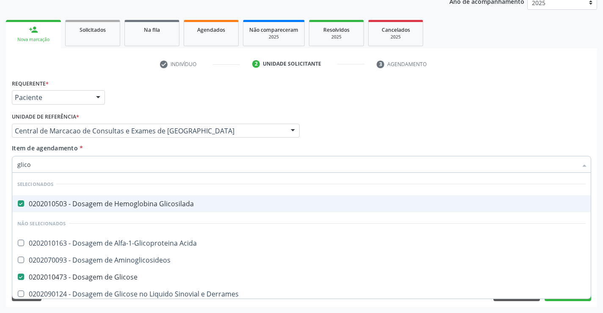
checkbox Urina "true"
checkbox Glicose "true"
checkbox Acida "true"
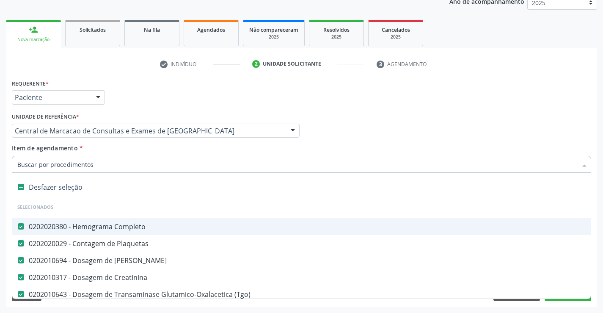
type input "u"
checkbox \(Tgp\) "false"
checkbox Hdl "false"
checkbox Ldl "false"
checkbox Total "false"
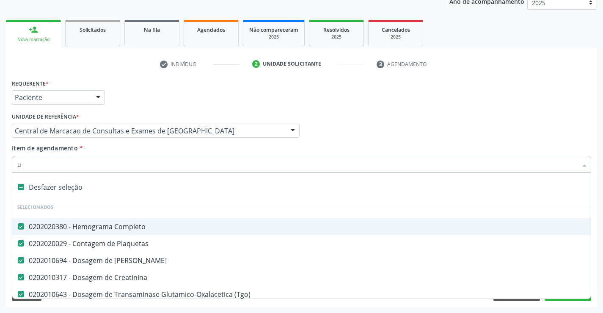
checkbox Triglicerideos "false"
checkbox Glicosilada "false"
checkbox Glicose "false"
type input "ur"
checkbox Creatinina "false"
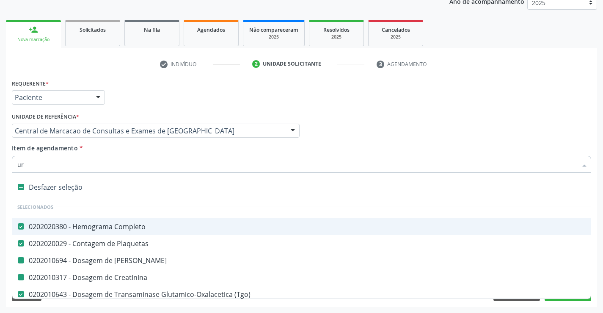
checkbox Ureia "false"
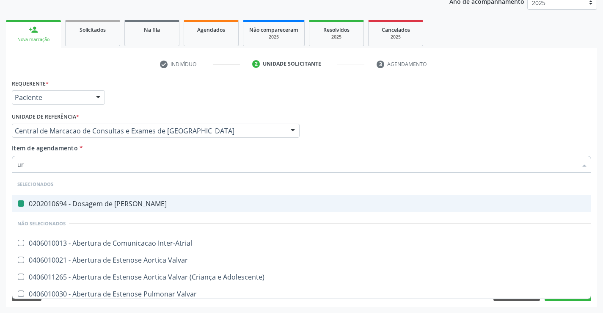
type input "uri"
checkbox Ureia "false"
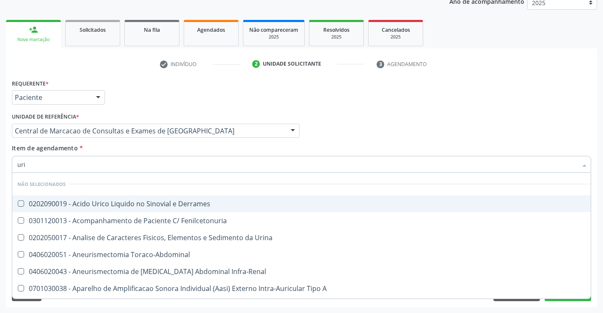
type input "urin"
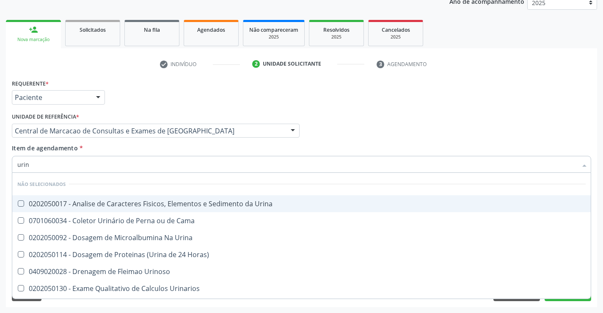
click at [145, 202] on div "0202050017 - Analise de Caracteres Fisicos, Elementos e Sedimento da Urina" at bounding box center [301, 203] width 568 height 7
checkbox Urina "true"
click at [141, 140] on div "Unidade de referência * Central de Marcacao de Consultas e Exames de Campo Form…" at bounding box center [156, 126] width 292 height 33
checkbox Horas\) "true"
checkbox Urinarios "true"
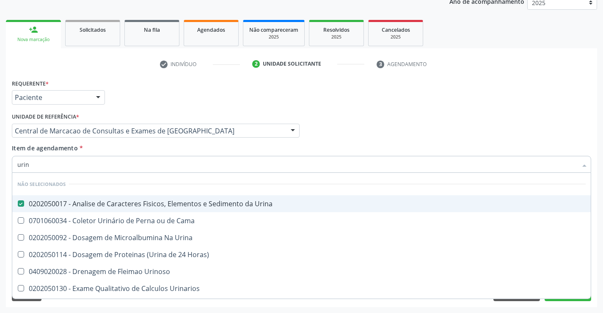
checkbox Quantitativa "true"
checkbox Delgada\) "true"
checkbox Urina "true"
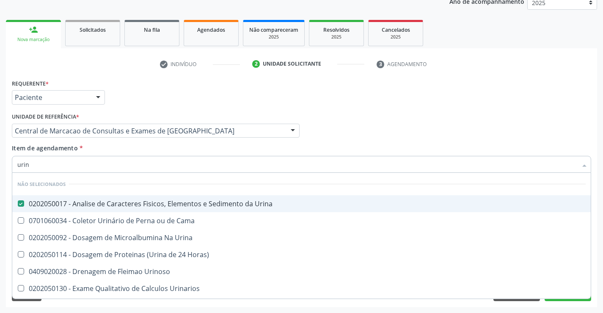
checkbox Urina "true"
checkbox Urinoso "true"
checkbox Urina "true"
checkbox Cama "true"
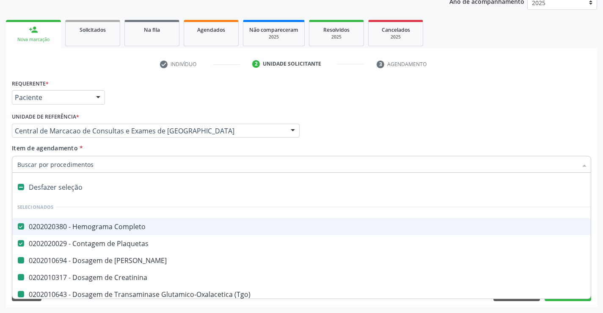
type input "f"
checkbox Creatinina "false"
checkbox \(Tgp\) "false"
checkbox Hdl "false"
checkbox Ldl "false"
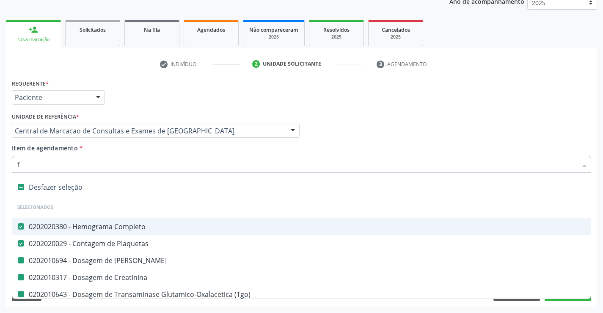
checkbox Total "false"
checkbox Triglicerideos "false"
checkbox Ureia "false"
checkbox Glicosilada "false"
checkbox Glicose "false"
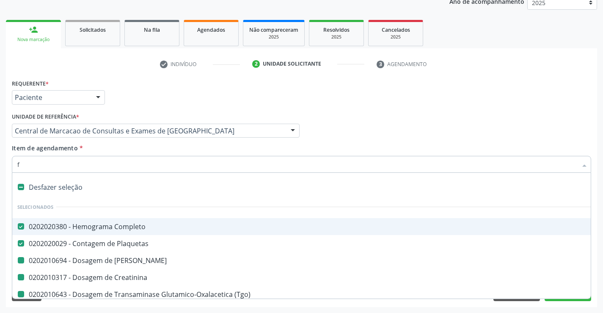
checkbox \(Tgo\) "false"
checkbox Urina "false"
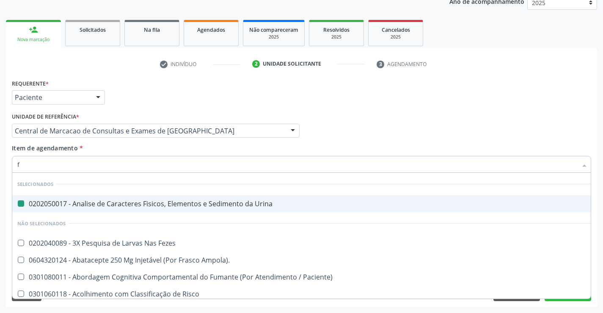
type input "fe"
checkbox Urina "false"
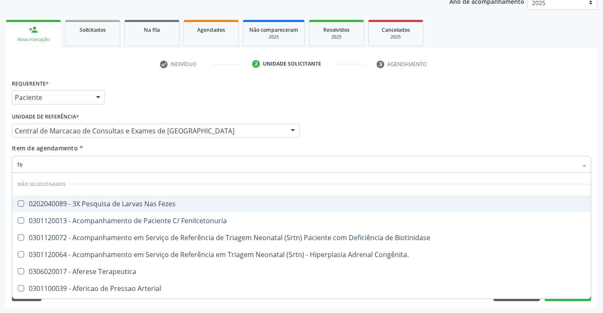
type input "fez"
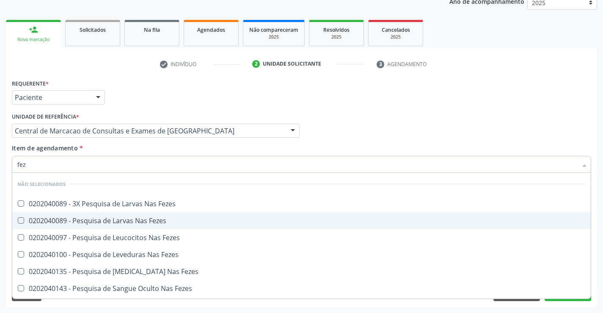
click at [163, 221] on div "0202040089 - Pesquisa de Larvas Nas Fezes" at bounding box center [301, 220] width 568 height 7
checkbox Fezes "true"
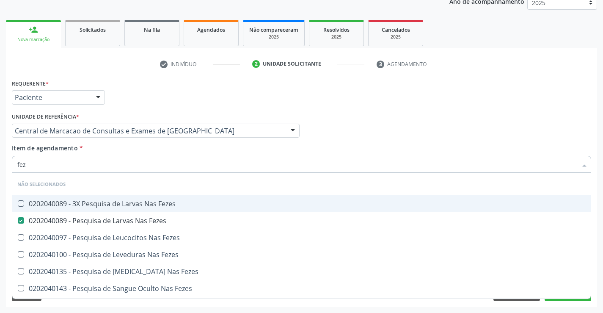
click at [460, 136] on div "Profissional Solicitante Por favor, selecione a Unidade de Atendimento primeiro…" at bounding box center [302, 126] width 584 height 33
checkbox Fezes "true"
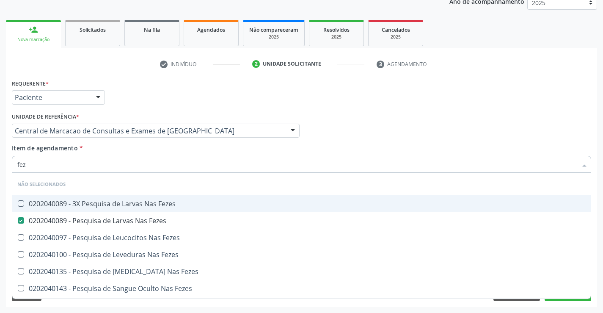
checkbox Fezes "true"
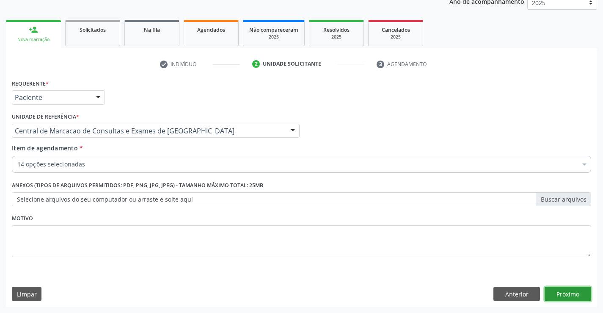
click at [575, 294] on button "Próximo" at bounding box center [568, 293] width 47 height 14
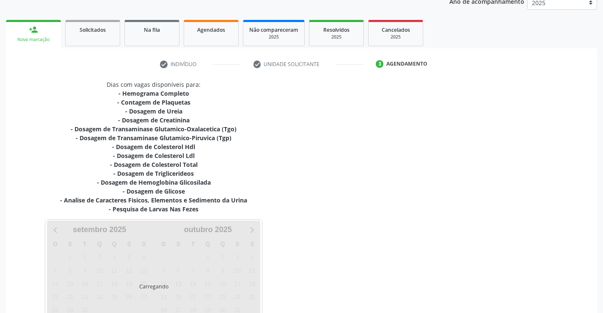
scroll to position [171, 0]
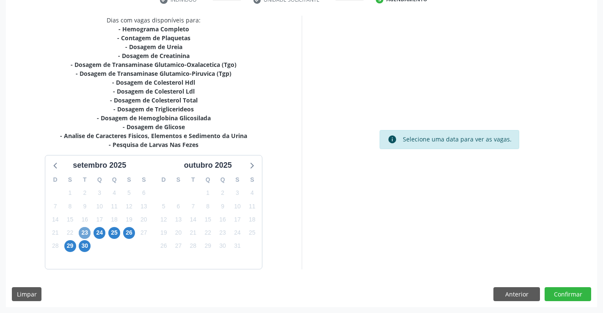
click at [80, 230] on span "23" at bounding box center [85, 233] width 12 height 12
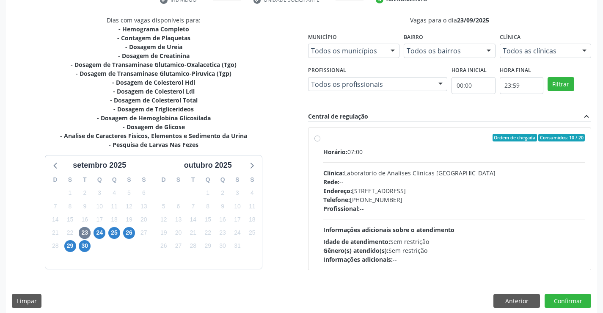
click at [468, 228] on div "Horário: 07:00 Clínica: Laboratorio de Analises Clinicas Sao Francisco Rede: --…" at bounding box center [454, 205] width 262 height 116
click at [320, 141] on input "Ordem de chegada Consumidos: 10 / 20 Horário: 07:00 Clínica: Laboratorio de Ana…" at bounding box center [317, 138] width 6 height 8
radio input "true"
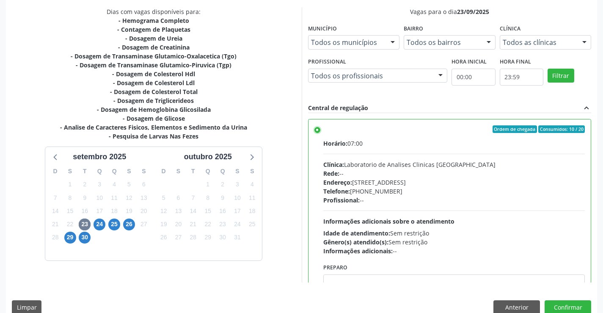
scroll to position [193, 0]
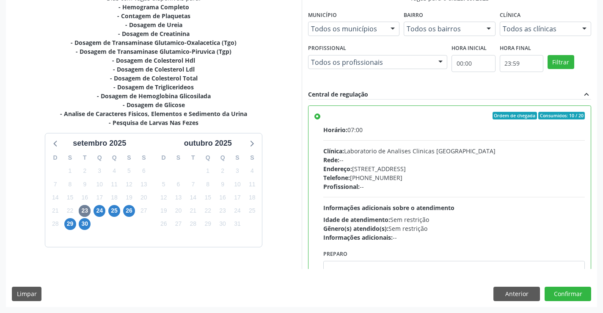
click at [556, 306] on div "Dias com vagas disponíveis para: - Hemograma Completo - Contagem de Plaquetas -…" at bounding box center [301, 150] width 591 height 313
click at [567, 291] on button "Confirmar" at bounding box center [568, 293] width 47 height 14
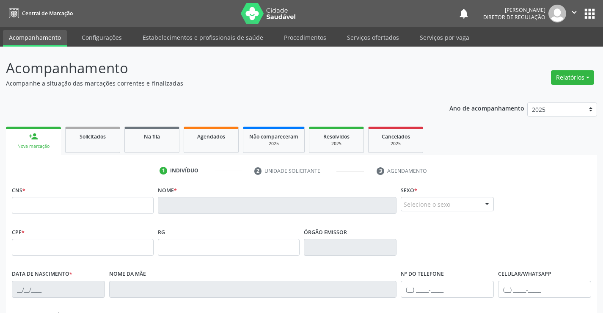
scroll to position [146, 0]
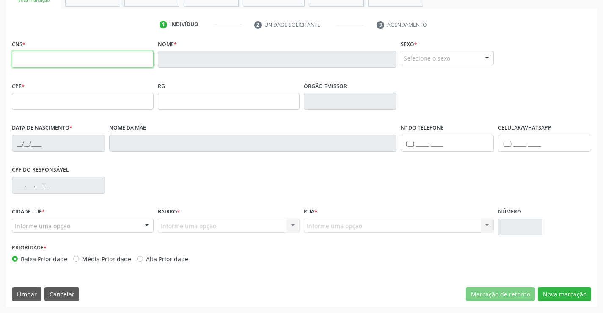
click at [74, 58] on input "text" at bounding box center [83, 59] width 142 height 17
type input "707 4050 5489 3375"
drag, startPoint x: 16, startPoint y: 61, endPoint x: 140, endPoint y: 59, distance: 124.0
click at [140, 59] on input "707 4050 5489 3375" at bounding box center [83, 59] width 142 height 17
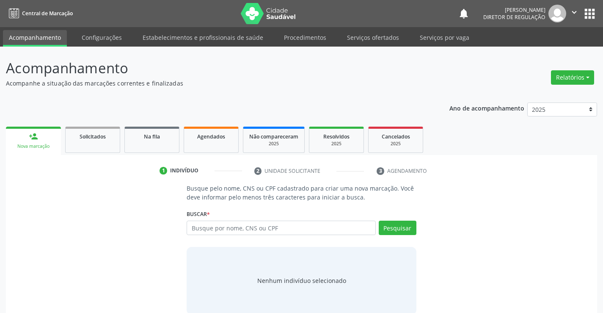
click at [227, 227] on input "text" at bounding box center [281, 227] width 189 height 14
type input "707 4050 5489 3375"
click at [400, 224] on button "Pesquisar" at bounding box center [398, 227] width 38 height 14
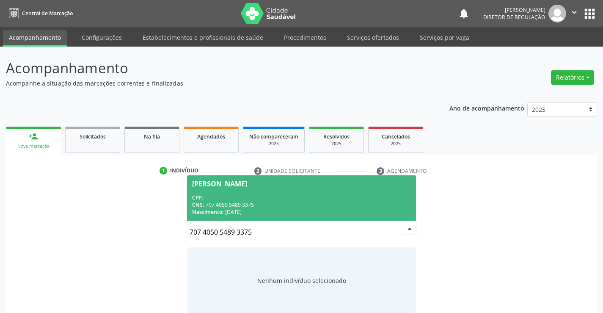
click at [323, 206] on div "CNS: 707 4050 5489 3375" at bounding box center [301, 204] width 218 height 7
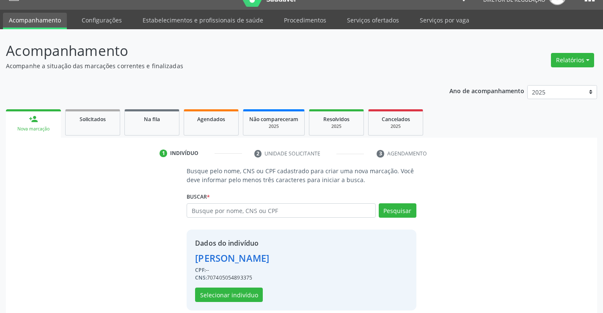
scroll to position [27, 0]
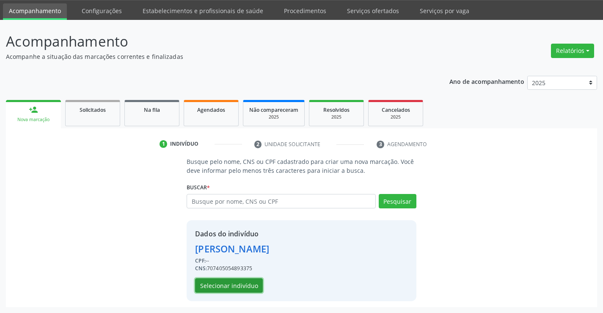
click at [243, 281] on button "Selecionar indivíduo" at bounding box center [229, 285] width 68 height 14
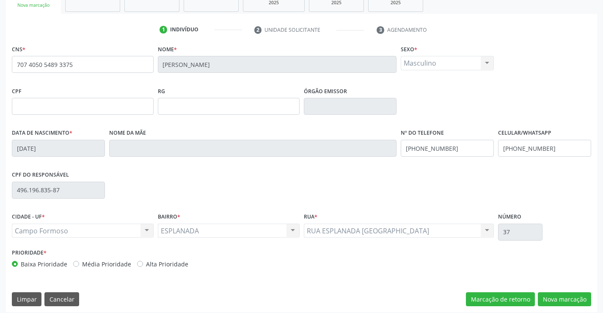
scroll to position [146, 0]
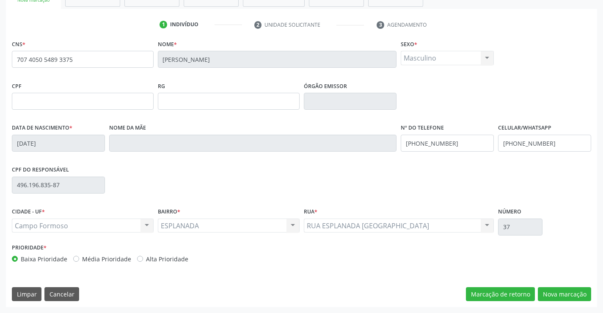
click at [577, 304] on div "CNS * 707 4050 5489 3375 [GEOGRAPHIC_DATA] * [PERSON_NAME] * Masculino Masculin…" at bounding box center [301, 172] width 591 height 269
click at [573, 296] on button "Nova marcação" at bounding box center [564, 294] width 53 height 14
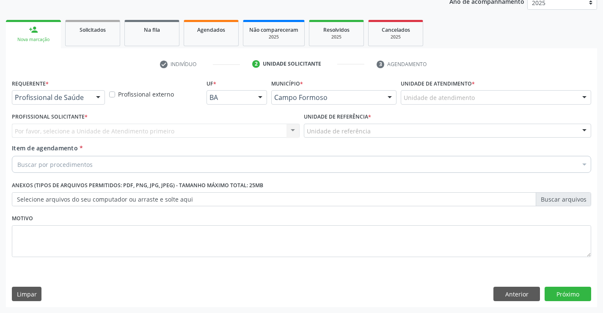
scroll to position [107, 0]
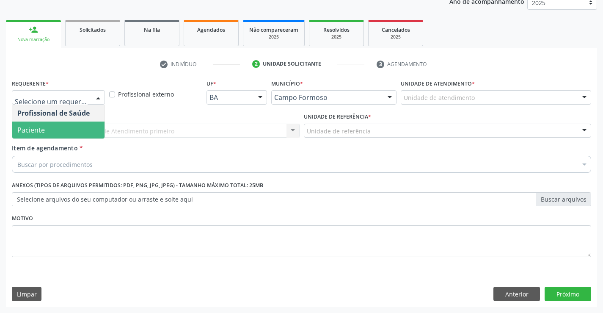
click at [92, 129] on span "Paciente" at bounding box center [58, 129] width 92 height 17
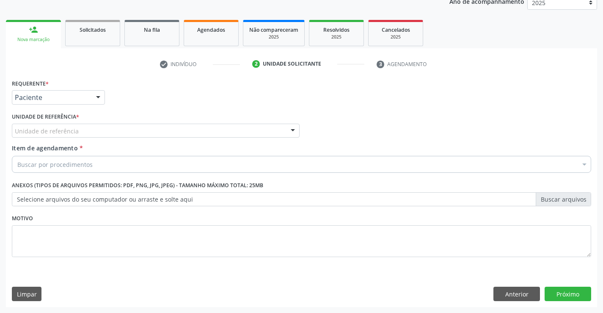
click at [140, 133] on div "Unidade de referência" at bounding box center [156, 131] width 288 height 14
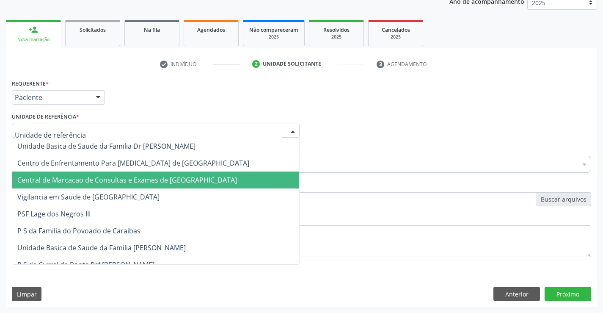
click at [138, 185] on span "Central de Marcacao de Consultas e Exames de [GEOGRAPHIC_DATA]" at bounding box center [155, 179] width 287 height 17
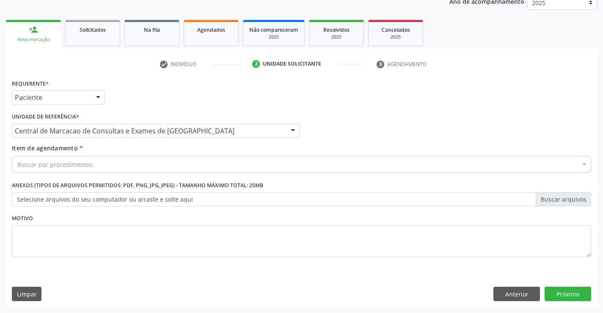
click at [213, 152] on div "Item de agendamento * Buscar por procedimentos Selecionar todos 0202040089 - 3X…" at bounding box center [301, 156] width 579 height 27
click at [213, 160] on div "Buscar por procedimentos" at bounding box center [301, 164] width 579 height 17
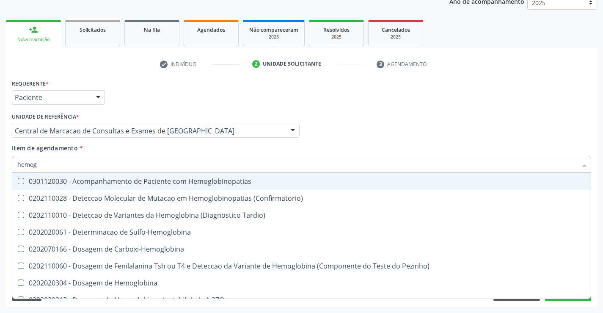
type input "hemogr"
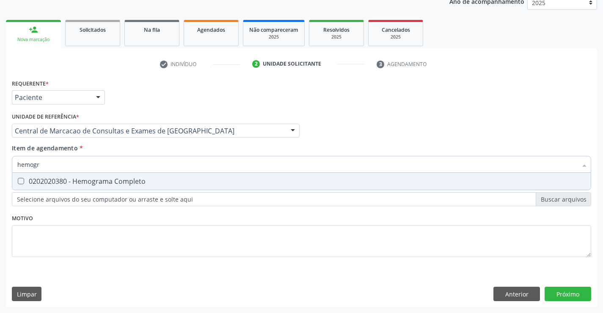
click at [191, 182] on div "0202020380 - Hemograma Completo" at bounding box center [301, 181] width 568 height 7
checkbox Completo "true"
click at [178, 146] on div "Item de agendamento * hemogr Desfazer seleção 0202020380 - Hemograma Completo N…" at bounding box center [301, 156] width 579 height 27
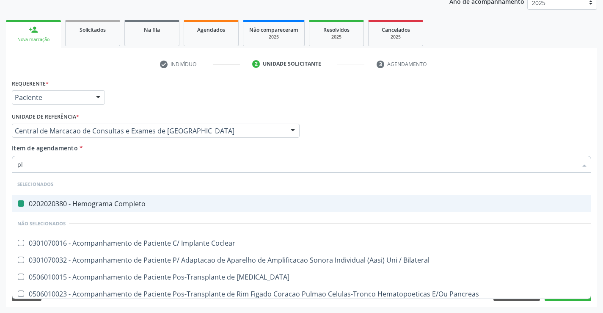
type input "pla"
checkbox Completo "false"
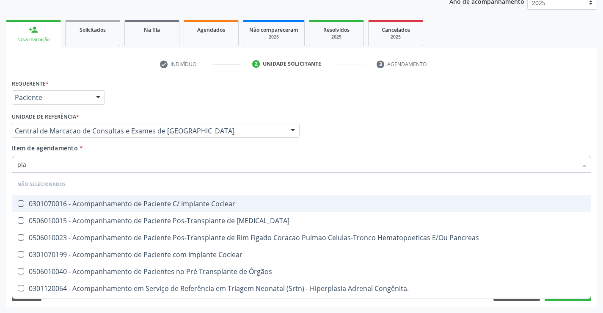
type input "plaq"
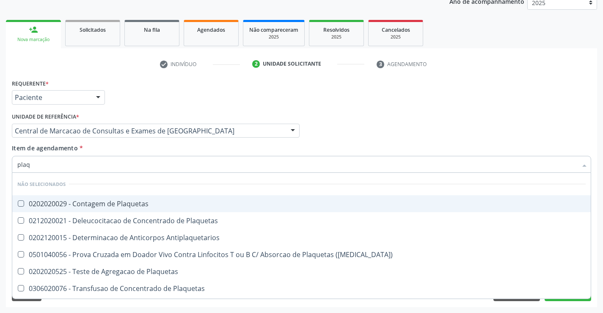
click at [145, 196] on span "0202020029 - Contagem de Plaquetas" at bounding box center [301, 203] width 578 height 17
checkbox Plaquetas "true"
type input "plaq"
click at [145, 149] on div "Item de agendamento * plaq Desfazer seleção Não selecionados 0202020029 - Conta…" at bounding box center [301, 156] width 579 height 27
checkbox Plaquetas "true"
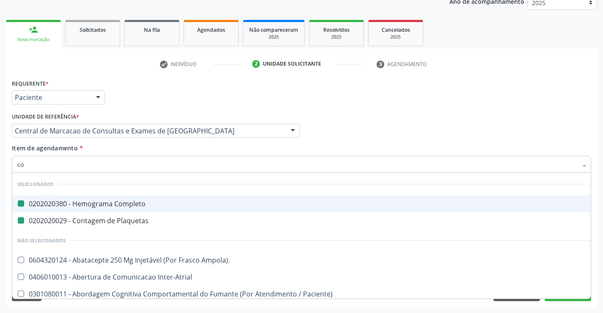
type input "col"
checkbox Completo "false"
checkbox Plaquetas "false"
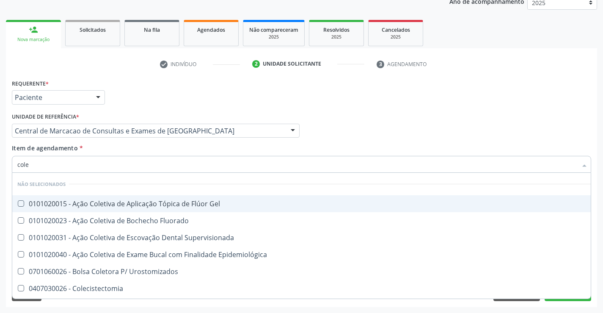
type input "coles"
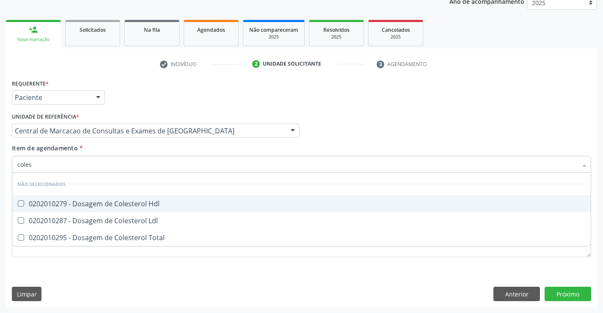
click at [156, 203] on div "0202010279 - Dosagem de Colesterol Hdl" at bounding box center [301, 203] width 568 height 7
checkbox Hdl "true"
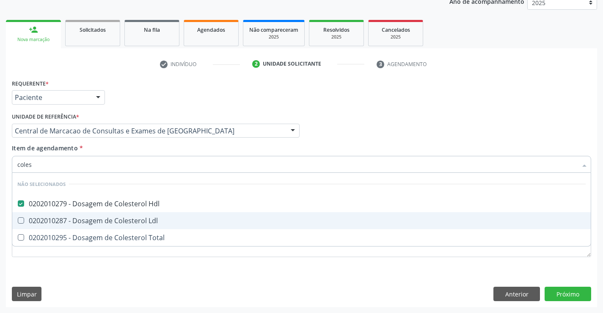
click at [154, 225] on span "0202010287 - Dosagem de Colesterol Ldl" at bounding box center [301, 220] width 578 height 17
checkbox Ldl "true"
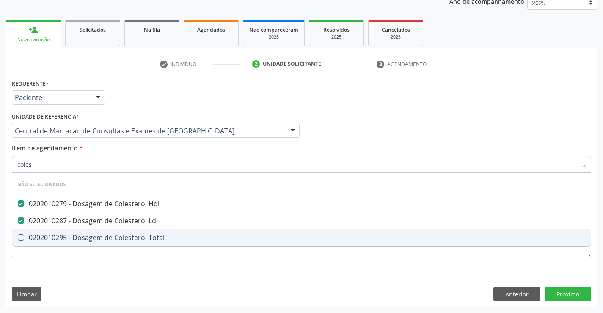
click at [149, 238] on div "0202010295 - Dosagem de Colesterol Total" at bounding box center [301, 237] width 568 height 7
checkbox Total "true"
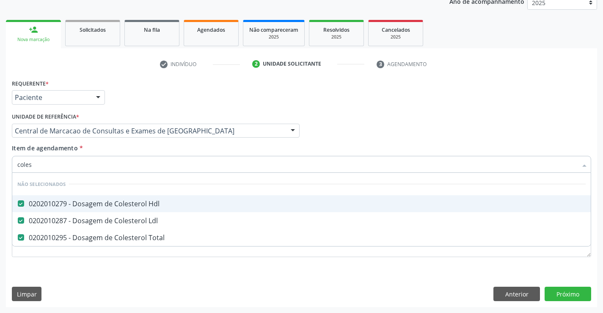
type input "coles"
click at [148, 149] on div "Item de agendamento * coles Desfazer seleção Não selecionados 0202010279 - Dosa…" at bounding box center [301, 156] width 579 height 27
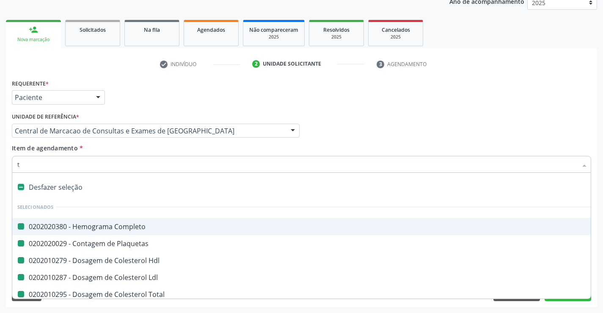
type input "tr"
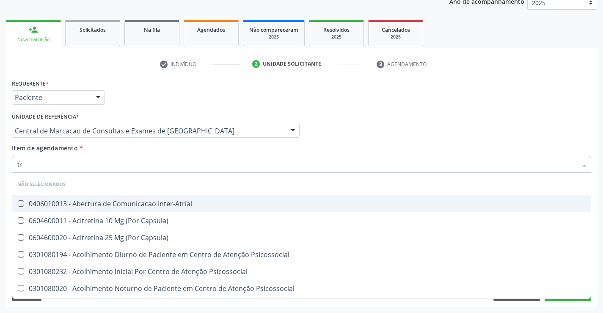
checkbox Inter-Atrial "false"
checkbox Capsula\) "false"
checkbox Psicossocial "false"
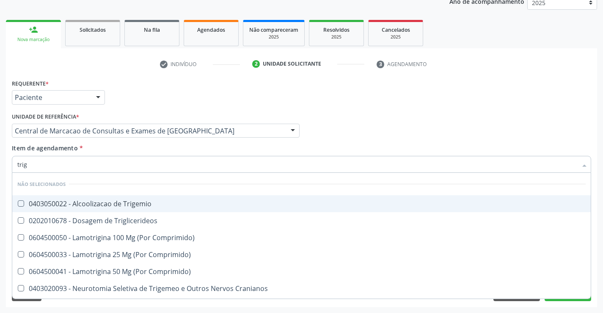
type input "trigl"
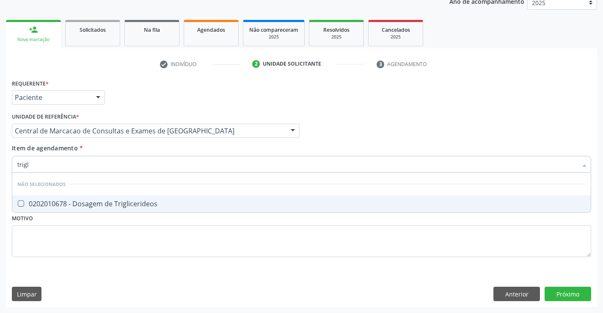
click at [146, 203] on div "0202010678 - Dosagem de Triglicerideos" at bounding box center [301, 203] width 568 height 7
checkbox Triglicerideos "true"
click at [157, 159] on input "trigl" at bounding box center [297, 164] width 560 height 17
click at [157, 147] on div "Item de agendamento * trigl Desfazer seleção Não selecionados 0202010678 - Dosa…" at bounding box center [301, 156] width 579 height 27
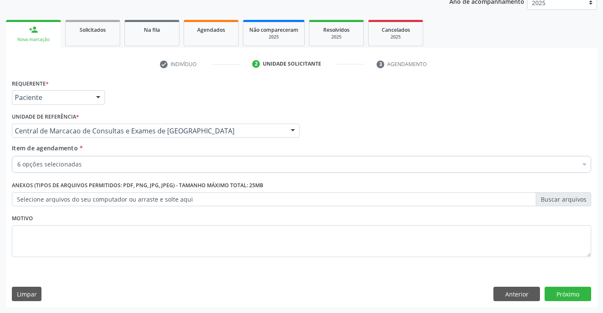
click at [151, 154] on div "Item de agendamento * 6 opções selecionadas Desfazer seleção Selecionados 02020…" at bounding box center [301, 156] width 579 height 27
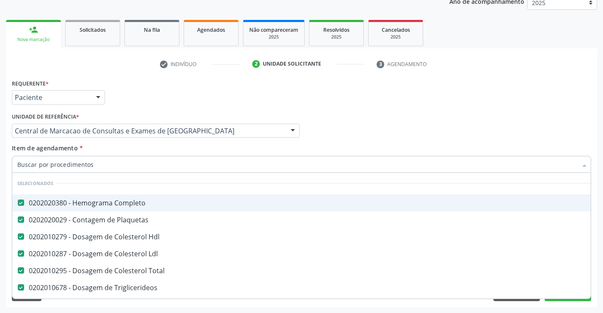
scroll to position [42, 0]
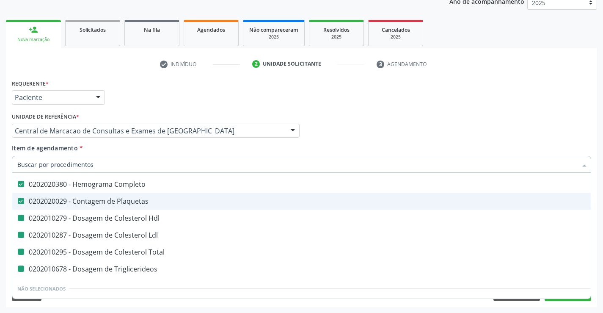
type input "u"
checkbox Hdl "false"
checkbox Ldl "false"
checkbox Total "false"
checkbox Triglicerideos "false"
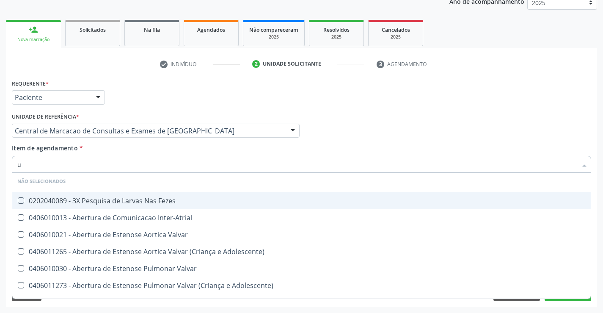
scroll to position [19, 0]
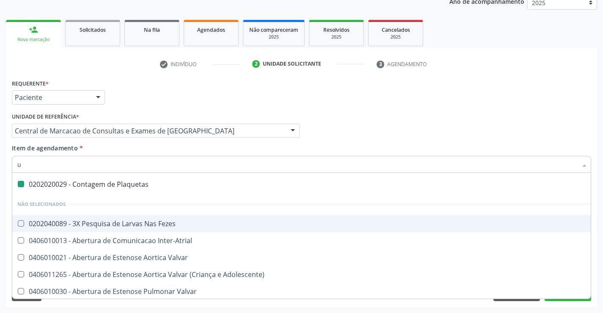
type input "ur"
checkbox Plaquetas "false"
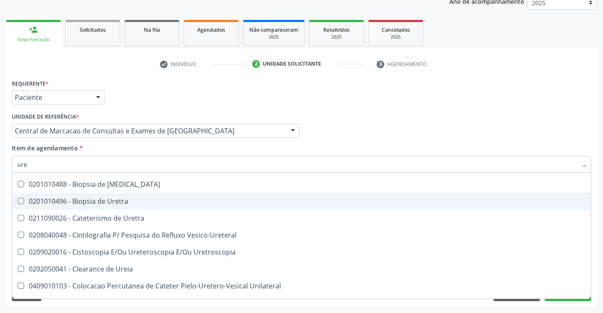
type input "urei"
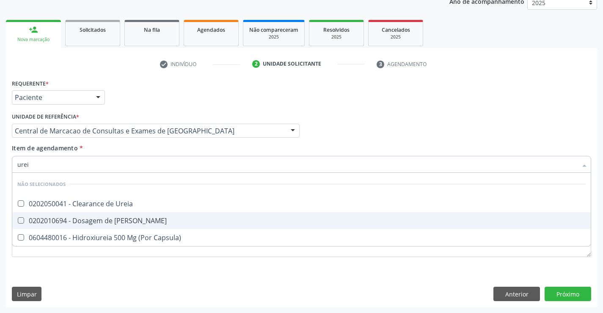
click at [85, 217] on div "0202010694 - Dosagem de [PERSON_NAME]" at bounding box center [301, 220] width 568 height 7
checkbox Ureia "true"
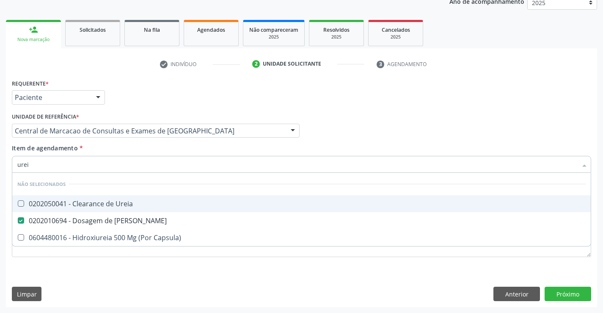
type input "urei"
click at [145, 149] on div "Item de agendamento * urei Desfazer seleção Não selecionados 0202050041 - Clear…" at bounding box center [301, 156] width 579 height 27
checkbox Ureia "true"
checkbox Capsula\) "true"
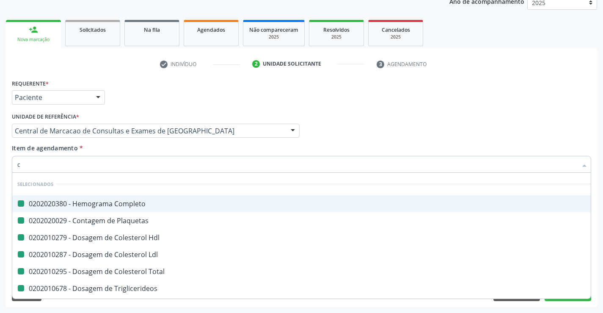
type input "cr"
checkbox Completo "false"
checkbox Hdl "false"
checkbox Plaquetas "false"
checkbox Ldl "false"
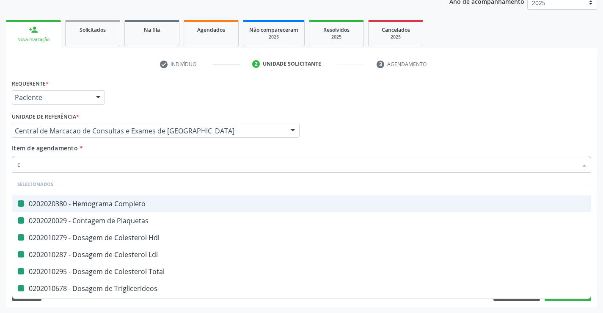
checkbox Total "false"
checkbox Triglicerideos "false"
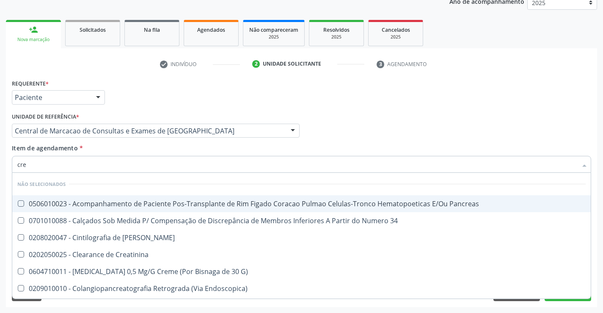
type input "crea"
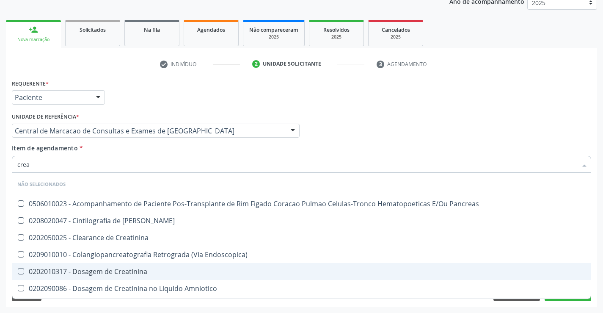
click at [117, 266] on span "0202010317 - Dosagem de Creatinina" at bounding box center [301, 271] width 578 height 17
checkbox Creatinina "true"
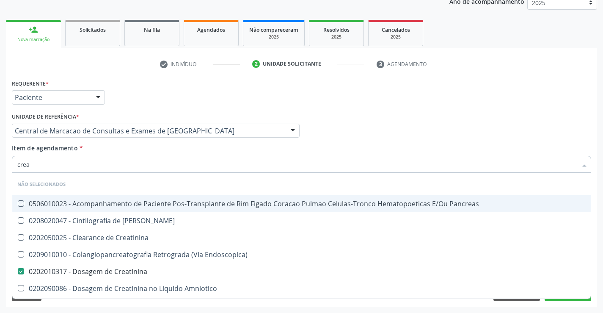
click at [122, 146] on div "Item de agendamento * crea Desfazer seleção Não selecionados 0506010023 - Acomp…" at bounding box center [301, 156] width 579 height 27
checkbox Pancreas "true"
checkbox Creatinina "true"
checkbox Pancreas "true"
checkbox Endoscopica\) "true"
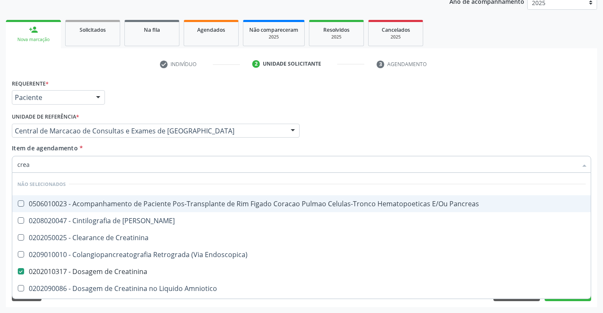
checkbox Amniotico "true"
checkbox Mb "true"
checkbox \(Cpk\) "true"
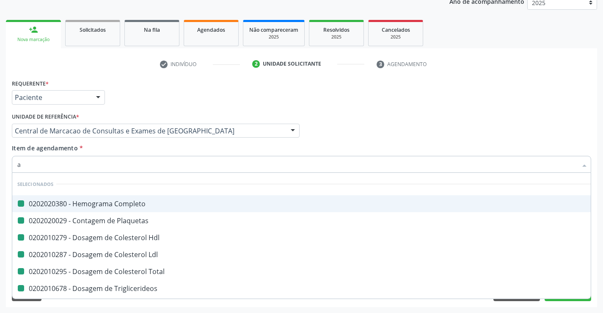
type input "ac"
checkbox Completo "false"
checkbox Hdl "false"
checkbox Plaquetas "false"
checkbox Ldl "false"
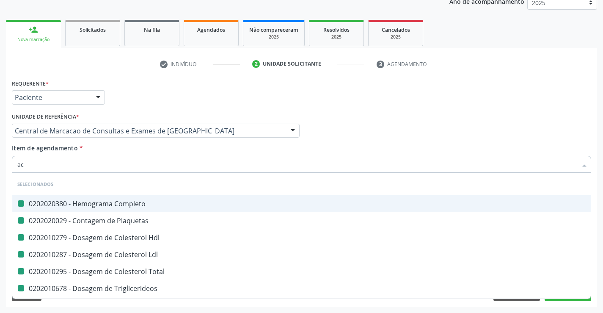
checkbox Total "false"
checkbox Triglicerideos "false"
checkbox Creatinina "false"
checkbox Ureia "false"
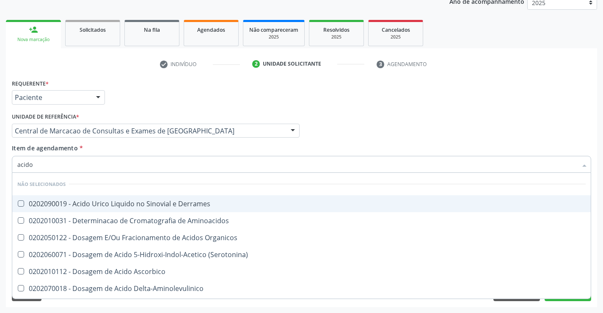
type input "acido u"
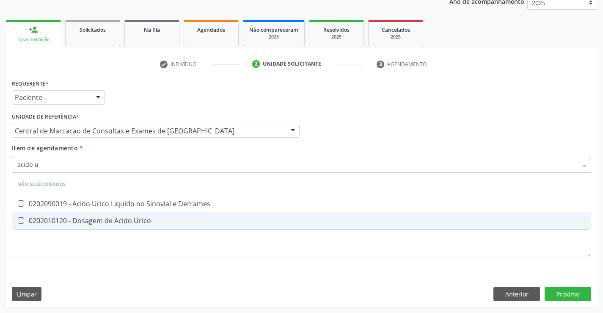
click at [201, 228] on span "0202010120 - Dosagem de Acido Urico" at bounding box center [301, 220] width 578 height 17
checkbox Urico "true"
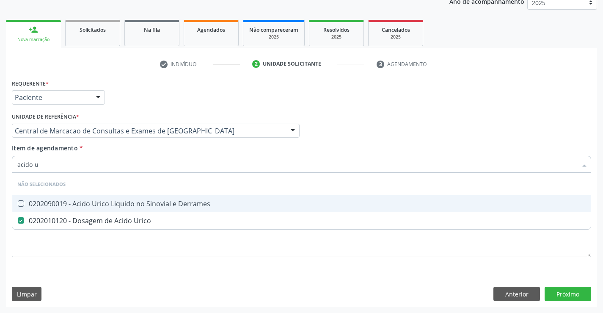
click at [157, 145] on div "Item de agendamento * acido u Desfazer seleção Não selecionados 0202090019 - Ac…" at bounding box center [301, 156] width 579 height 27
checkbox Derrames "true"
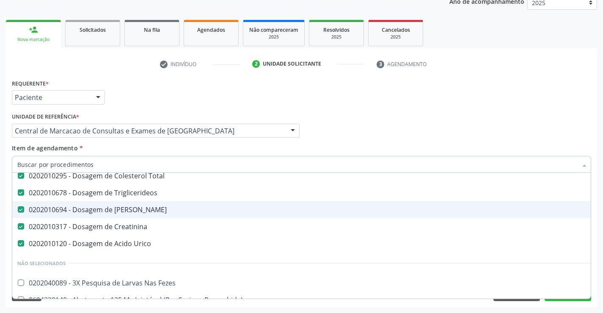
scroll to position [127, 0]
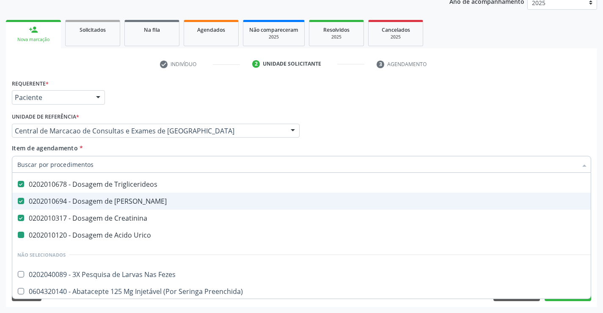
type input "t"
checkbox Urico "false"
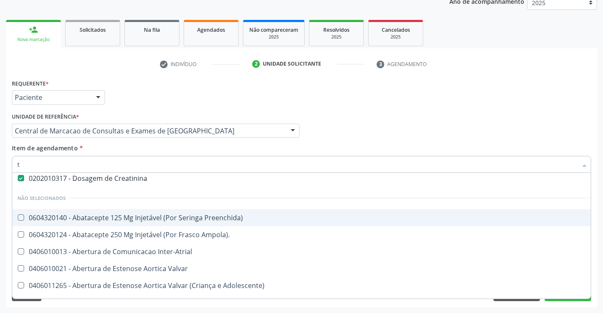
scroll to position [104, 0]
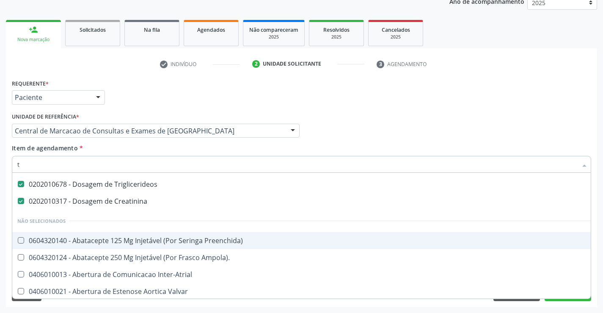
type input "tg"
checkbox Completo "false"
checkbox Plaquetas "false"
checkbox Hdl "false"
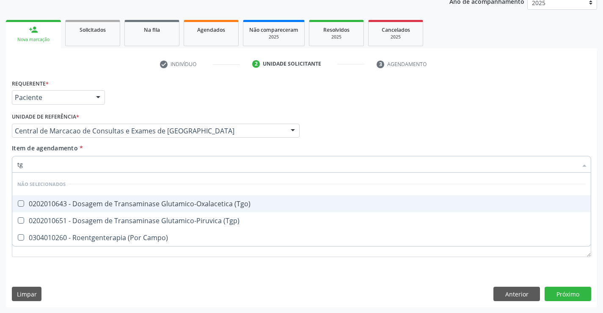
click at [162, 207] on div "0202010643 - Dosagem de Transaminase Glutamico-Oxalacetica (Tgo)" at bounding box center [301, 203] width 568 height 7
checkbox \(Tgo\) "true"
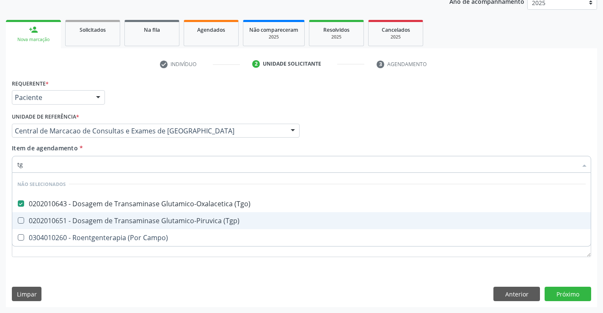
click at [157, 215] on span "0202010651 - Dosagem de Transaminase Glutamico-Piruvica (Tgp)" at bounding box center [301, 220] width 578 height 17
checkbox \(Tgp\) "true"
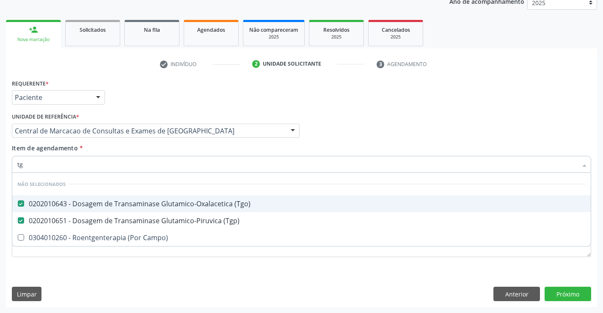
click at [154, 150] on div "Item de agendamento * tg Desfazer seleção Não selecionados 0202010643 - Dosagem…" at bounding box center [301, 156] width 579 height 27
checkbox Campo\) "true"
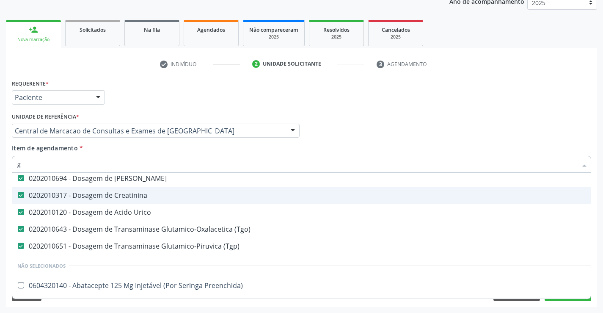
scroll to position [104, 0]
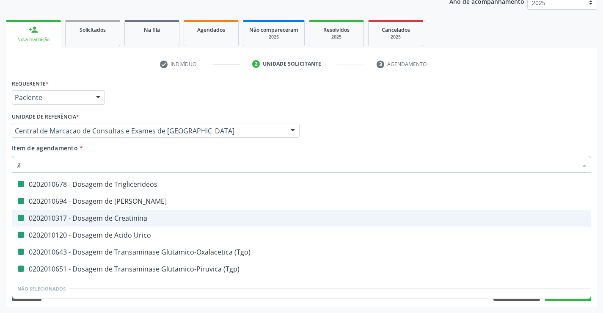
type input "gl"
checkbox Total "false"
checkbox Triglicerideos "false"
checkbox Ureia "false"
checkbox Creatinina "false"
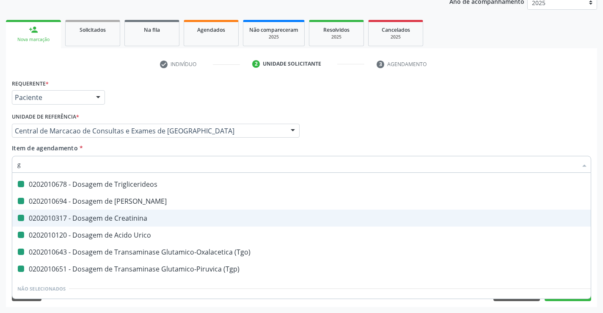
checkbox Urico "false"
checkbox \(Tgo\) "false"
checkbox \(Tgp\) "false"
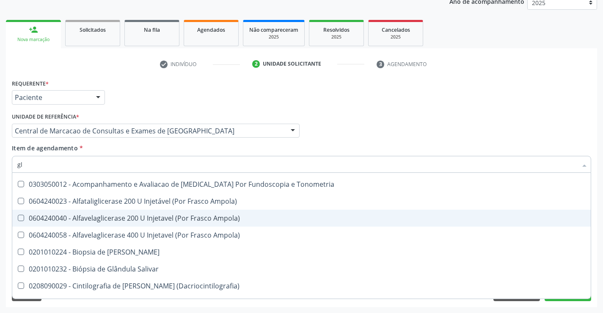
type input "gli"
checkbox \(Tgp\) "false"
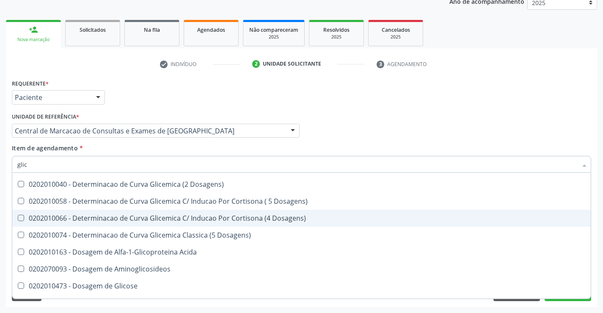
type input "glico"
checkbox Triglicerideos "false"
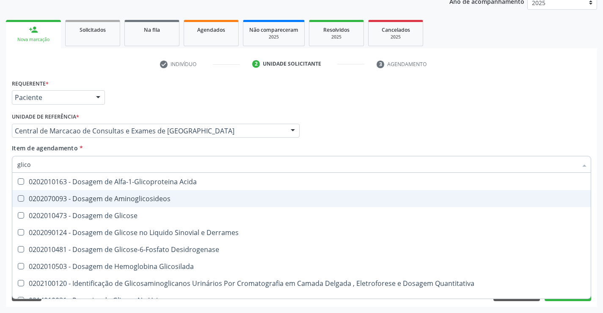
scroll to position [7, 0]
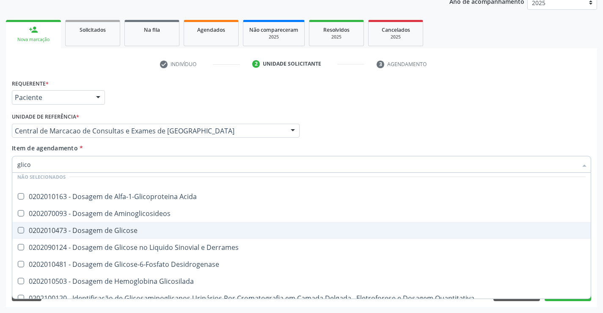
click at [143, 229] on div "0202010473 - Dosagem de Glicose" at bounding box center [301, 230] width 568 height 7
checkbox Glicose "true"
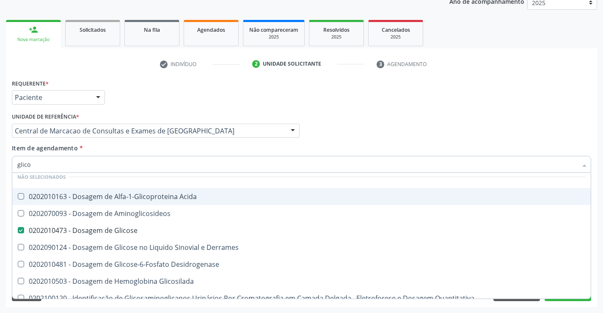
click at [157, 150] on div "Item de agendamento * glico Desfazer seleção Não selecionados 0202010163 - Dosa…" at bounding box center [301, 156] width 579 height 27
checkbox Acida "true"
checkbox Desidrogenase "true"
checkbox Glicosilada "true"
checkbox Quantitativa "true"
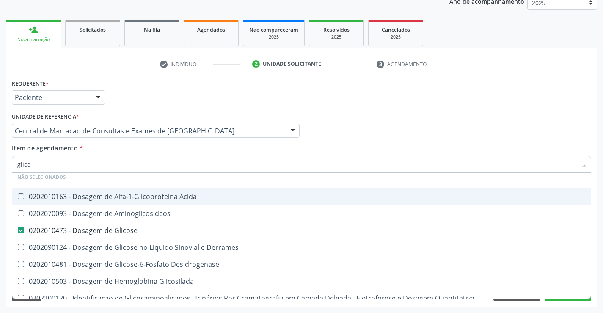
checkbox Urina "true"
checkbox Glicose "true"
checkbox Derrames "true"
checkbox Aminoglicosideos "true"
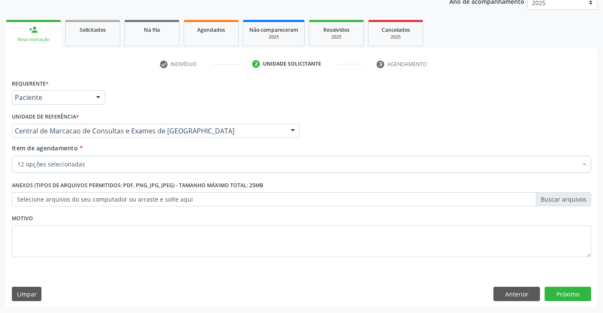
scroll to position [0, 0]
click at [139, 158] on div "12 opções selecionadas" at bounding box center [301, 164] width 579 height 17
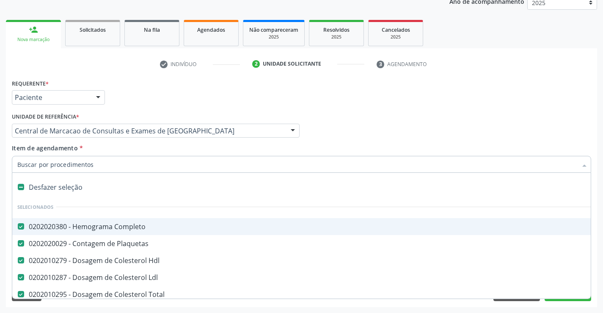
type input "t"
checkbox \(Tgp\) "false"
checkbox Glicose "false"
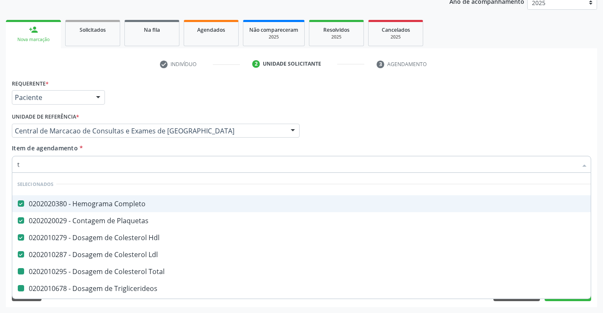
type input "te"
checkbox Total "false"
checkbox Triglicerideos "false"
checkbox Creatinina "false"
checkbox \(Tgo\) "false"
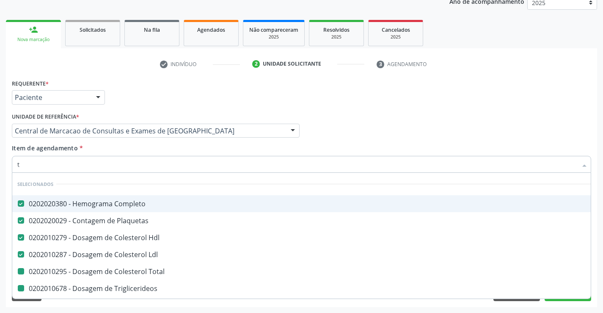
checkbox \(Tgp\) "false"
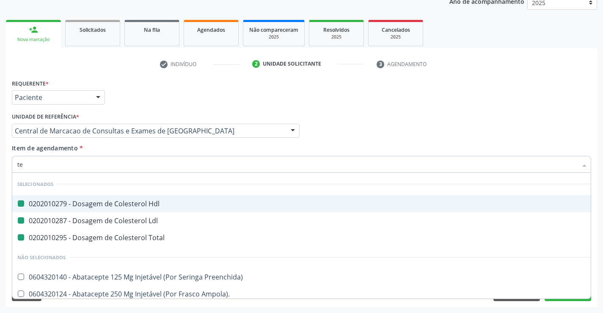
type input "tem"
checkbox Hdl "false"
checkbox Total "false"
checkbox Ldl "false"
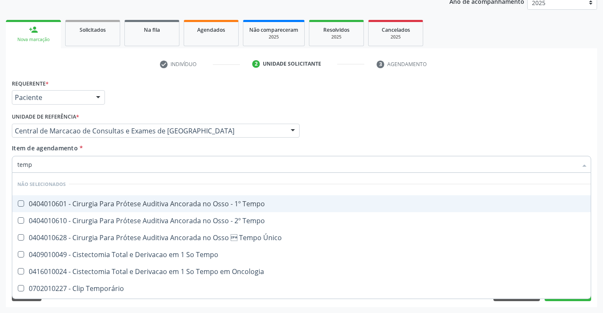
type input "tempo"
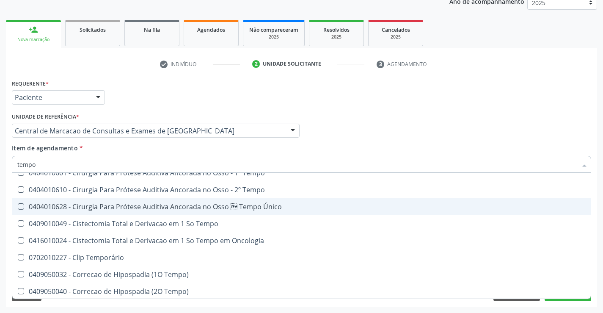
scroll to position [85, 0]
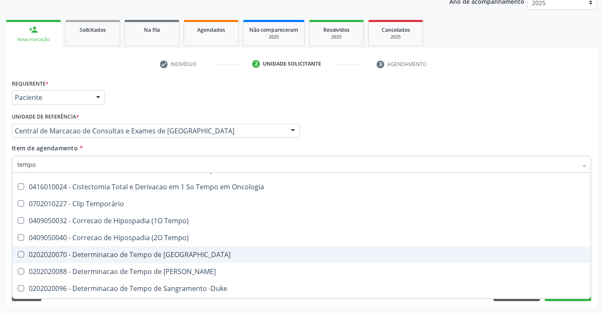
click at [187, 258] on div "0202020070 - Determinacao de Tempo de Coagulacao" at bounding box center [320, 254] width 606 height 7
checkbox Coagulacao "true"
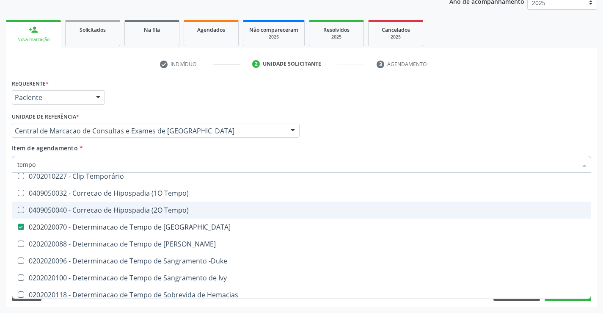
scroll to position [127, 0]
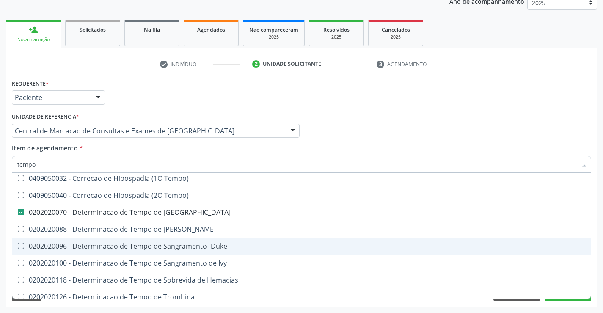
click at [224, 243] on div "0202020096 - Determinacao de Tempo de Sangramento -Duke" at bounding box center [320, 245] width 606 height 7
checkbox -Duke "true"
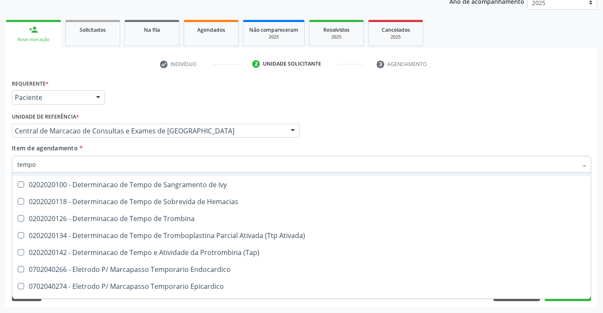
scroll to position [212, 0]
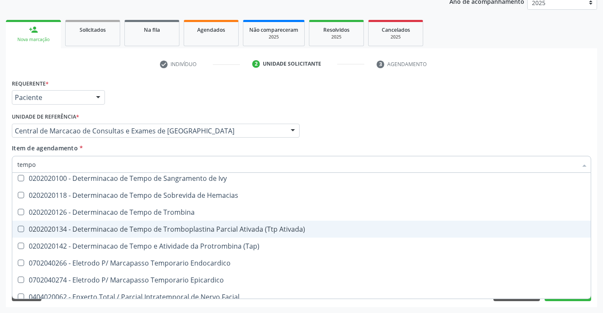
click at [224, 228] on div "0202020134 - Determinacao de Tempo de Tromboplastina Parcial Ativada (Ttp Ativa…" at bounding box center [320, 229] width 606 height 7
checkbox Ativada\) "true"
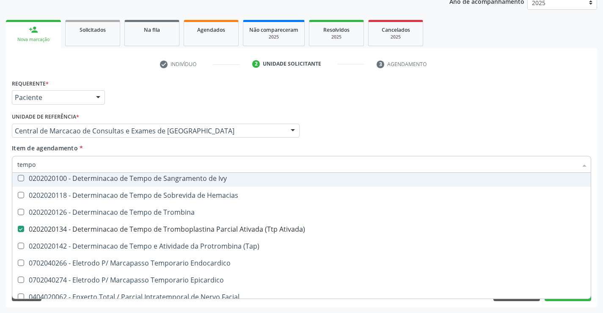
click at [237, 149] on div "Item de agendamento * tempo Desfazer seleção Não selecionados 0404010601 - Ciru…" at bounding box center [301, 156] width 579 height 27
checkbox Tempo "true"
checkbox Único "true"
checkbox Oncologia "true"
checkbox Temporário "true"
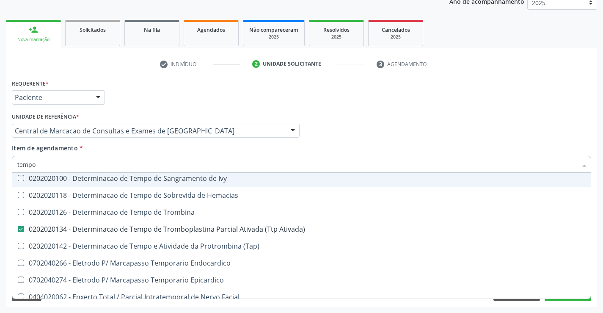
checkbox Tempo\) "true"
checkbox Tempo "true"
checkbox Ivy "true"
checkbox Trombina "true"
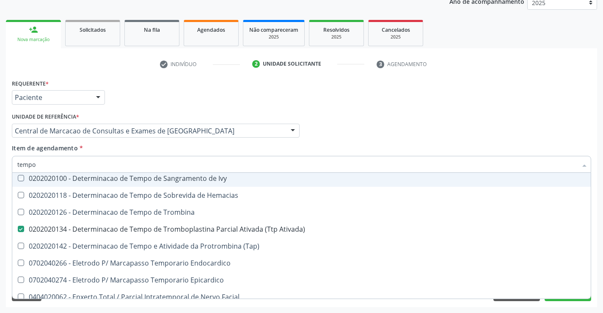
checkbox Hemacias "true"
checkbox Euglobulina "true"
checkbox Tempo "true"
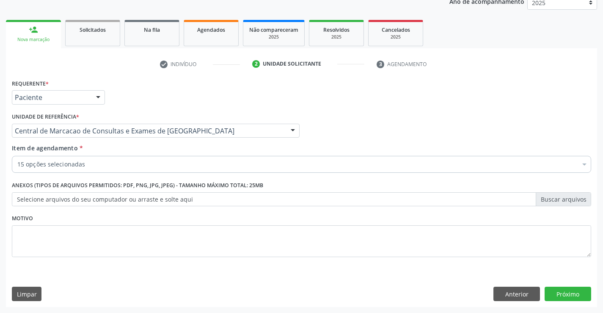
scroll to position [0, 0]
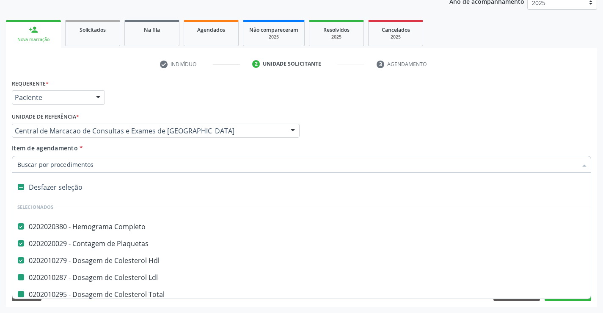
type input "v"
checkbox Total "false"
checkbox Triglicerideos "false"
checkbox Ureia "false"
checkbox Creatinina "false"
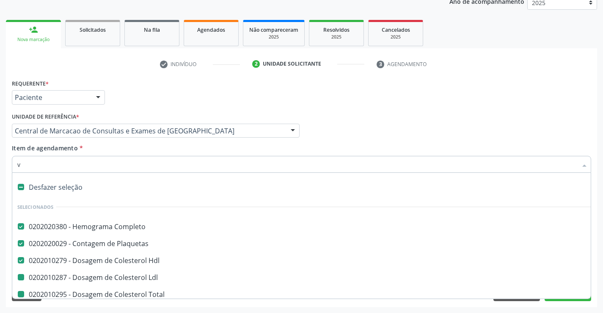
checkbox Urico "false"
checkbox \(Tgp\) "false"
checkbox Glicose "false"
checkbox -Duke "false"
checkbox Ativada\) "false"
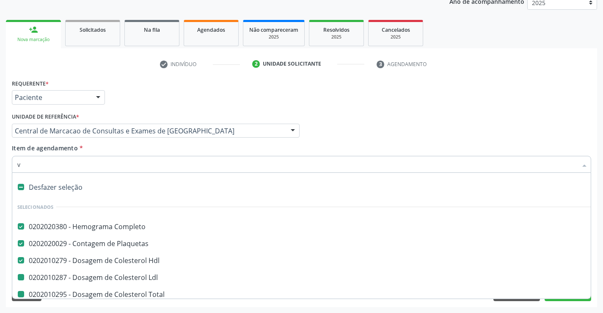
checkbox Coagulacao "false"
checkbox \(Tgo\) "false"
checkbox Ldl "false"
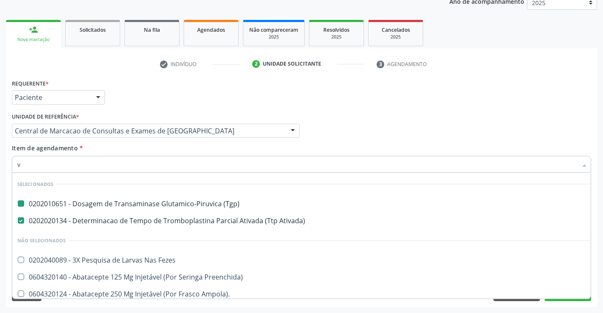
type input "vh"
checkbox \(Tgp\) "false"
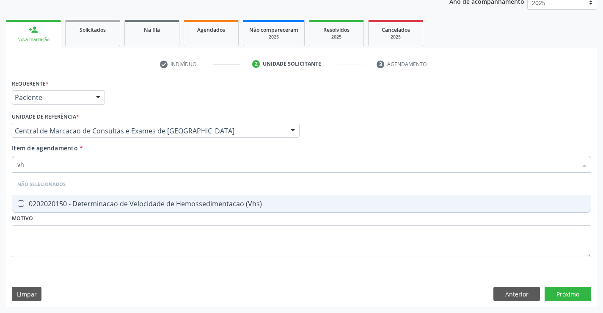
type input "vhs"
click at [181, 200] on div "0202020150 - Determinacao de Velocidade de Hemossedimentacao (Vhs)" at bounding box center [301, 203] width 568 height 7
checkbox \(Vhs\) "true"
click at [179, 155] on div "Item de agendamento * vhs Desfazer seleção Não selecionados 0202020150 - Determ…" at bounding box center [301, 156] width 579 height 27
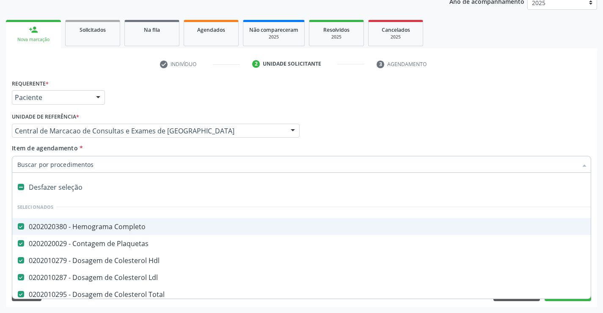
type input "r"
checkbox \(Vhs\) "false"
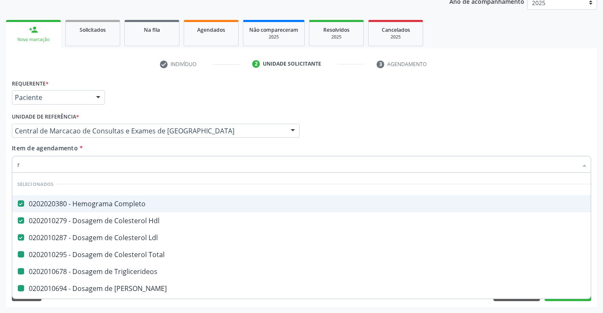
type input "re"
checkbox Total "false"
checkbox Triglicerideos "false"
checkbox Ureia "false"
checkbox Creatinina "false"
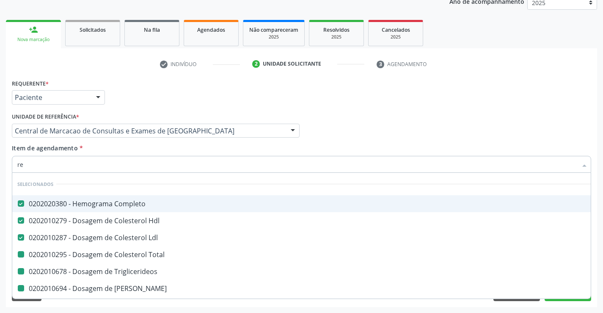
checkbox Urico "false"
checkbox \(Tgo\) "false"
checkbox \(Tgp\) "false"
checkbox Coagulacao "false"
checkbox -Duke "false"
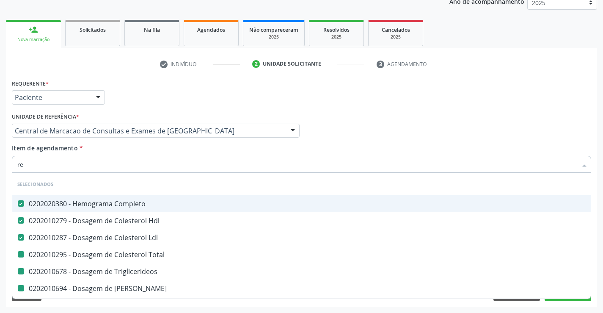
checkbox Ativada\) "false"
checkbox \(Vhs\) "false"
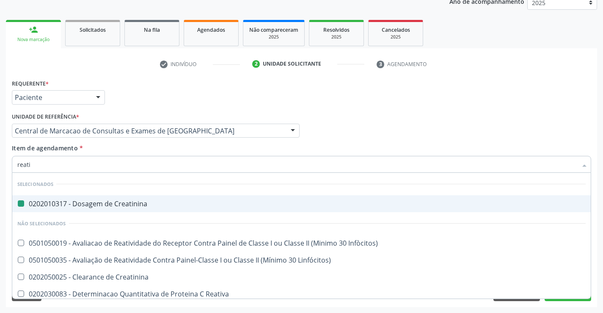
type input "reativ"
checkbox Creatinina "false"
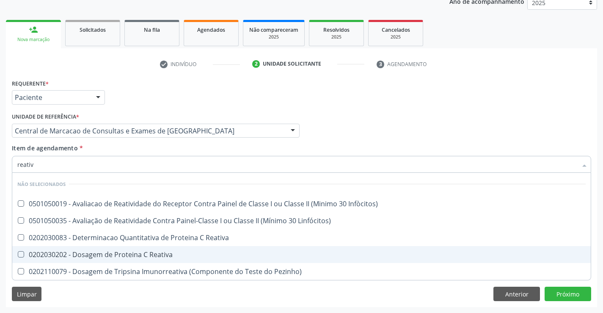
click at [170, 255] on div "0202030202 - Dosagem de Proteina C Reativa" at bounding box center [301, 254] width 568 height 7
checkbox Reativa "true"
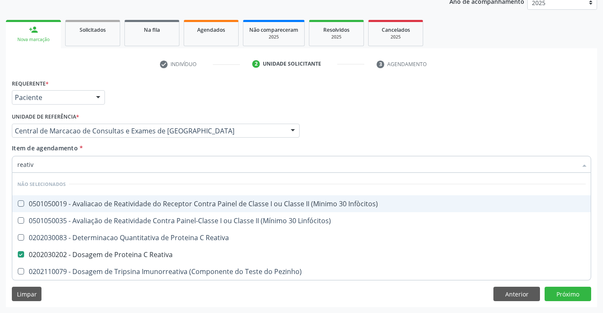
click at [165, 151] on div "Item de agendamento * reativ Desfazer seleção Não selecionados 0501050019 - Ava…" at bounding box center [301, 156] width 579 height 27
checkbox Infòcitos\) "true"
checkbox Pezinho\) "true"
checkbox Reativa "true"
checkbox Linfócitos\) "true"
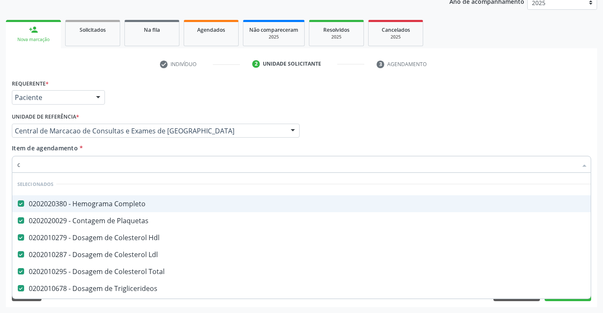
type input "ca"
checkbox Urico "false"
checkbox \(Tgo\) "false"
checkbox \(Tgp\) "false"
checkbox Glicose "false"
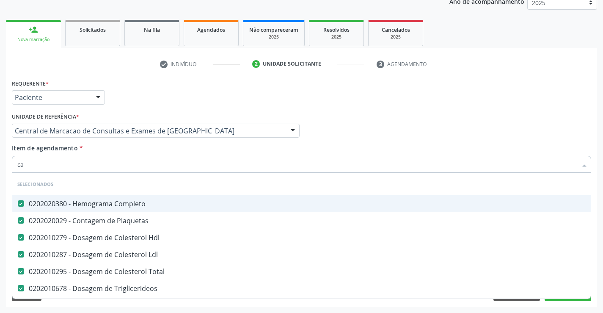
checkbox Coagulacao "false"
checkbox -Duke "false"
checkbox Ativada\) "false"
checkbox \(Vhs\) "false"
checkbox Reativa "false"
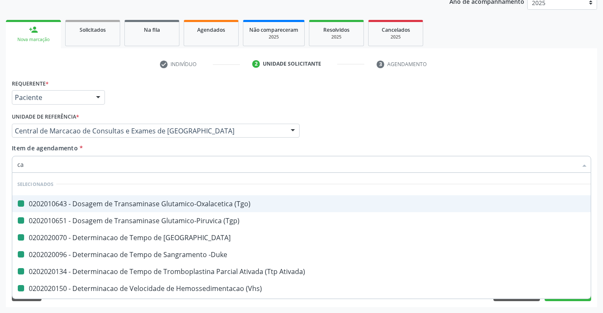
type input "cal"
checkbox \(Tgo\) "false"
checkbox -Duke "false"
checkbox Ativada\) "false"
checkbox Coagulacao "false"
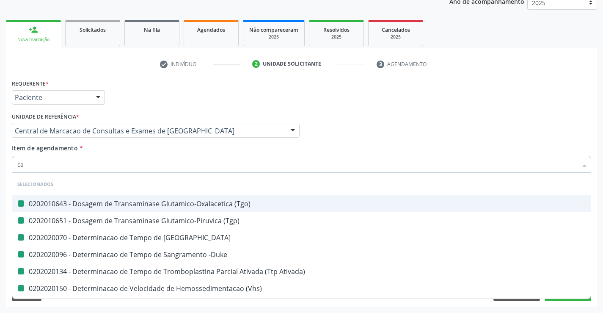
checkbox \(Tgp\) "false"
checkbox \(Vhs\) "false"
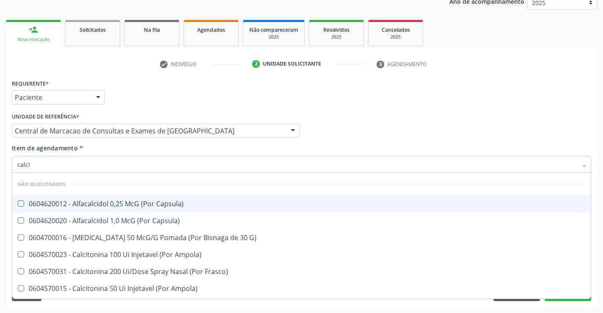
type input "calcio"
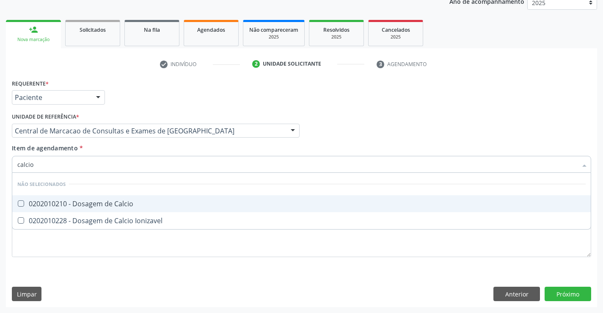
click at [158, 204] on div "0202010210 - Dosagem de Calcio" at bounding box center [301, 203] width 568 height 7
checkbox Calcio "true"
click at [155, 152] on div "Item de agendamento * calcio Desfazer seleção Não selecionados 0202010210 - Dos…" at bounding box center [301, 156] width 579 height 27
checkbox Ionizavel "true"
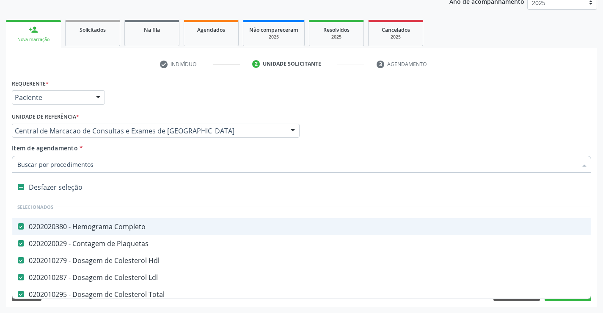
type input "u"
checkbox Urico "false"
checkbox \(Tgo\) "false"
checkbox \(Tgp\) "false"
checkbox Glicose "false"
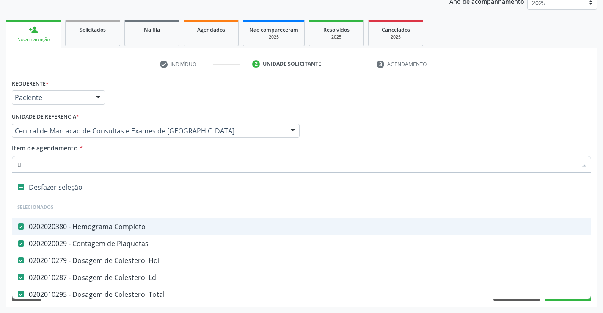
checkbox Coagulacao "false"
checkbox -Duke "false"
checkbox Ativada\) "false"
checkbox \(Vhs\) "false"
checkbox Reativa "false"
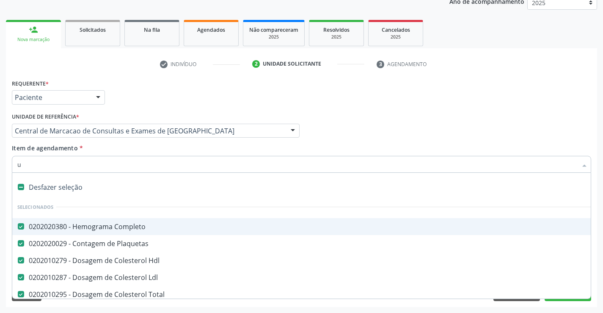
checkbox Calcio "false"
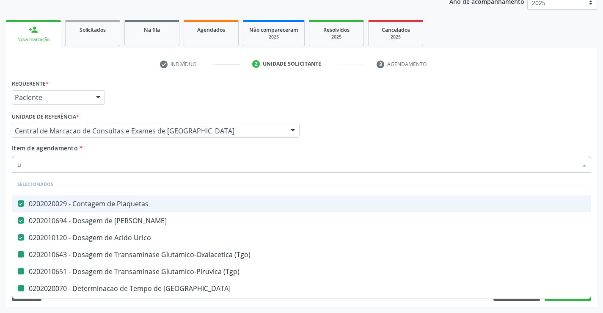
type input "ur"
checkbox \(Tgo\) "false"
checkbox \(Tgp\) "false"
checkbox Coagulacao "false"
checkbox -Duke "false"
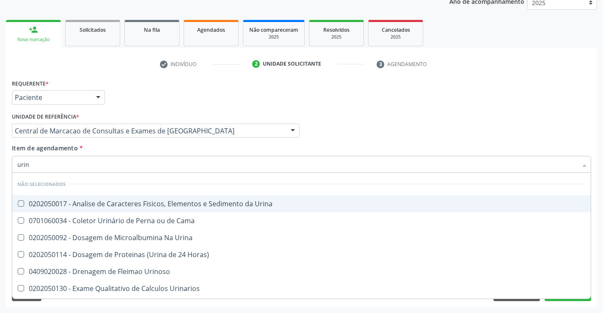
click at [161, 201] on div "0202050017 - Analise de Caracteres Fisicos, Elementos e Sedimento da Urina" at bounding box center [301, 203] width 568 height 7
click at [153, 152] on div "Item de agendamento * urin Desfazer seleção Não selecionados 0202050017 - Anali…" at bounding box center [301, 156] width 579 height 27
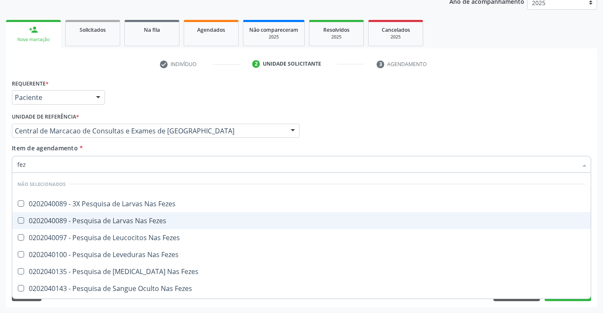
click at [165, 225] on span "0202040089 - Pesquisa de Larvas Nas Fezes" at bounding box center [301, 220] width 578 height 17
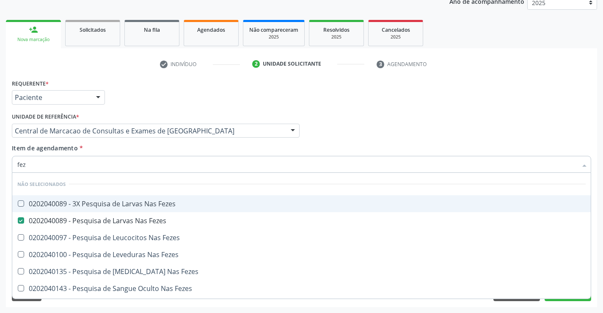
click at [365, 134] on div "Profissional Solicitante Por favor, selecione a Unidade de Atendimento primeiro…" at bounding box center [302, 126] width 584 height 33
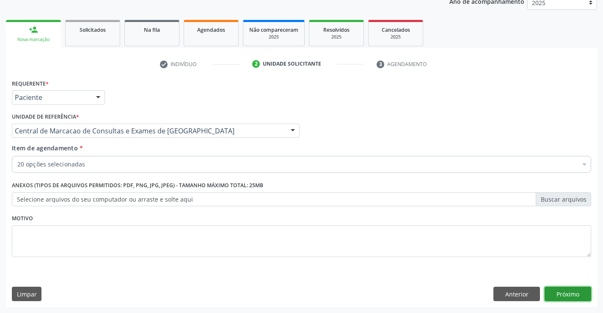
click at [578, 291] on button "Próximo" at bounding box center [568, 293] width 47 height 14
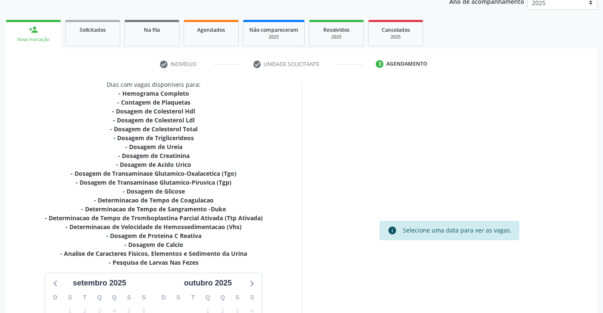
scroll to position [224, 0]
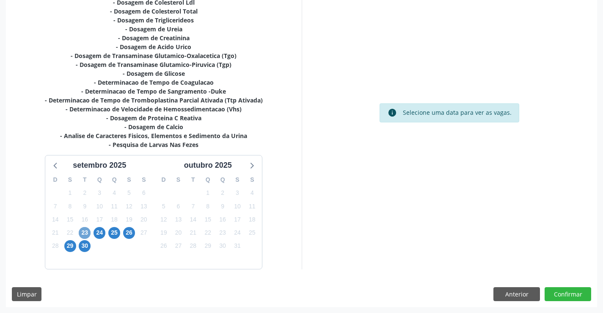
click at [88, 230] on span "23" at bounding box center [85, 233] width 12 height 12
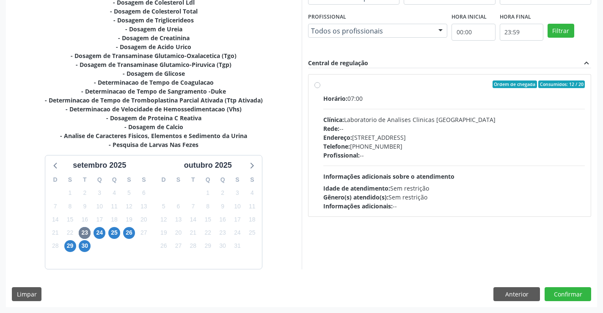
click at [448, 158] on div "Profissional: --" at bounding box center [454, 155] width 262 height 9
click at [320, 88] on input "Ordem de chegada Consumidos: 12 / 20 Horário: 07:00 Clínica: Laboratorio de Ana…" at bounding box center [317, 84] width 6 height 8
click at [576, 291] on button "Confirmar" at bounding box center [568, 294] width 47 height 14
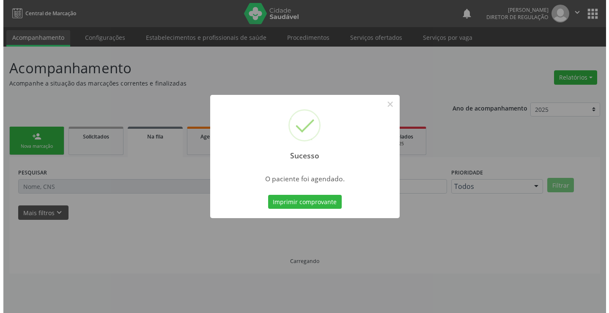
scroll to position [0, 0]
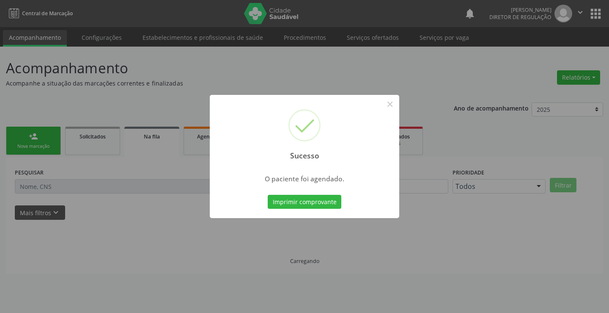
click at [268, 195] on button "Imprimir comprovante" at bounding box center [305, 202] width 74 height 14
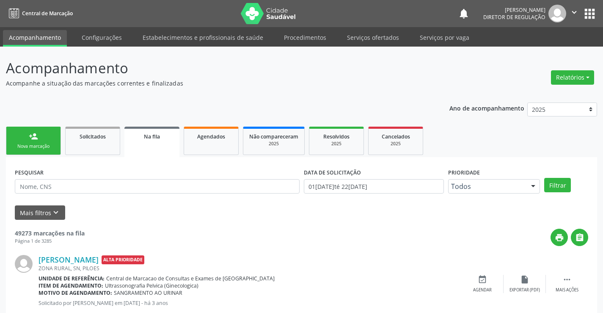
click at [50, 155] on ul "person_add Nova marcação Solicitados Na fila Agendados Não compareceram 2025 Re…" at bounding box center [301, 140] width 591 height 33
click at [73, 144] on link "Solicitados" at bounding box center [92, 141] width 55 height 28
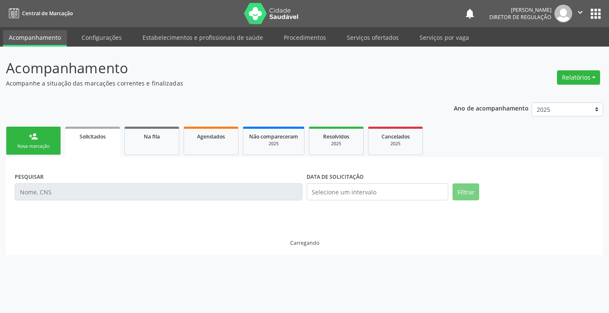
click at [45, 139] on link "person_add Nova marcação" at bounding box center [33, 141] width 55 height 28
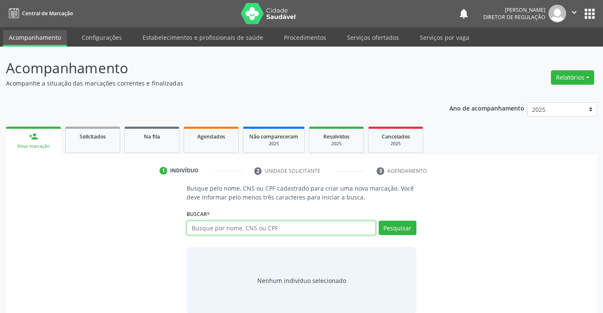
click at [220, 222] on input "text" at bounding box center [281, 227] width 189 height 14
type input "700001716869409"
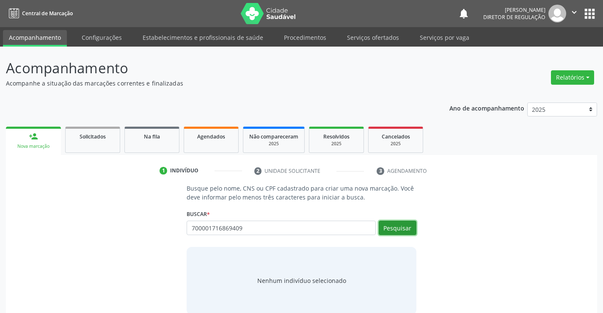
click at [401, 227] on button "Pesquisar" at bounding box center [398, 227] width 38 height 14
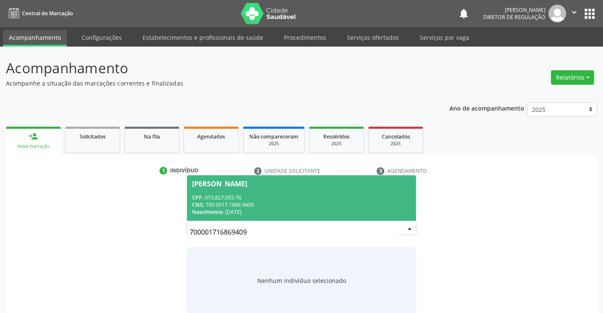
click at [270, 210] on div "Nascimento: [DATE]" at bounding box center [301, 211] width 218 height 7
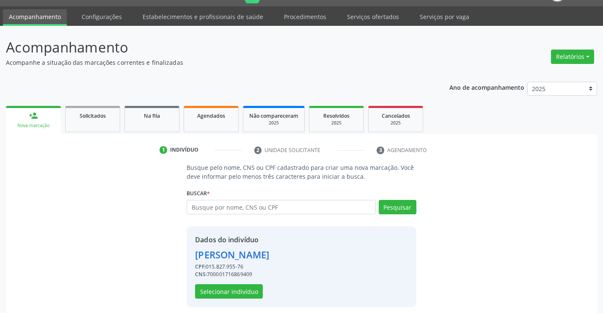
scroll to position [27, 0]
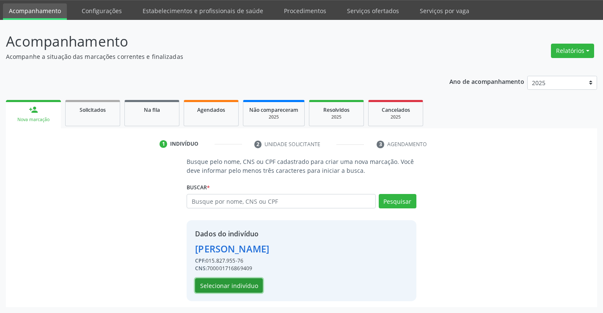
click at [248, 288] on button "Selecionar indivíduo" at bounding box center [229, 285] width 68 height 14
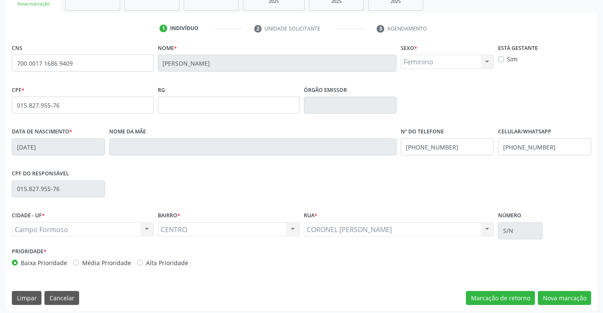
scroll to position [146, 0]
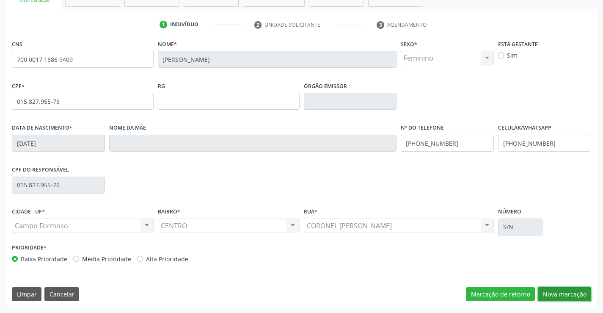
click at [571, 291] on button "Nova marcação" at bounding box center [564, 294] width 53 height 14
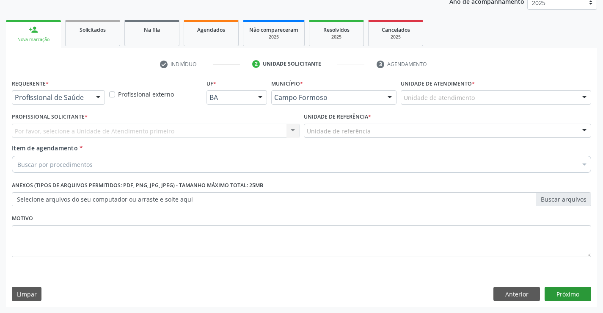
scroll to position [107, 0]
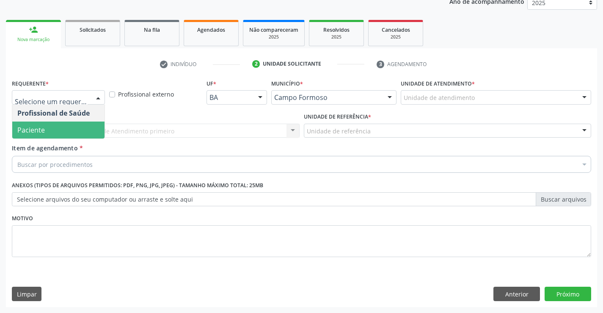
click at [84, 132] on span "Paciente" at bounding box center [58, 129] width 92 height 17
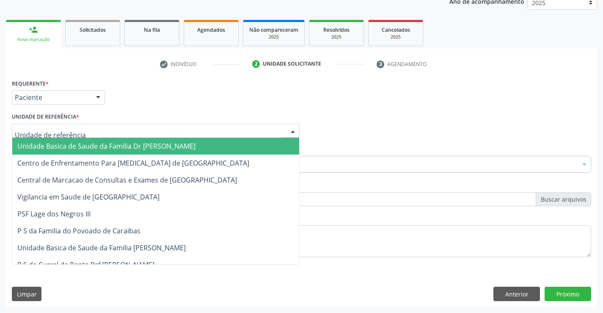
click at [143, 132] on div at bounding box center [156, 131] width 288 height 14
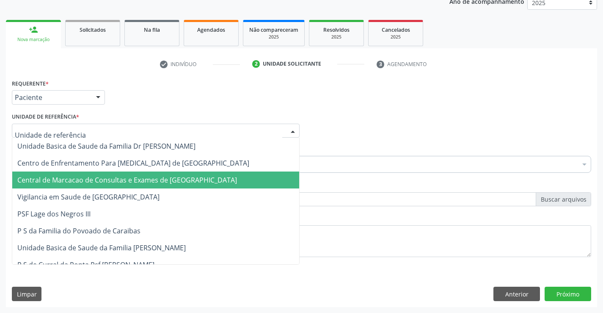
click at [151, 172] on span "Central de Marcacao de Consultas e Exames de [GEOGRAPHIC_DATA]" at bounding box center [155, 179] width 287 height 17
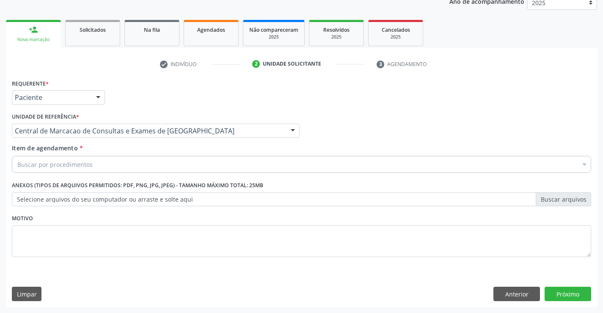
click at [181, 164] on div "Buscar por procedimentos" at bounding box center [301, 164] width 579 height 17
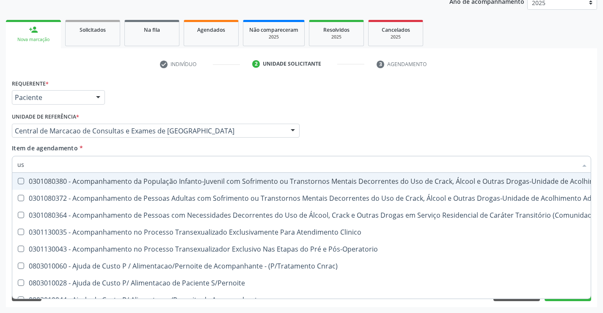
type input "usg"
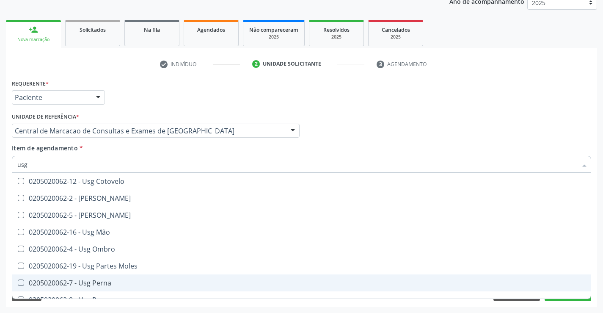
scroll to position [127, 0]
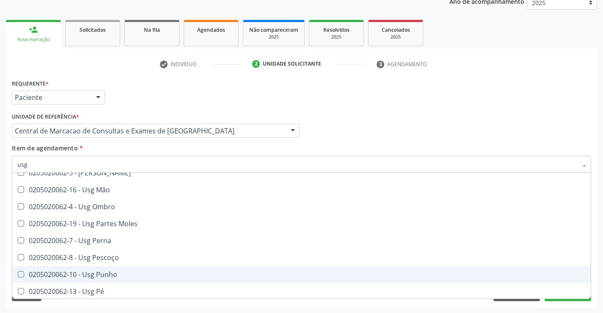
drag, startPoint x: 109, startPoint y: 272, endPoint x: 161, endPoint y: 253, distance: 55.4
click at [109, 273] on div "0205020062-10 - Usg Punho" at bounding box center [301, 274] width 568 height 7
checkbox Punho "true"
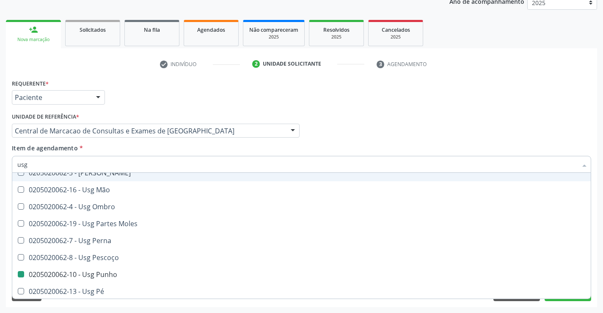
click at [443, 94] on div "Requerente * Paciente Profissional de Saúde Paciente Nenhum resultado encontrad…" at bounding box center [302, 93] width 584 height 33
checkbox Braço "true"
checkbox Punho "false"
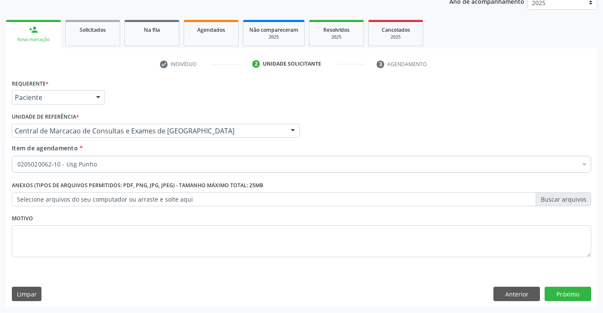
scroll to position [0, 0]
click at [560, 295] on button "Próximo" at bounding box center [568, 293] width 47 height 14
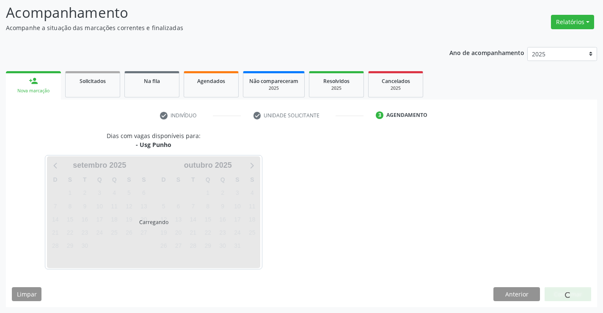
scroll to position [55, 0]
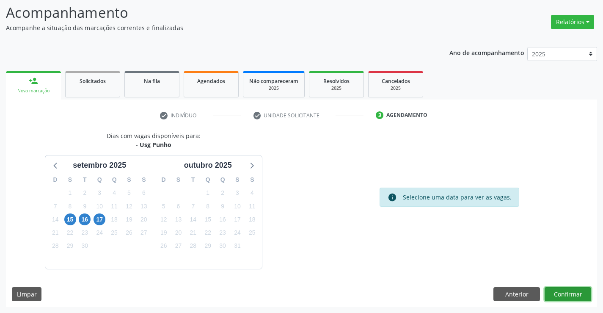
click at [576, 296] on button "Confirmar" at bounding box center [568, 294] width 47 height 14
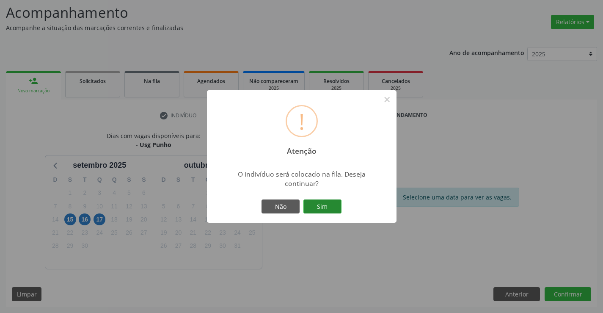
click at [318, 201] on button "Sim" at bounding box center [322, 206] width 38 height 14
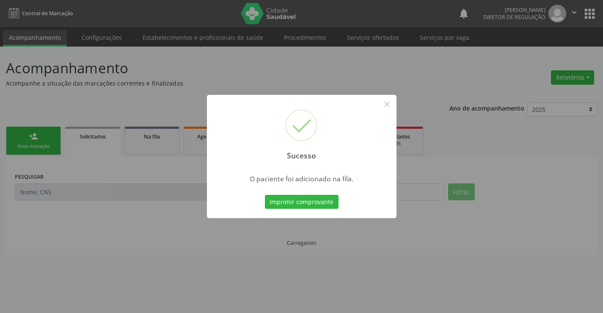
scroll to position [0, 0]
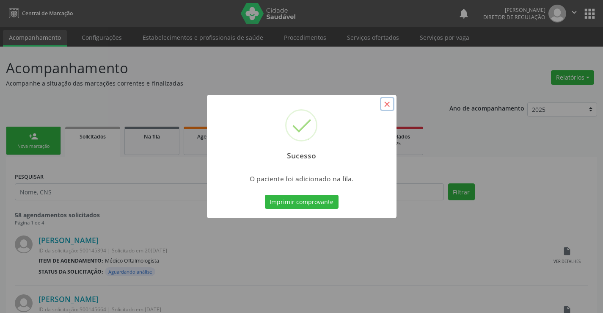
click at [391, 107] on button "×" at bounding box center [387, 104] width 14 height 14
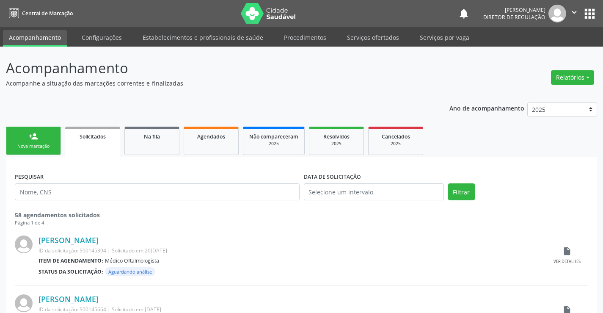
click at [19, 139] on link "person_add Nova marcação" at bounding box center [33, 141] width 55 height 28
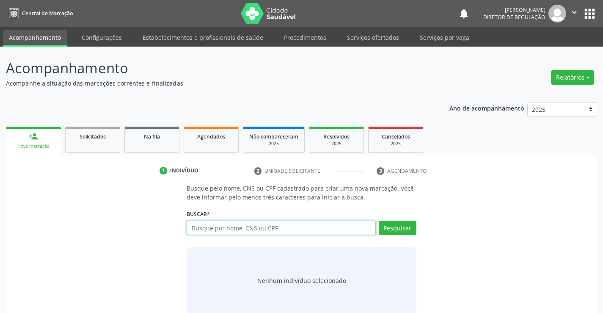
click at [209, 231] on input "text" at bounding box center [281, 227] width 189 height 14
type input "708001877283622"
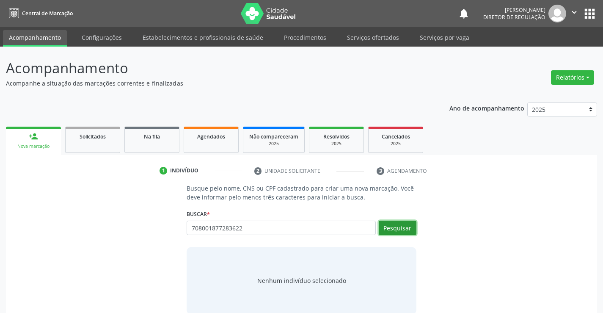
click at [401, 230] on button "Pesquisar" at bounding box center [398, 227] width 38 height 14
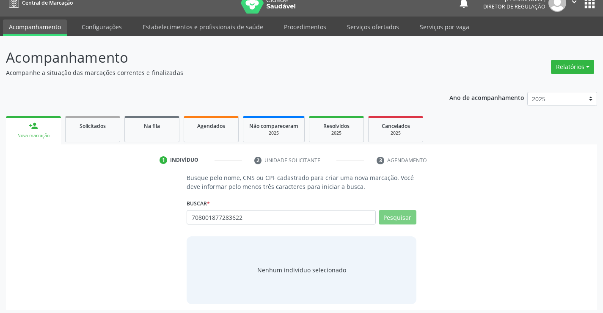
scroll to position [14, 0]
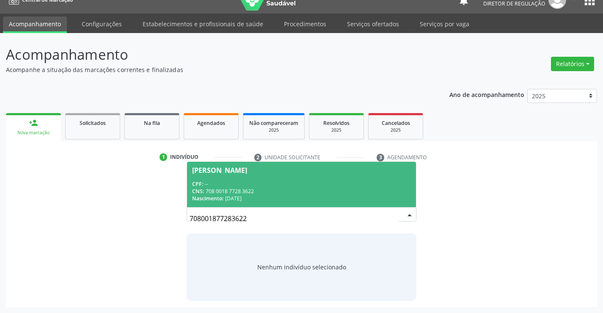
click at [304, 197] on div "Nascimento: [DATE]" at bounding box center [301, 198] width 218 height 7
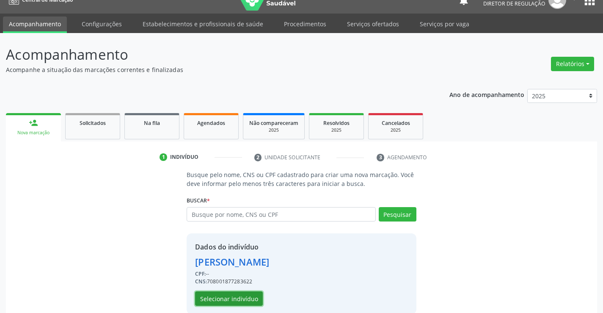
click at [224, 302] on button "Selecionar indivíduo" at bounding box center [229, 298] width 68 height 14
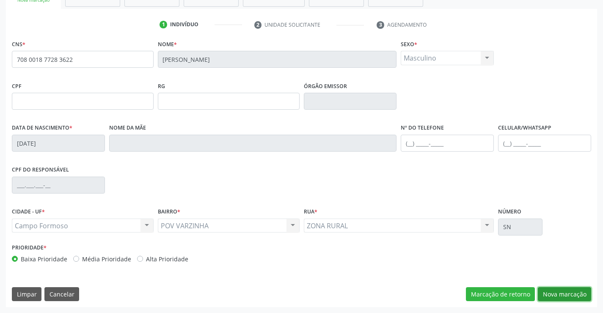
drag, startPoint x: 548, startPoint y: 292, endPoint x: 537, endPoint y: 276, distance: 19.1
click at [548, 292] on button "Nova marcação" at bounding box center [564, 294] width 53 height 14
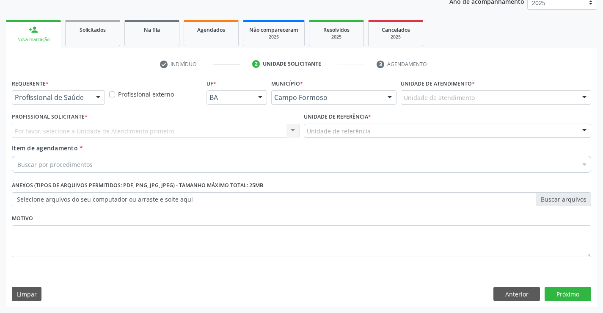
scroll to position [107, 0]
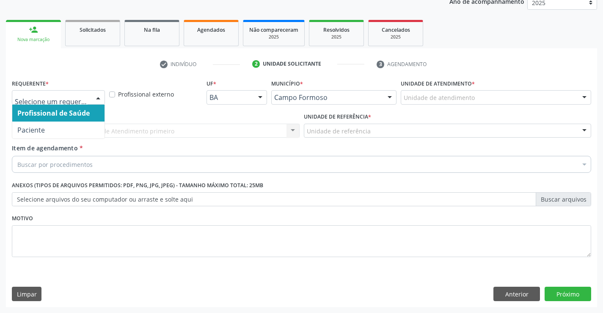
click at [93, 94] on div at bounding box center [98, 98] width 13 height 14
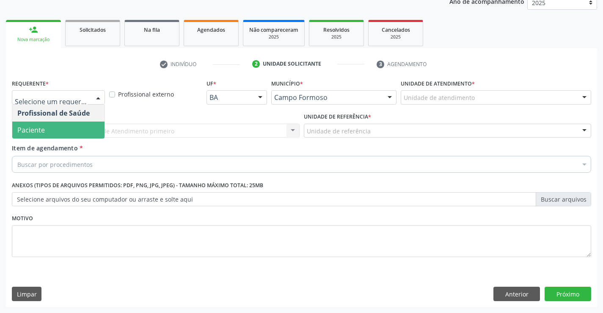
click at [85, 131] on span "Paciente" at bounding box center [58, 129] width 92 height 17
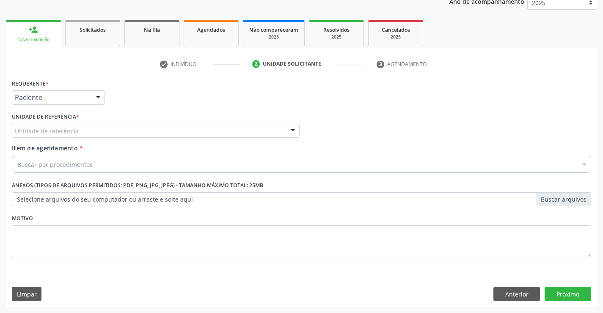
drag, startPoint x: 175, startPoint y: 131, endPoint x: 176, endPoint y: 162, distance: 30.5
click at [176, 131] on div "Unidade de referência" at bounding box center [156, 131] width 288 height 14
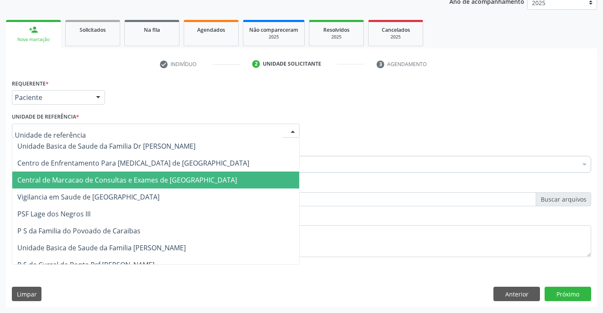
click at [176, 176] on span "Central de Marcacao de Consultas e Exames de [GEOGRAPHIC_DATA]" at bounding box center [127, 179] width 220 height 9
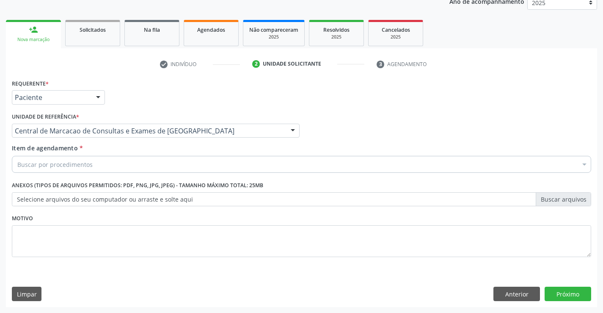
click at [219, 170] on div "Buscar por procedimentos" at bounding box center [301, 164] width 579 height 17
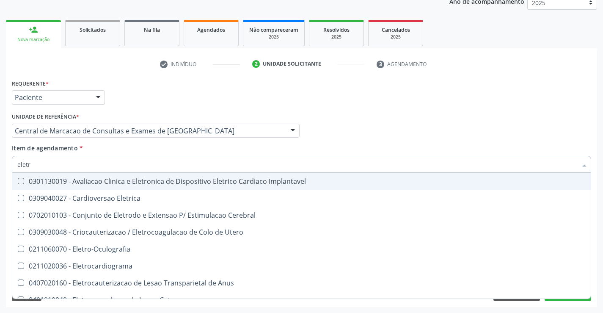
type input "eletro"
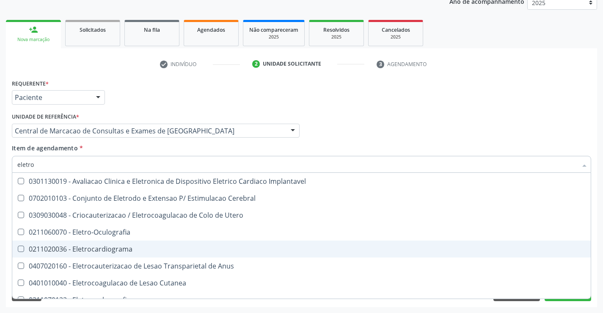
click at [169, 251] on div "0211020036 - Eletrocardiograma" at bounding box center [301, 248] width 568 height 7
checkbox Eletrocardiograma "true"
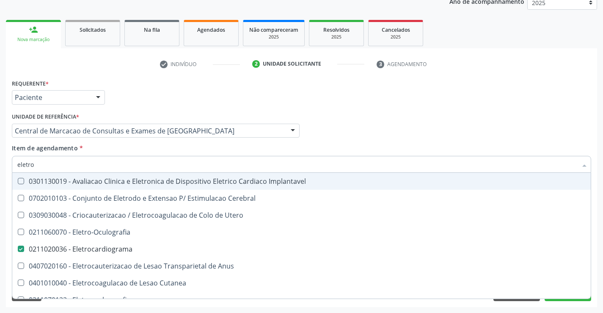
click at [388, 146] on div "Item de agendamento * eletro Desfazer seleção 0301130019 - Avaliacao Clinica e …" at bounding box center [301, 156] width 579 height 27
checkbox Cerebral "true"
checkbox Eletrocardiograma "false"
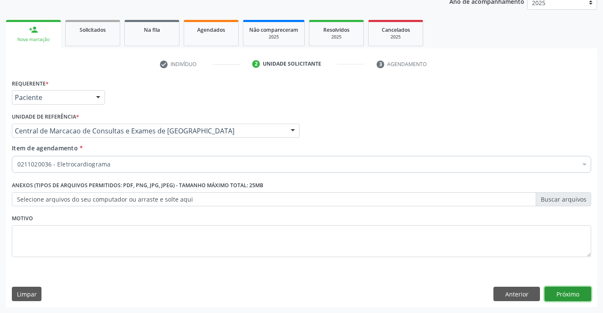
click at [575, 290] on button "Próximo" at bounding box center [568, 293] width 47 height 14
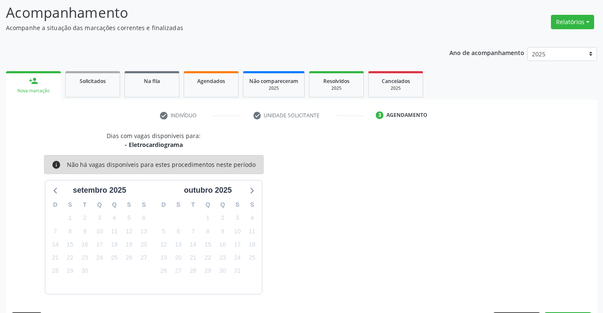
scroll to position [80, 0]
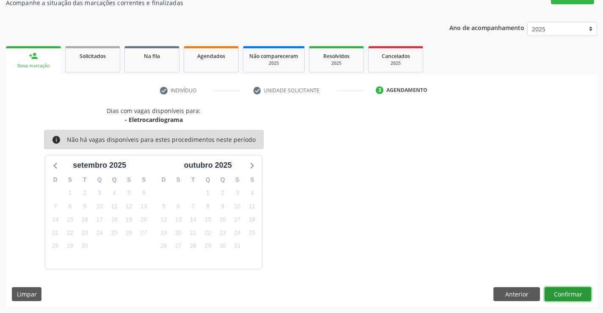
click at [559, 290] on button "Confirmar" at bounding box center [568, 294] width 47 height 14
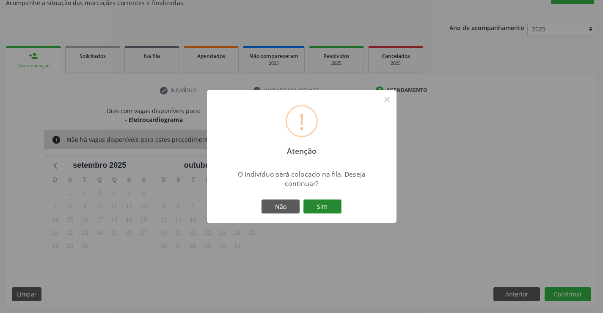
click at [337, 208] on button "Sim" at bounding box center [322, 206] width 38 height 14
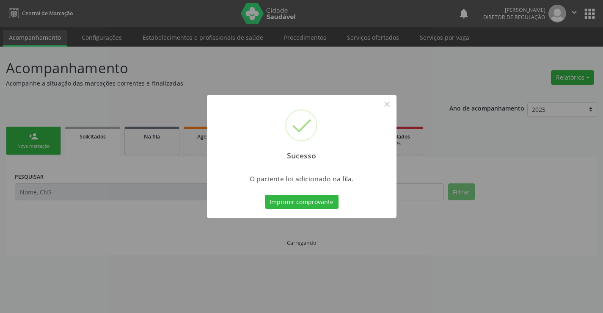
scroll to position [0, 0]
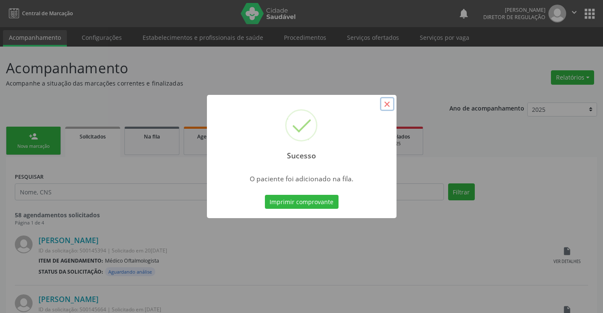
click at [385, 105] on button "×" at bounding box center [387, 104] width 14 height 14
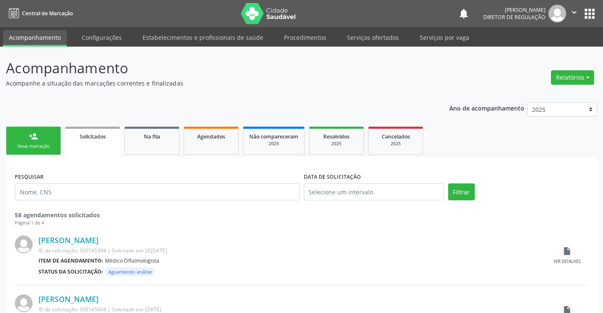
click at [47, 139] on link "person_add Nova marcação" at bounding box center [33, 141] width 55 height 28
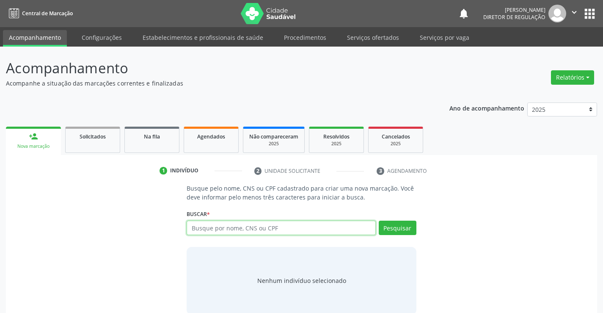
click at [213, 228] on input "text" at bounding box center [281, 227] width 189 height 14
click at [217, 227] on input "7006079486" at bounding box center [281, 227] width 189 height 14
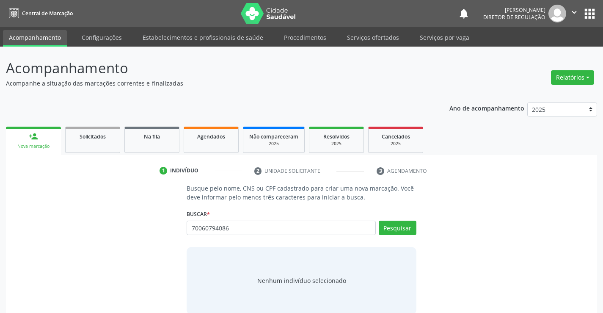
click at [321, 212] on div "Buscar * Busque por nome, CNS ou CPF Nenhum resultado encontrado para: " " Não …" at bounding box center [301, 223] width 229 height 33
click at [296, 223] on input "70060794086" at bounding box center [281, 227] width 189 height 14
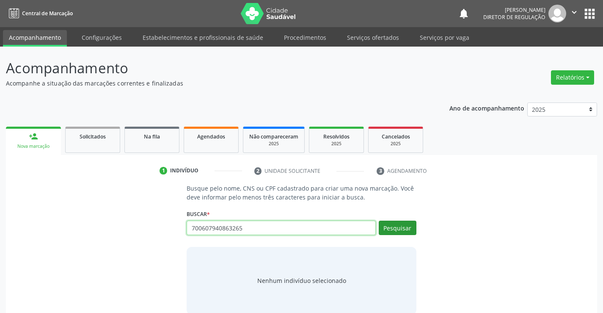
type input "700607940863265"
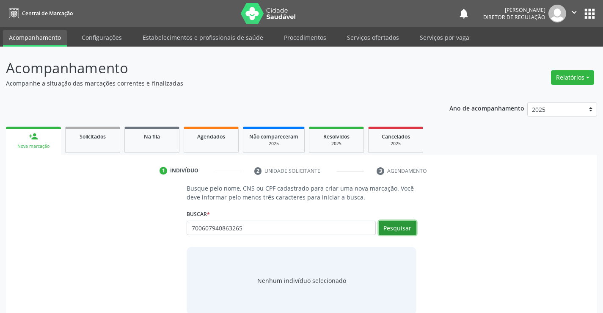
click at [392, 227] on button "Pesquisar" at bounding box center [398, 227] width 38 height 14
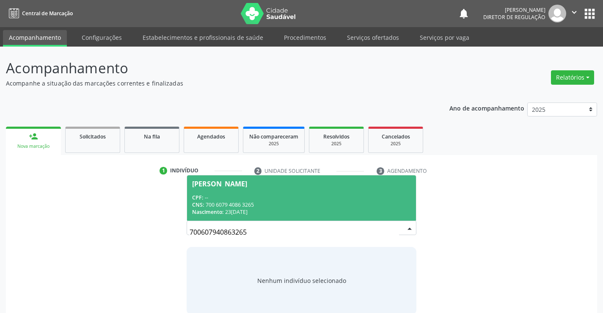
click at [290, 204] on div "CNS: 700 6079 4086 3265" at bounding box center [301, 204] width 218 height 7
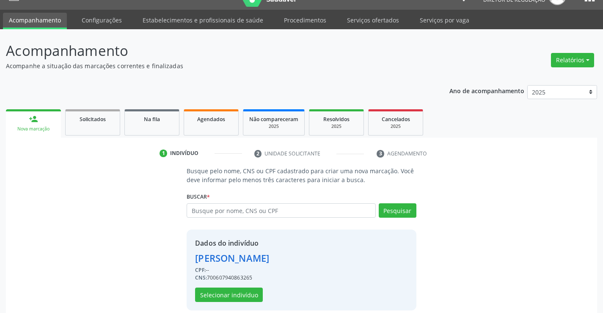
scroll to position [27, 0]
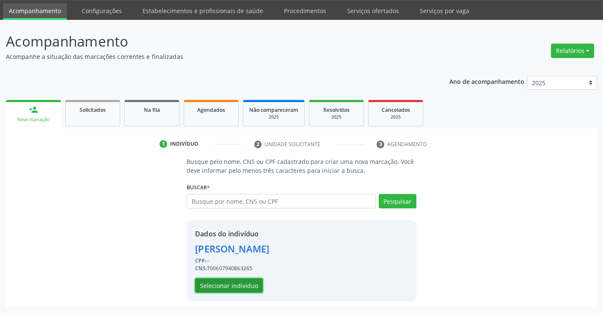
click at [252, 278] on button "Selecionar indivíduo" at bounding box center [229, 285] width 68 height 14
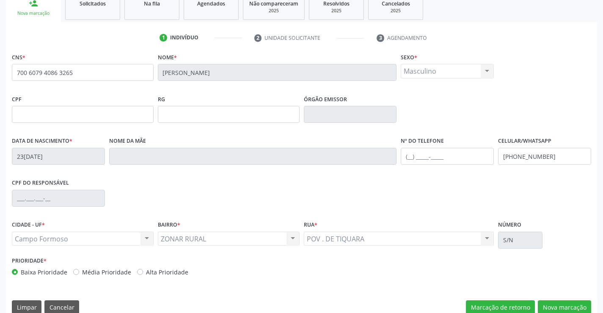
scroll to position [146, 0]
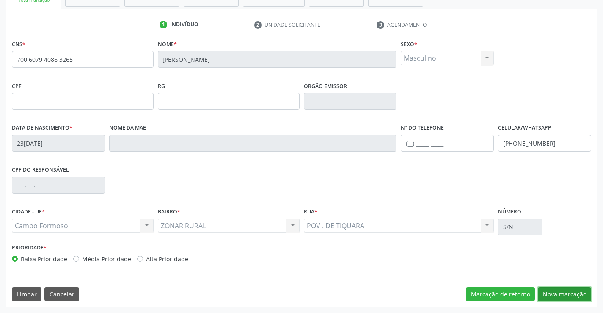
click at [554, 292] on button "Nova marcação" at bounding box center [564, 294] width 53 height 14
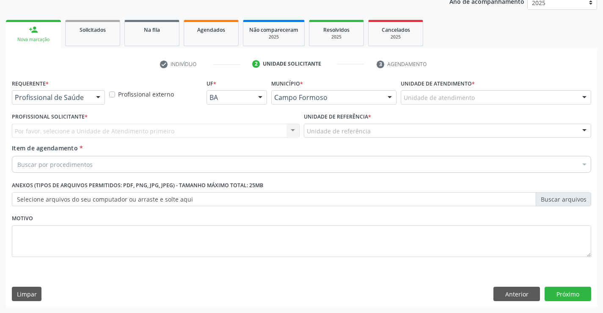
scroll to position [107, 0]
click at [86, 102] on div "Profissional de Saúde" at bounding box center [58, 97] width 93 height 14
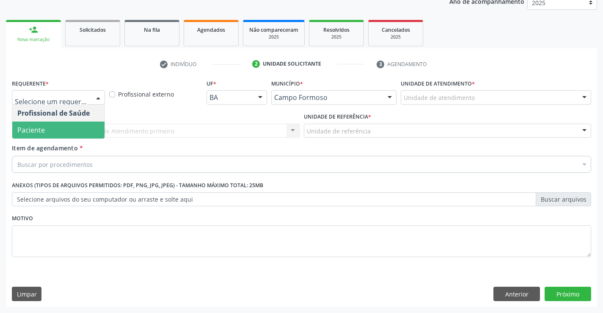
click at [80, 125] on span "Paciente" at bounding box center [58, 129] width 92 height 17
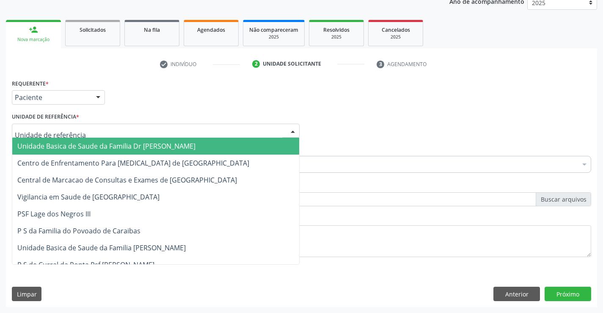
click at [163, 131] on div at bounding box center [156, 131] width 288 height 14
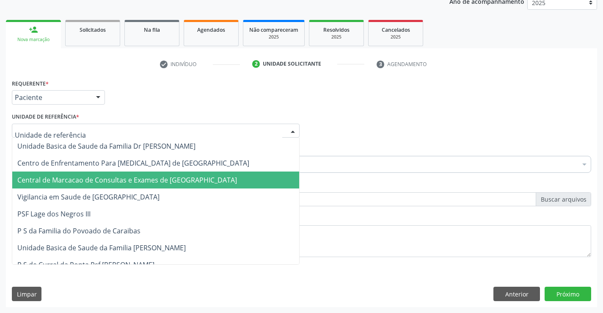
drag, startPoint x: 160, startPoint y: 171, endPoint x: 160, endPoint y: 181, distance: 10.2
click at [160, 181] on span "Central de Marcacao de Consultas e Exames de [GEOGRAPHIC_DATA]" at bounding box center [127, 179] width 220 height 9
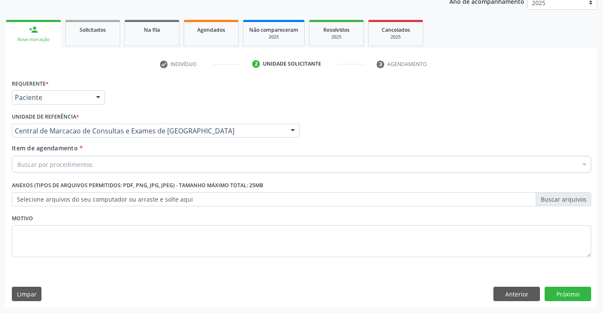
click at [190, 161] on div "Buscar por procedimentos" at bounding box center [301, 164] width 579 height 17
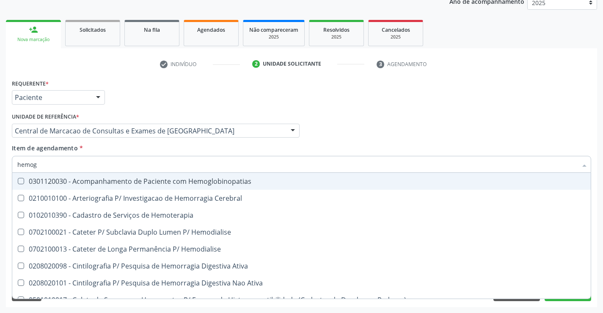
type input "hemogr"
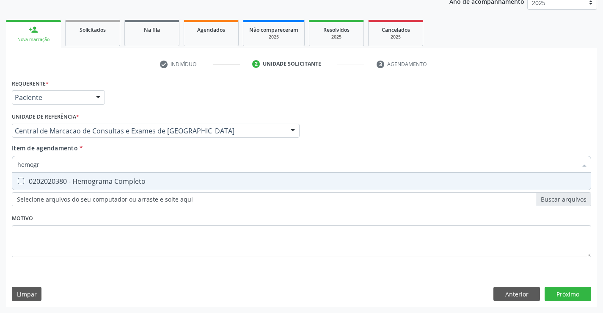
click at [185, 182] on div "0202020380 - Hemograma Completo" at bounding box center [301, 181] width 568 height 7
checkbox Completo "true"
click at [208, 143] on div "Item de agendamento * hemogr Desfazer seleção 0202020380 - Hemograma Completo N…" at bounding box center [301, 156] width 579 height 27
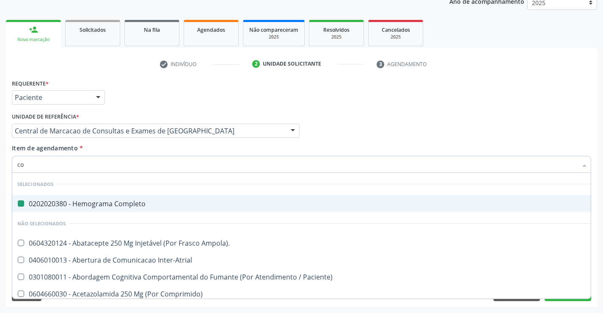
type input "col"
checkbox Completo "false"
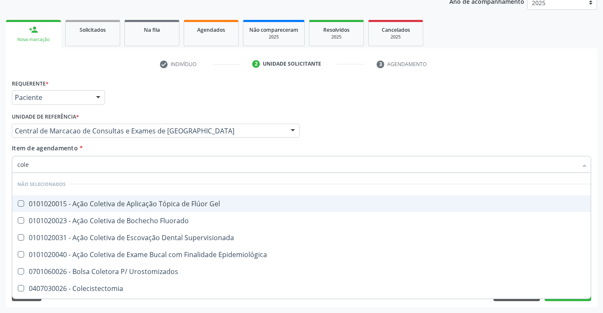
type input "coles"
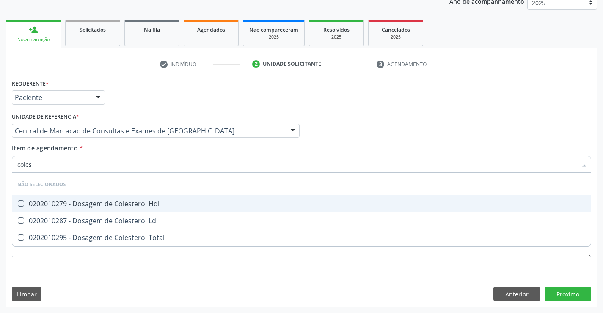
click at [161, 210] on span "0202010279 - Dosagem de Colesterol Hdl" at bounding box center [301, 203] width 578 height 17
checkbox Hdl "true"
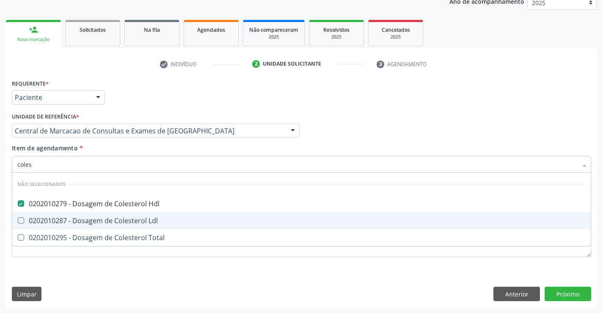
click at [152, 227] on span "0202010287 - Dosagem de Colesterol Ldl" at bounding box center [301, 220] width 578 height 17
checkbox Ldl "true"
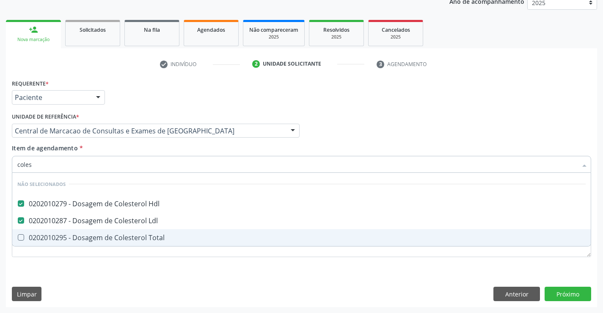
click at [148, 245] on span "0202010295 - Dosagem de Colesterol Total" at bounding box center [301, 237] width 578 height 17
checkbox Total "true"
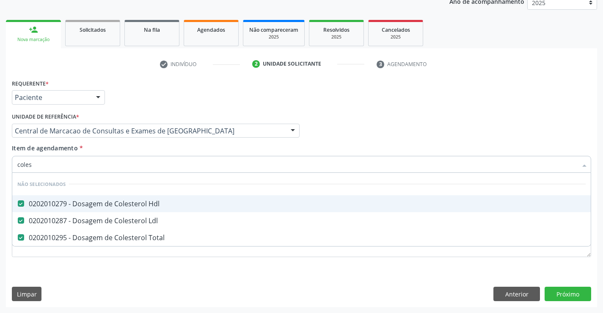
type input "coles"
click at [157, 151] on div "Item de agendamento * coles Desfazer seleção Não selecionados 0202010279 - Dosa…" at bounding box center [301, 156] width 579 height 27
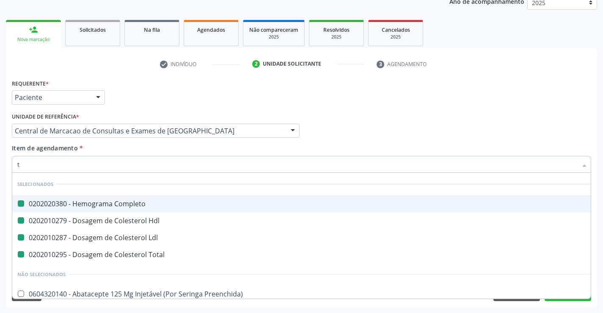
type input "tr"
checkbox Completo "false"
checkbox Ldl "false"
checkbox Hdl "false"
checkbox Total "false"
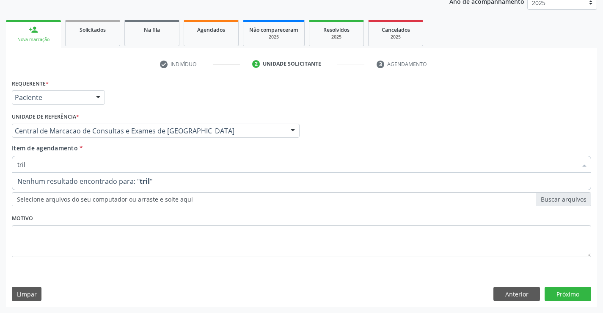
click at [23, 163] on input "tril" at bounding box center [297, 164] width 560 height 17
type input "trigl"
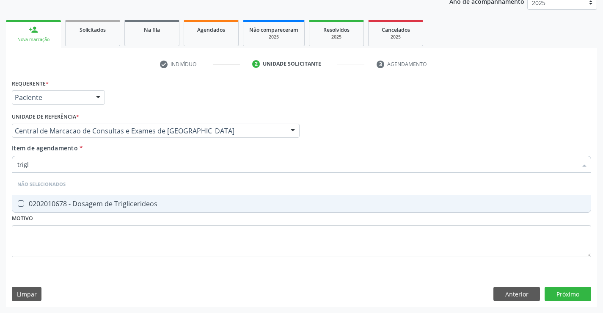
click at [146, 202] on div "0202010678 - Dosagem de Triglicerideos" at bounding box center [301, 203] width 568 height 7
checkbox Triglicerideos "true"
type input "trigl"
click at [164, 147] on div "Item de agendamento * trigl Desfazer seleção Não selecionados 0202010678 - Dosa…" at bounding box center [301, 156] width 579 height 27
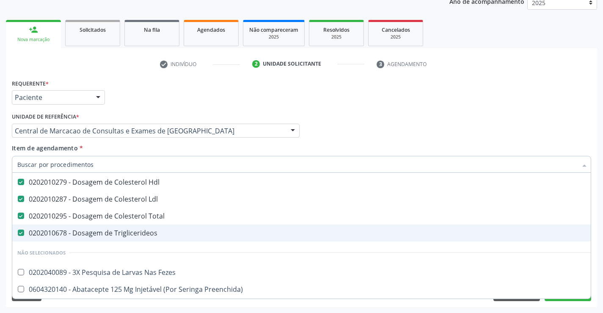
scroll to position [42, 0]
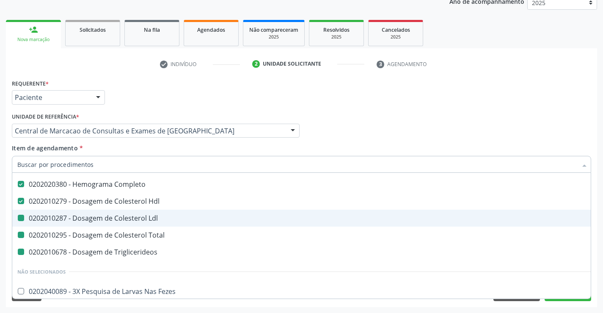
type input "p"
checkbox Ldl "false"
checkbox Total "false"
checkbox Triglicerideos "false"
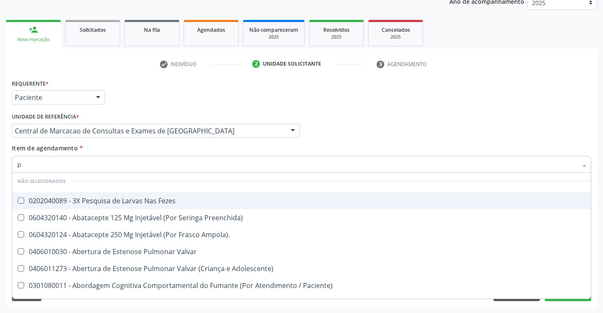
scroll to position [19, 0]
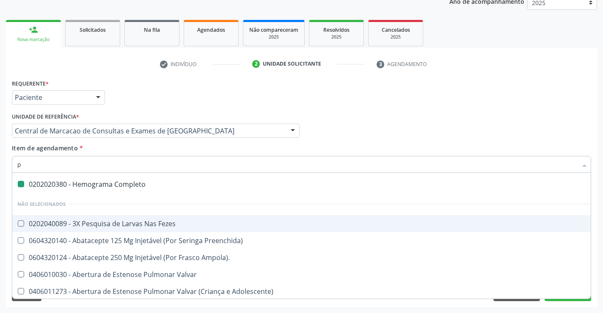
type input "pa"
checkbox Completo "false"
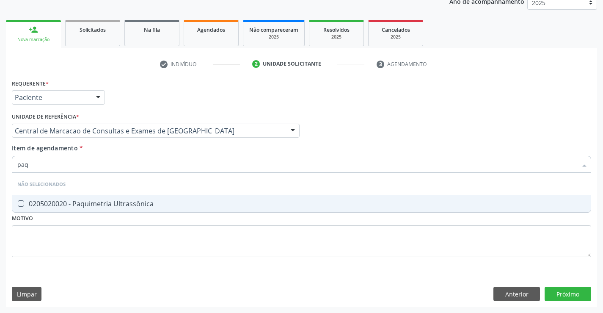
scroll to position [0, 0]
click at [20, 166] on input "paq" at bounding box center [297, 164] width 560 height 17
type input "plaq"
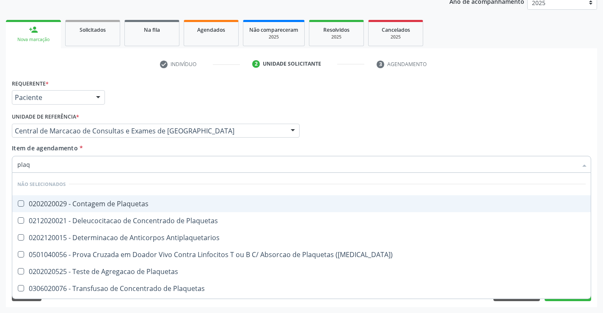
click at [142, 203] on div "0202020029 - Contagem de Plaquetas" at bounding box center [301, 203] width 568 height 7
checkbox Plaquetas "true"
click at [136, 149] on div "Item de agendamento * plaq Desfazer seleção Não selecionados 0202020029 - Conta…" at bounding box center [301, 156] width 579 height 27
checkbox Plaquetas "true"
checkbox Antiplaquetarios "true"
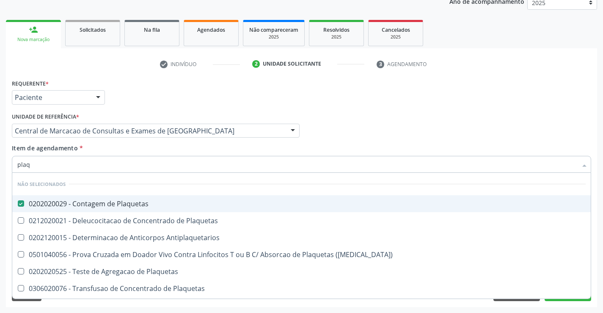
checkbox Match\) "true"
checkbox Plaquetas "true"
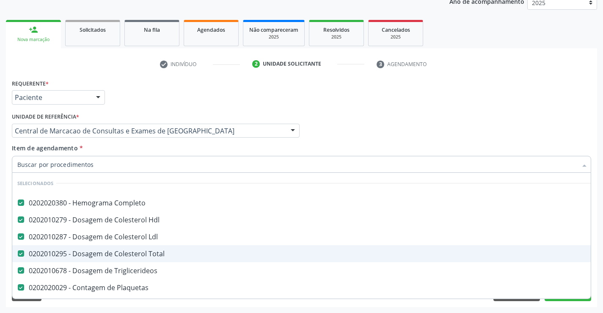
scroll to position [42, 0]
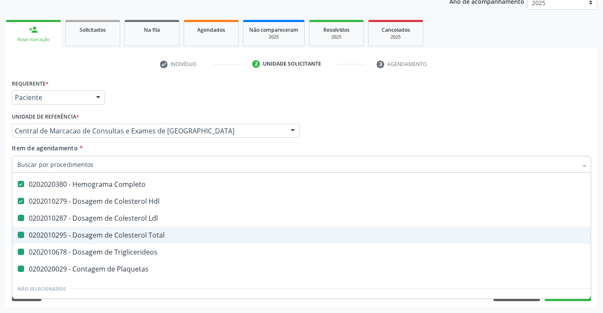
type input "u"
checkbox Ldl "false"
checkbox Total "false"
checkbox Triglicerideos "false"
checkbox Plaquetas "false"
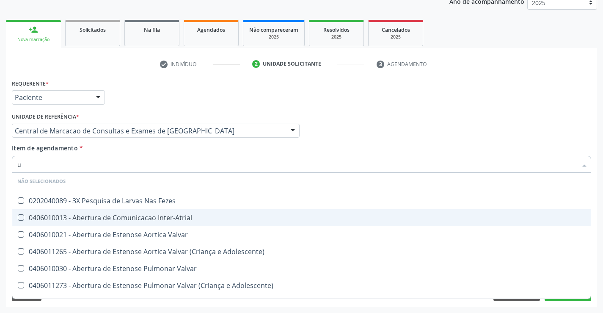
type input "ur"
checkbox Plaquetas "false"
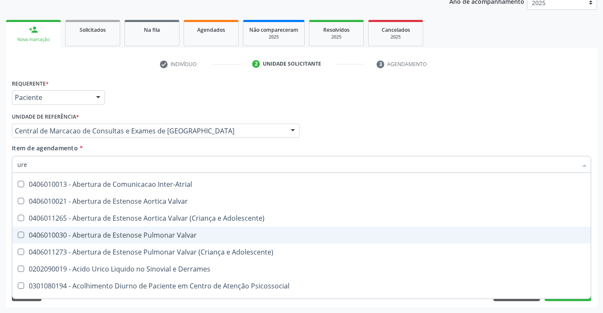
type input "urei"
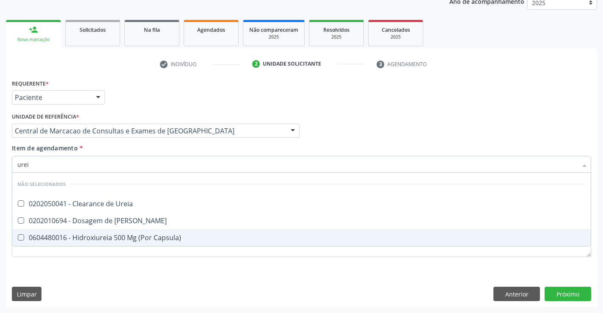
scroll to position [0, 0]
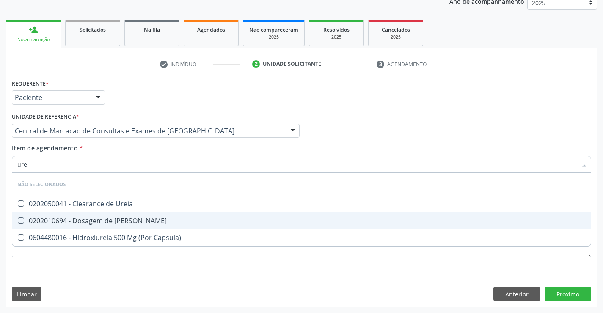
click at [145, 227] on span "0202010694 - Dosagem de [PERSON_NAME]" at bounding box center [301, 220] width 578 height 17
checkbox Ureia "true"
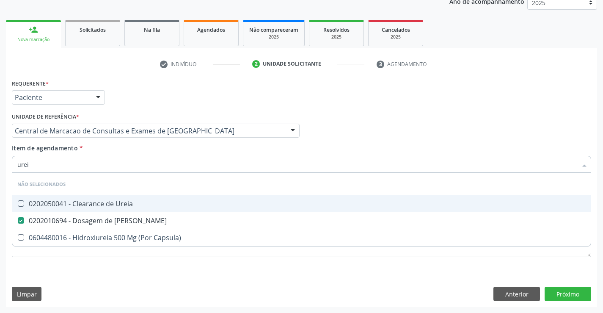
click at [145, 154] on div "Item de agendamento * urei Desfazer seleção Não selecionados 0202050041 - Clear…" at bounding box center [301, 156] width 579 height 27
checkbox Ureia "true"
checkbox Capsula\) "true"
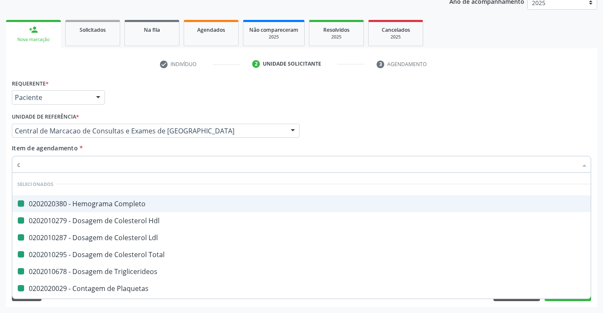
type input "cr"
checkbox Completo "false"
checkbox Ldl "false"
checkbox Hdl "false"
checkbox Total "false"
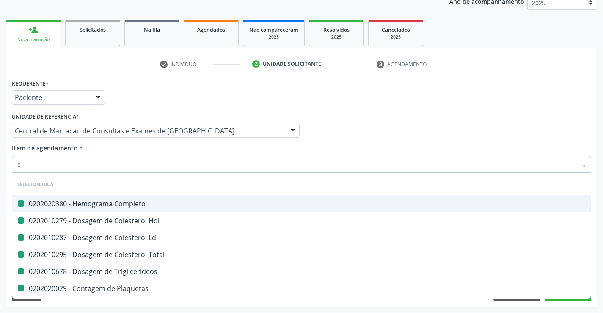
checkbox Triglicerideos "false"
checkbox Plaquetas "false"
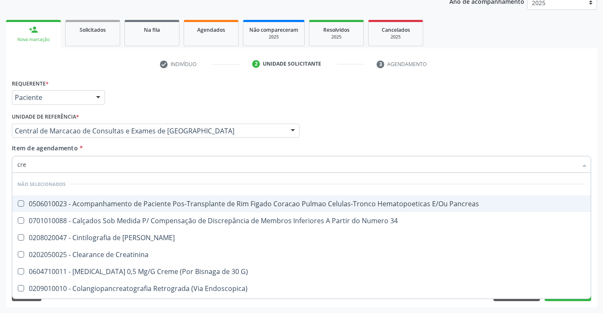
type input "crea"
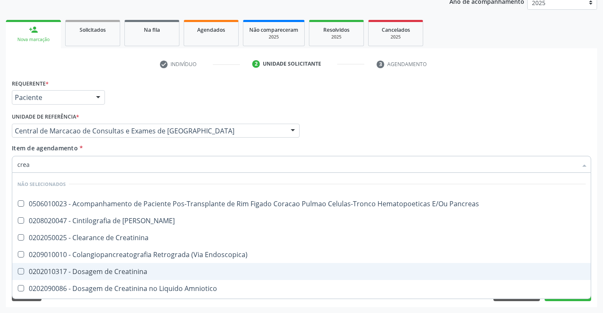
click at [134, 265] on span "0202010317 - Dosagem de Creatinina" at bounding box center [301, 271] width 578 height 17
checkbox Creatinina "true"
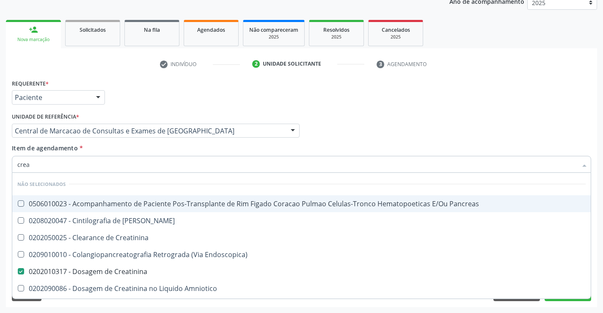
click at [151, 149] on div "Item de agendamento * crea Desfazer seleção Não selecionados 0506010023 - Acomp…" at bounding box center [301, 156] width 579 height 27
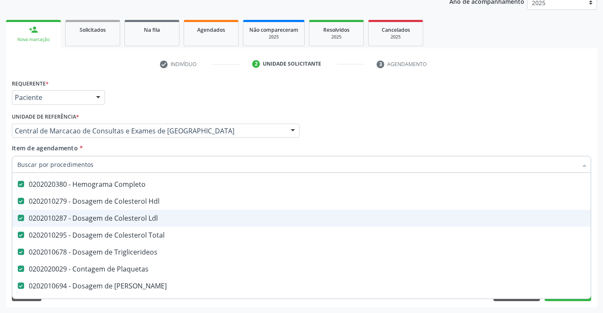
scroll to position [85, 0]
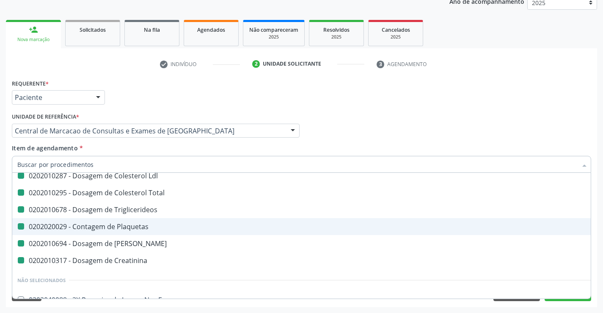
type input "f"
checkbox Completo "false"
checkbox Ldl "false"
checkbox Hdl "false"
checkbox Total "false"
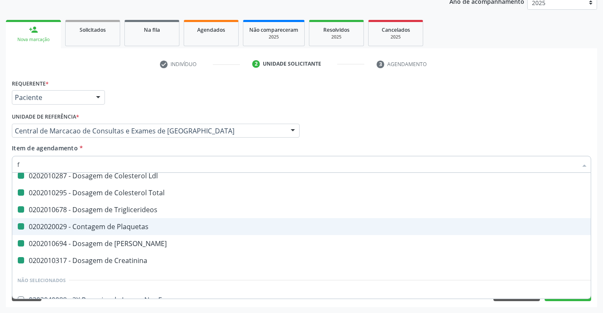
checkbox Triglicerideos "false"
checkbox Plaquetas "false"
checkbox Creatinina "false"
checkbox Ureia "false"
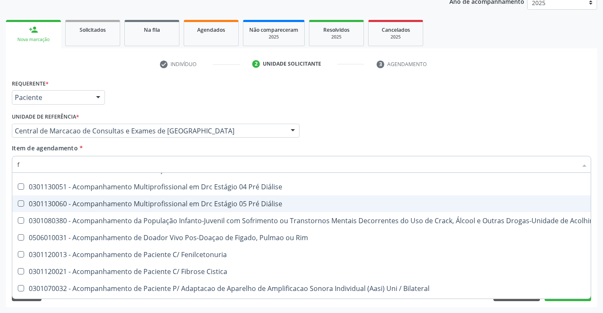
scroll to position [62, 0]
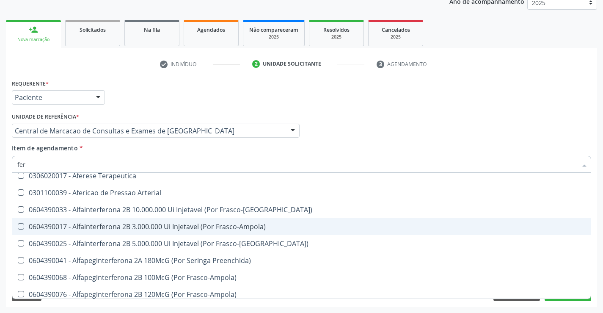
type input "ferr"
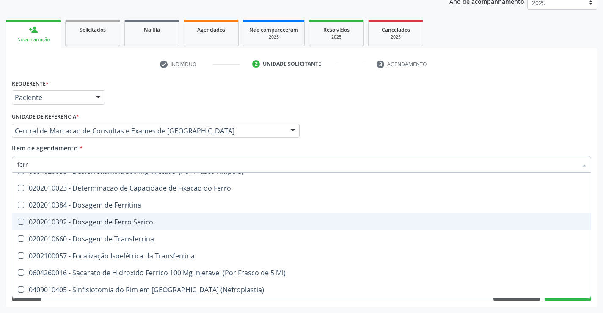
click at [148, 221] on div "0202010392 - Dosagem de Ferro Serico" at bounding box center [301, 221] width 568 height 7
checkbox Serico "true"
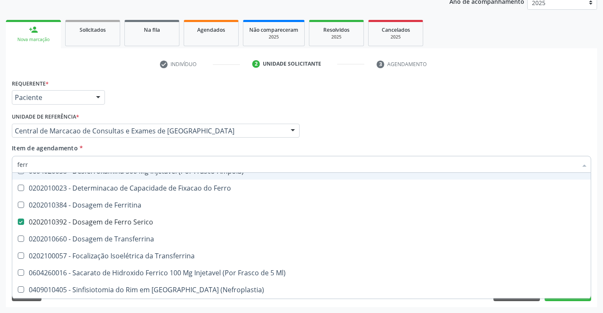
click at [150, 152] on div "Item de agendamento * ferr Desfazer seleção Não selecionados 0604020058 - Desfe…" at bounding box center [301, 156] width 579 height 27
checkbox Frasco-Ampola\) "true"
checkbox Ferritina "true"
checkbox Ferro "true"
checkbox Transferrina "true"
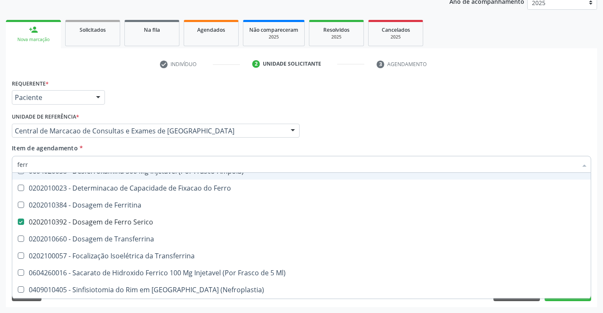
checkbox Transferrina "true"
checkbox \(Nefroplastia\) "true"
checkbox Ml\) "true"
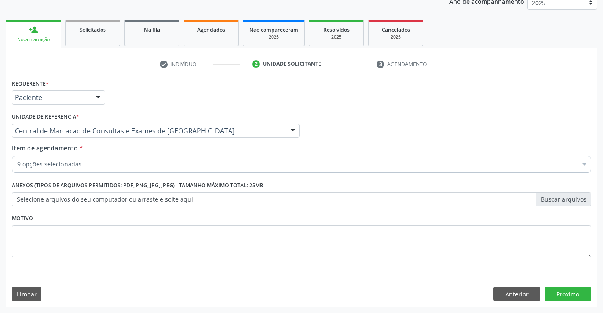
scroll to position [0, 0]
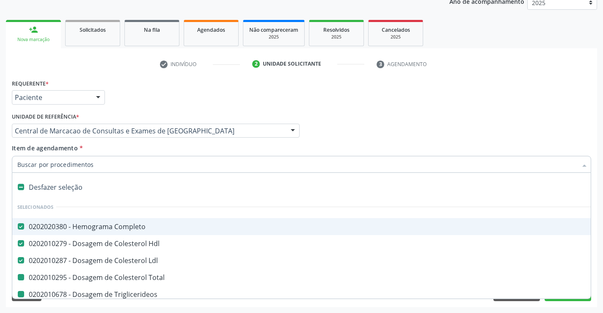
type input "u"
checkbox Total "false"
checkbox Triglicerideos "false"
checkbox Plaquetas "false"
checkbox Creatinina "false"
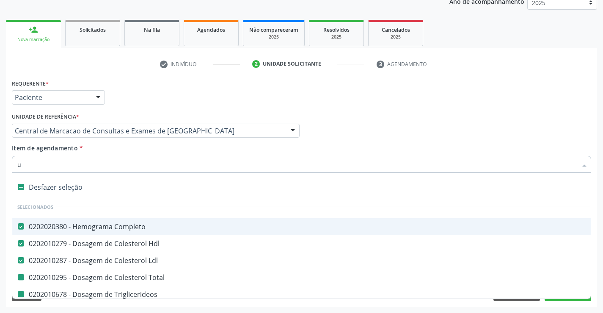
checkbox Ureia "false"
checkbox Serico "false"
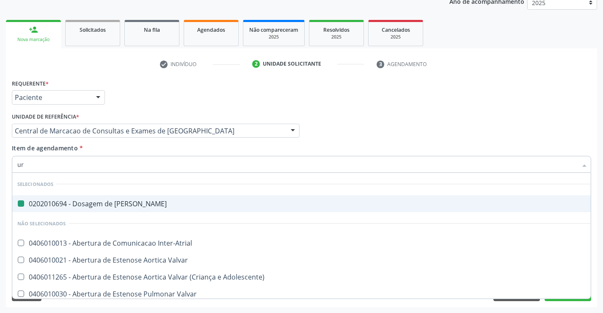
type input "urn"
checkbox Ureia "false"
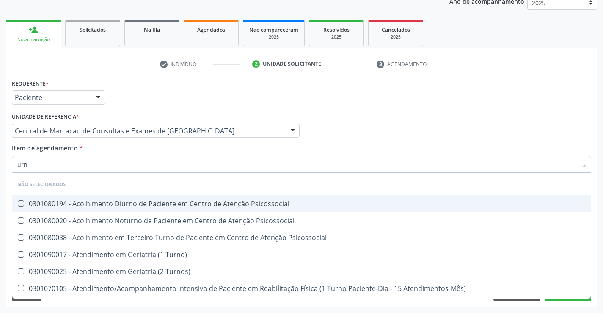
type input "ur"
checkbox Psicossocial "true"
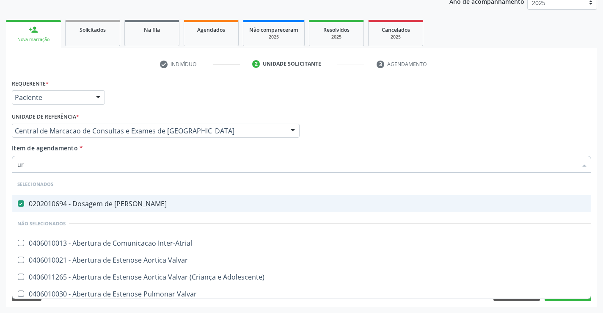
type input "uri"
checkbox Ureia "false"
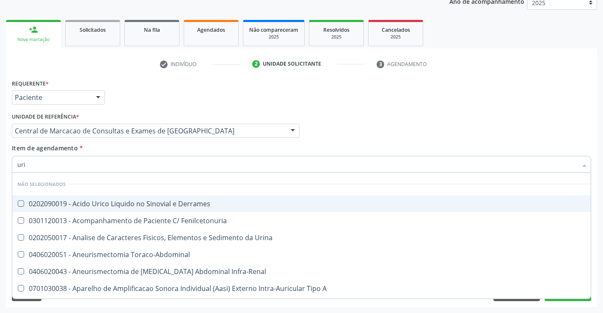
type input "urin"
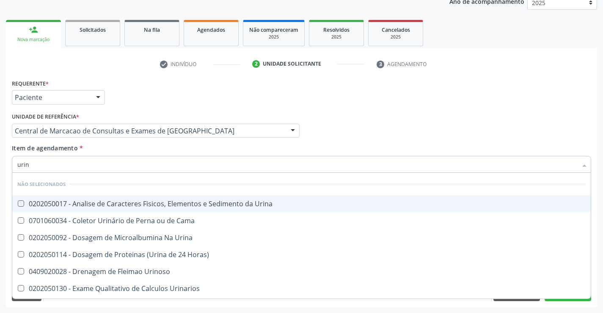
click at [153, 206] on div "0202050017 - Analise de Caracteres Fisicos, Elementos e Sedimento da Urina" at bounding box center [301, 203] width 568 height 7
checkbox Urina "true"
click at [148, 154] on div "Item de agendamento * urin Desfazer seleção Não selecionados 0202050017 - Anali…" at bounding box center [301, 156] width 579 height 27
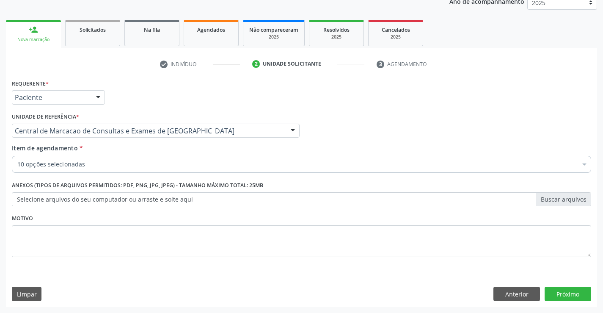
click at [135, 171] on div "10 opções selecionadas" at bounding box center [301, 164] width 579 height 17
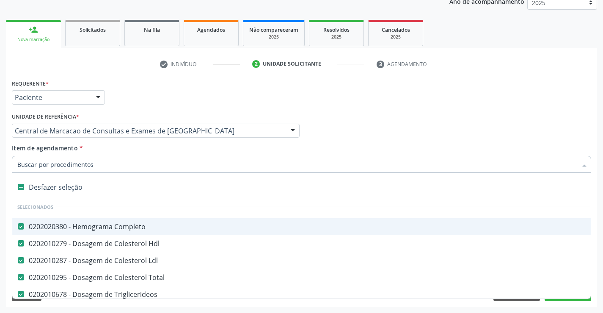
type input "t"
checkbox Urina "false"
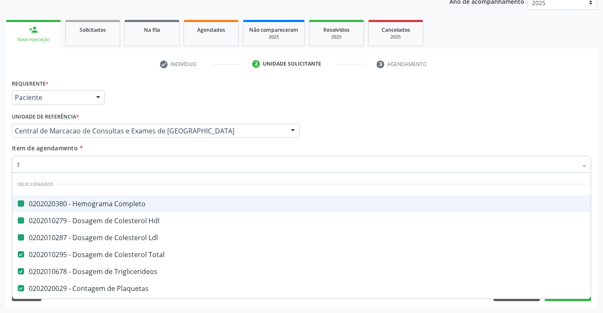
type input "tg"
checkbox Completo "false"
checkbox Ldl "false"
checkbox Hdl "false"
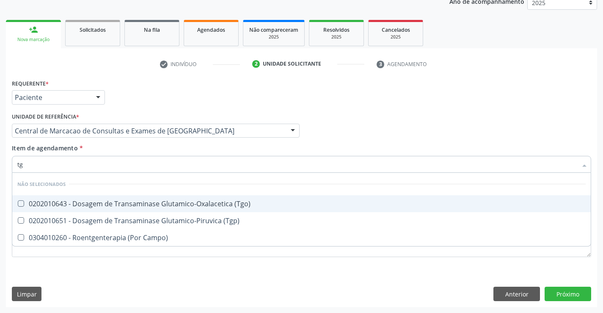
click at [141, 206] on div "0202010643 - Dosagem de Transaminase Glutamico-Oxalacetica (Tgo)" at bounding box center [301, 203] width 568 height 7
checkbox \(Tgo\) "true"
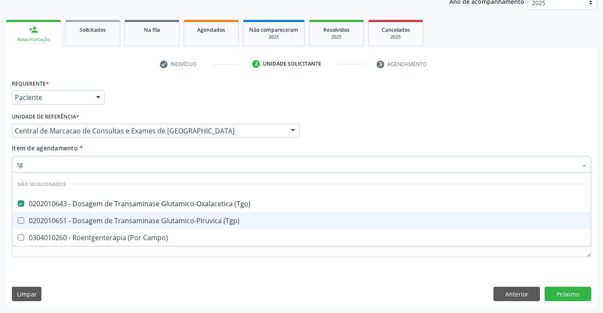
click at [145, 218] on div "0202010651 - Dosagem de Transaminase Glutamico-Piruvica (Tgp)" at bounding box center [301, 220] width 568 height 7
checkbox \(Tgp\) "true"
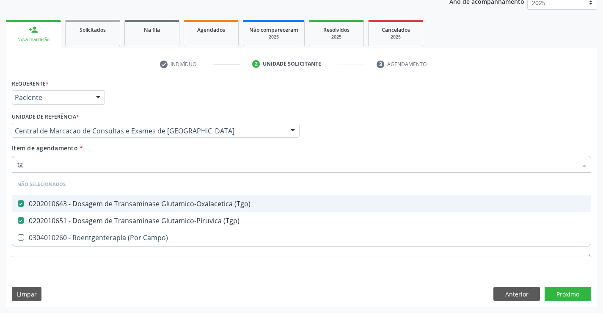
click at [149, 152] on div "Item de agendamento * tg Desfazer seleção Não selecionados 0202010643 - Dosagem…" at bounding box center [301, 156] width 579 height 27
checkbox Campo\) "true"
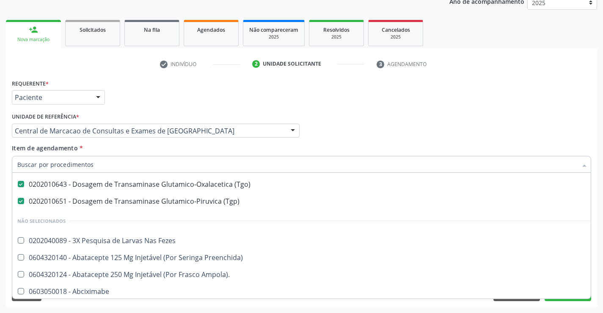
scroll to position [169, 0]
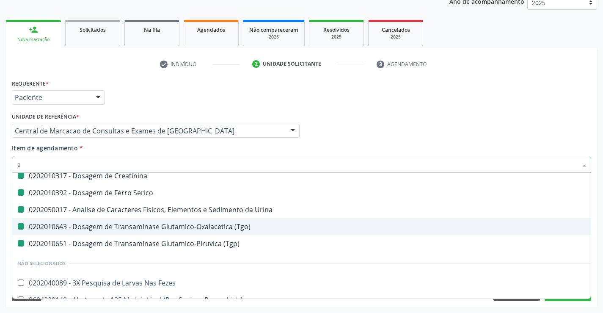
type input "ac"
checkbox Total "false"
checkbox Triglicerideos "false"
checkbox Plaquetas "false"
checkbox Ureia "false"
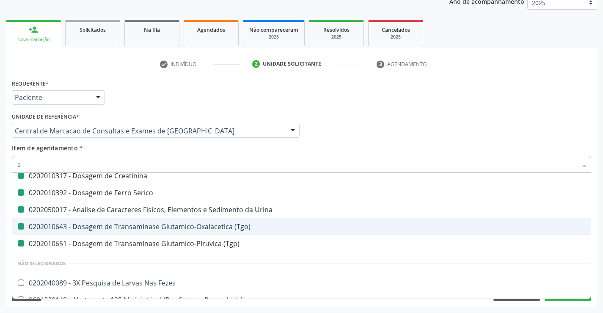
checkbox Creatinina "false"
checkbox Serico "false"
checkbox Urina "false"
checkbox \(Tgo\) "false"
checkbox \(Tgp\) "false"
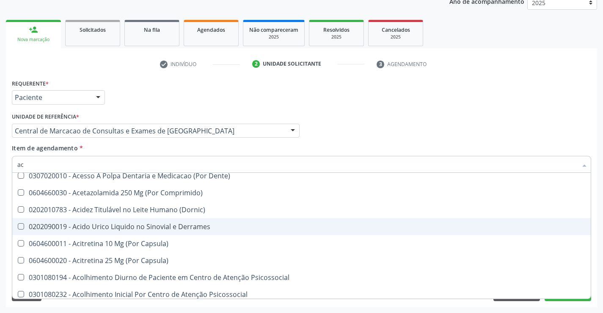
type input "aci"
checkbox Urina "false"
checkbox \(Tgo\) "false"
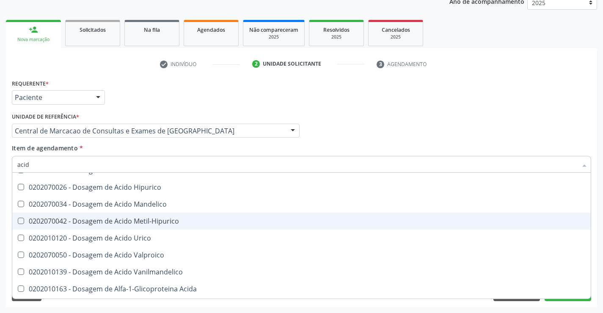
scroll to position [146, 0]
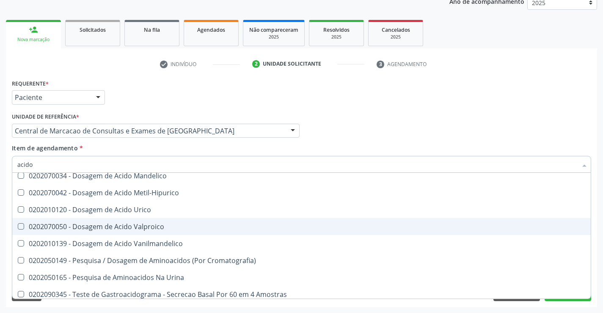
type input "acido u"
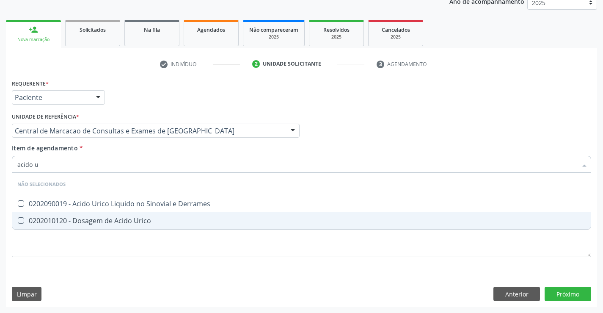
click at [136, 221] on div "0202010120 - Dosagem de Acido Urico" at bounding box center [301, 220] width 568 height 7
checkbox Urico "true"
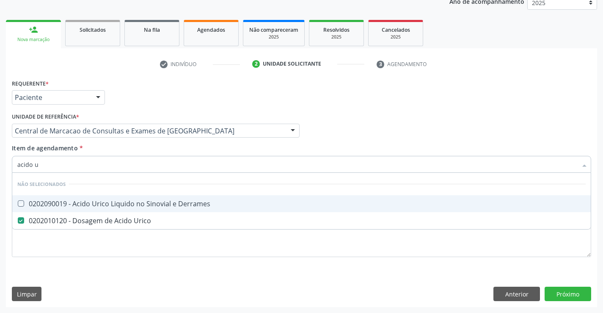
click at [129, 148] on div "Item de agendamento * acido u Desfazer seleção Não selecionados 0202090019 - Ac…" at bounding box center [301, 156] width 579 height 27
checkbox Derrames "true"
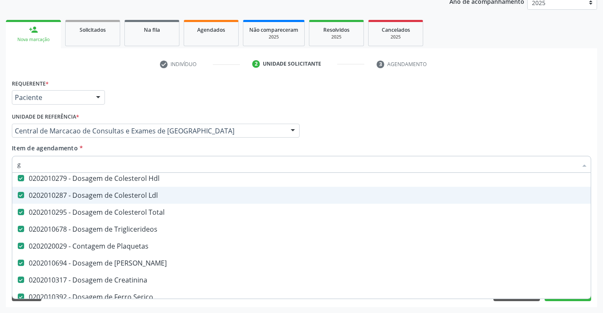
scroll to position [19, 0]
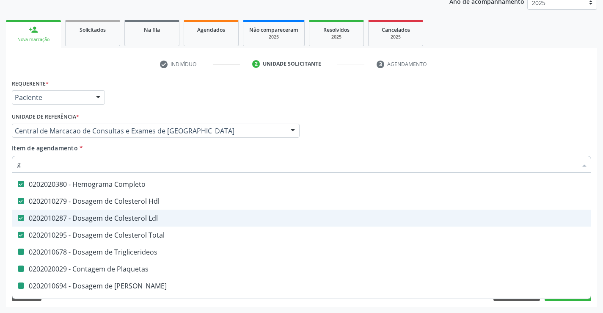
type input "gl"
checkbox Triglicerideos "false"
checkbox Plaquetas "false"
checkbox Ureia "false"
checkbox Creatinina "false"
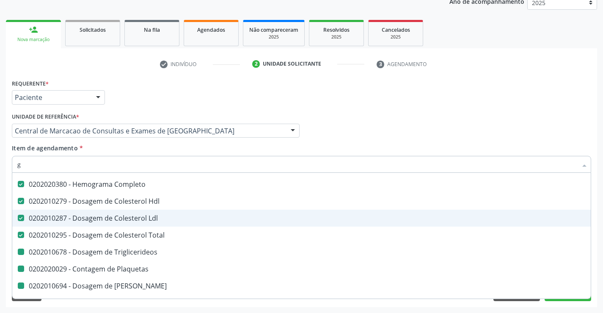
checkbox Serico "false"
checkbox \(Tgo\) "false"
checkbox \(Tgp\) "false"
checkbox Urico "false"
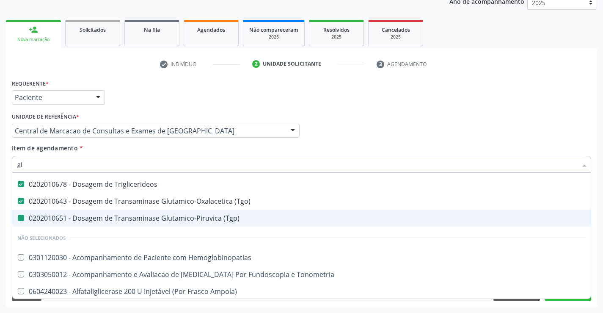
type input "gli"
checkbox \(Tgp\) "false"
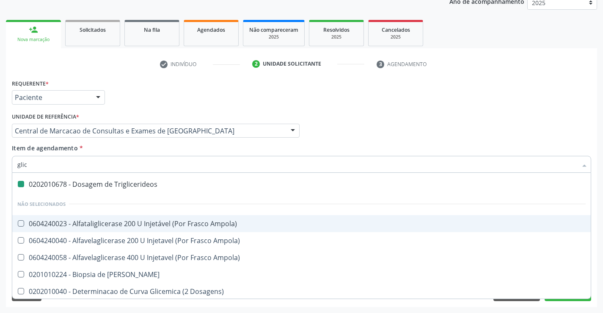
type input "glico"
checkbox Triglicerideos "false"
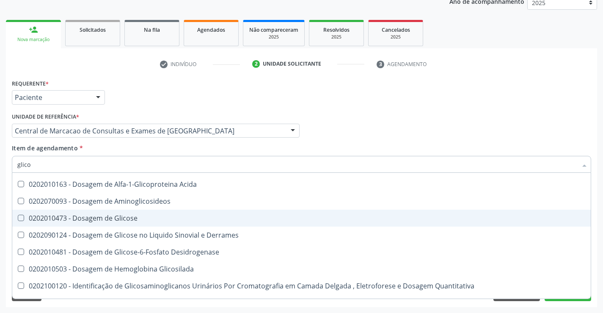
click at [140, 219] on div "0202010473 - Dosagem de Glicose" at bounding box center [301, 218] width 568 height 7
checkbox Glicose "true"
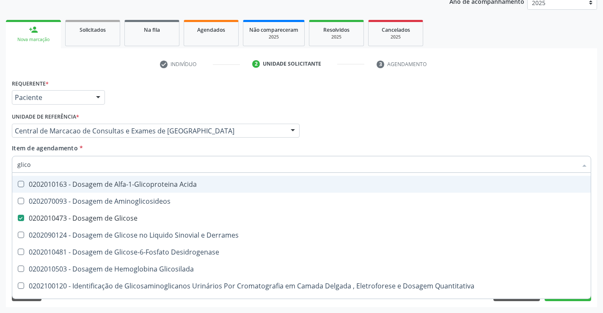
click at [132, 150] on div "Item de agendamento * glico Desfazer seleção Não selecionados 0202010163 - Dosa…" at bounding box center [301, 156] width 579 height 27
checkbox Acida "true"
checkbox Desidrogenase "true"
checkbox Glicosilada "true"
checkbox Quantitativa "true"
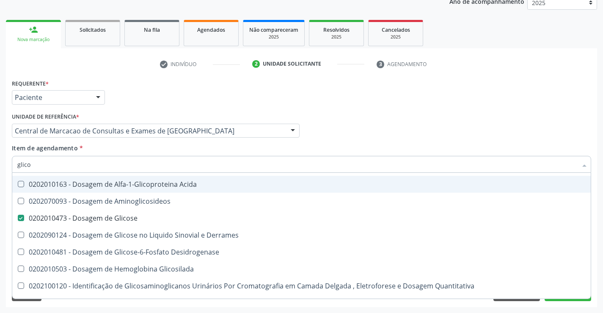
checkbox Urina "true"
checkbox Glicose "true"
checkbox Derrames "true"
checkbox Aminoglicosideos "true"
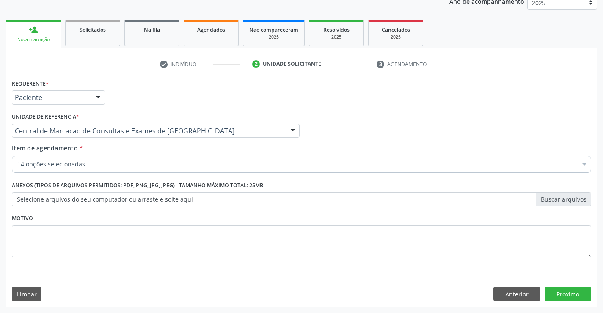
scroll to position [0, 0]
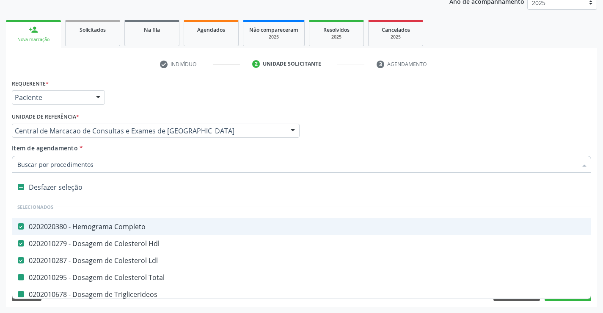
type input "f"
checkbox Triglicerideos "false"
checkbox Plaquetas "false"
checkbox Ureia "false"
checkbox Creatinina "false"
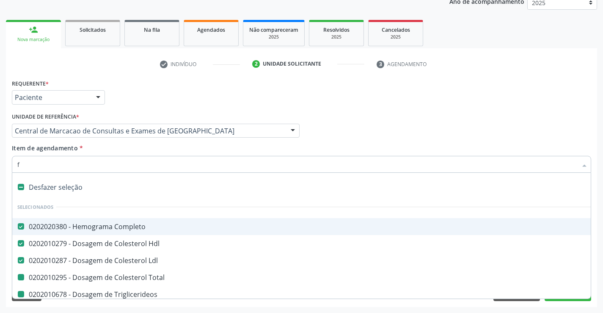
checkbox Serico "false"
checkbox Total "false"
checkbox Urina "false"
checkbox \(Tgo\) "false"
checkbox \(Tgp\) "false"
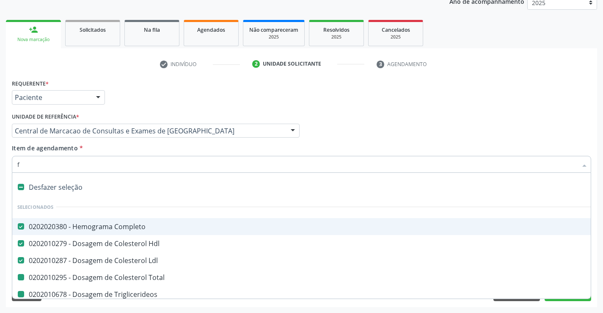
checkbox Urico "false"
checkbox Glicose "false"
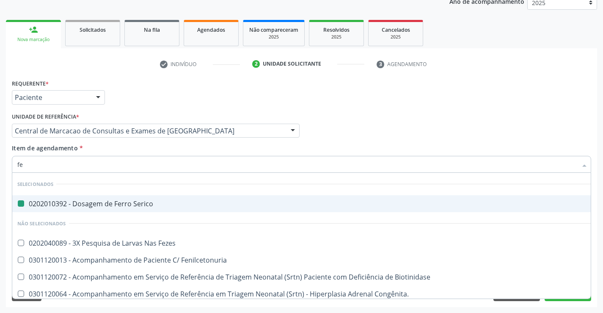
type input "fez"
checkbox Serico "false"
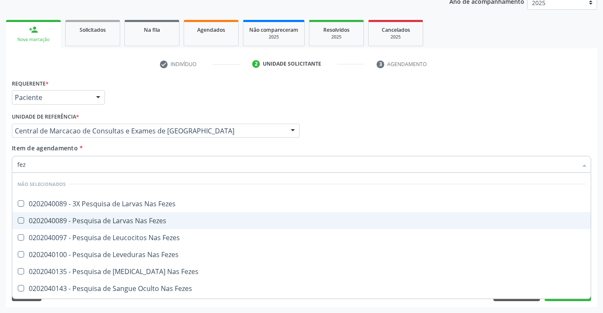
click at [149, 215] on span "0202040089 - Pesquisa de Larvas Nas Fezes" at bounding box center [301, 220] width 578 height 17
checkbox Fezes "true"
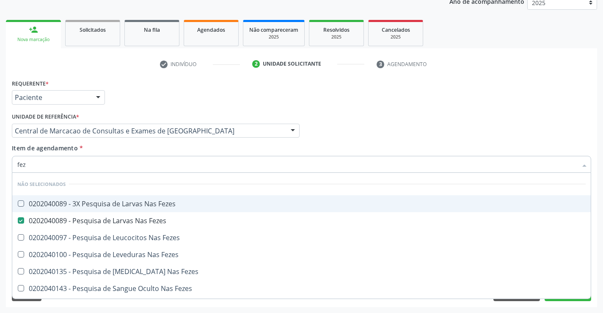
drag, startPoint x: 314, startPoint y: 138, endPoint x: 306, endPoint y: 134, distance: 9.5
click at [312, 138] on div "Profissional Solicitante Por favor, selecione a Unidade de Atendimento primeiro…" at bounding box center [302, 126] width 584 height 33
checkbox Fezes "true"
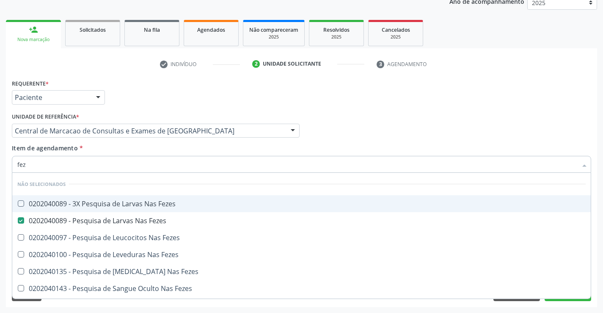
checkbox Fezes "true"
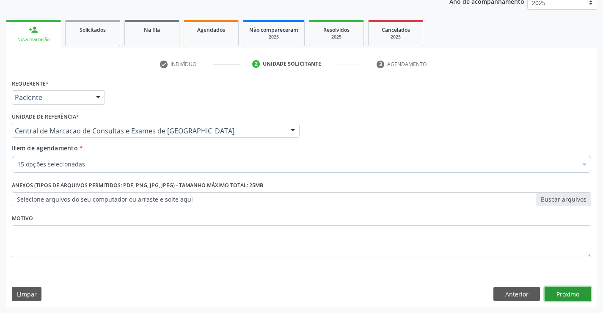
click at [580, 297] on button "Próximo" at bounding box center [568, 293] width 47 height 14
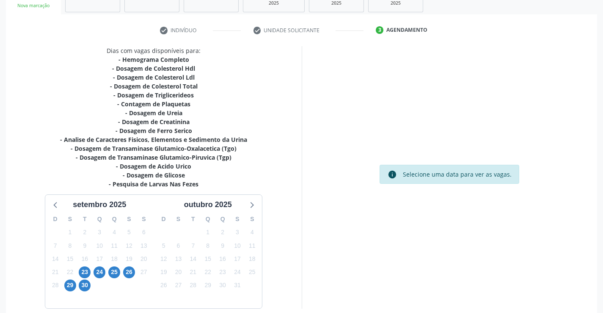
scroll to position [180, 0]
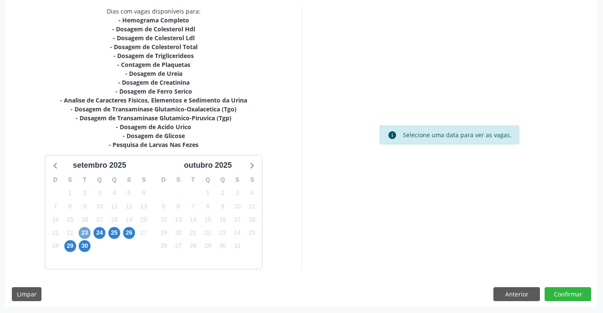
click at [80, 233] on span "23" at bounding box center [85, 233] width 12 height 12
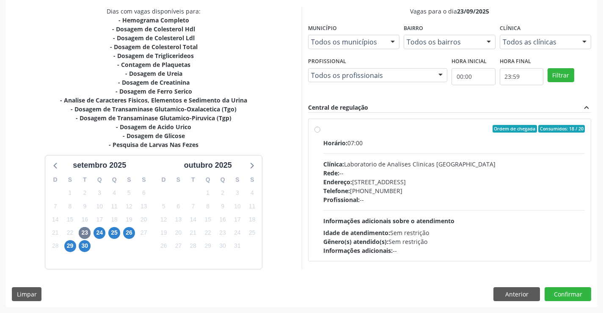
click at [413, 124] on div "Ordem de chegada Consumidos: 18 / 20 Horário: 07:00 Clínica: Laboratorio de Ana…" at bounding box center [449, 190] width 283 height 142
radio input "true"
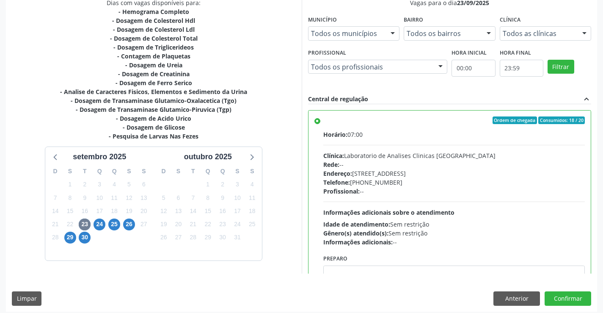
scroll to position [193, 0]
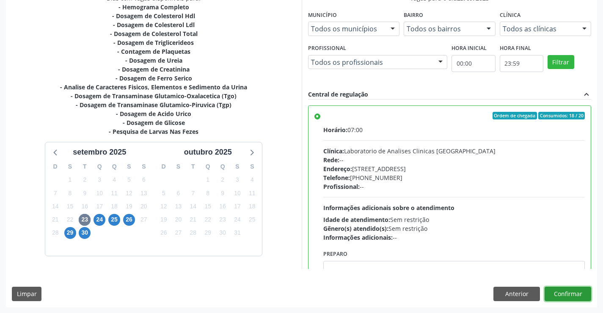
click at [567, 298] on button "Confirmar" at bounding box center [568, 293] width 47 height 14
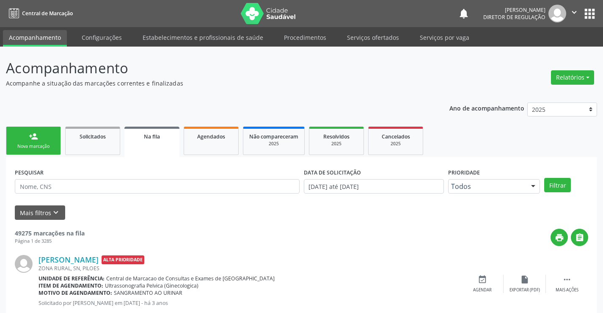
drag, startPoint x: 580, startPoint y: 17, endPoint x: 577, endPoint y: 13, distance: 4.8
click at [578, 13] on button "" at bounding box center [574, 14] width 16 height 18
click at [537, 50] on link "Sair" at bounding box center [552, 52] width 58 height 12
